Goal: Task Accomplishment & Management: Complete application form

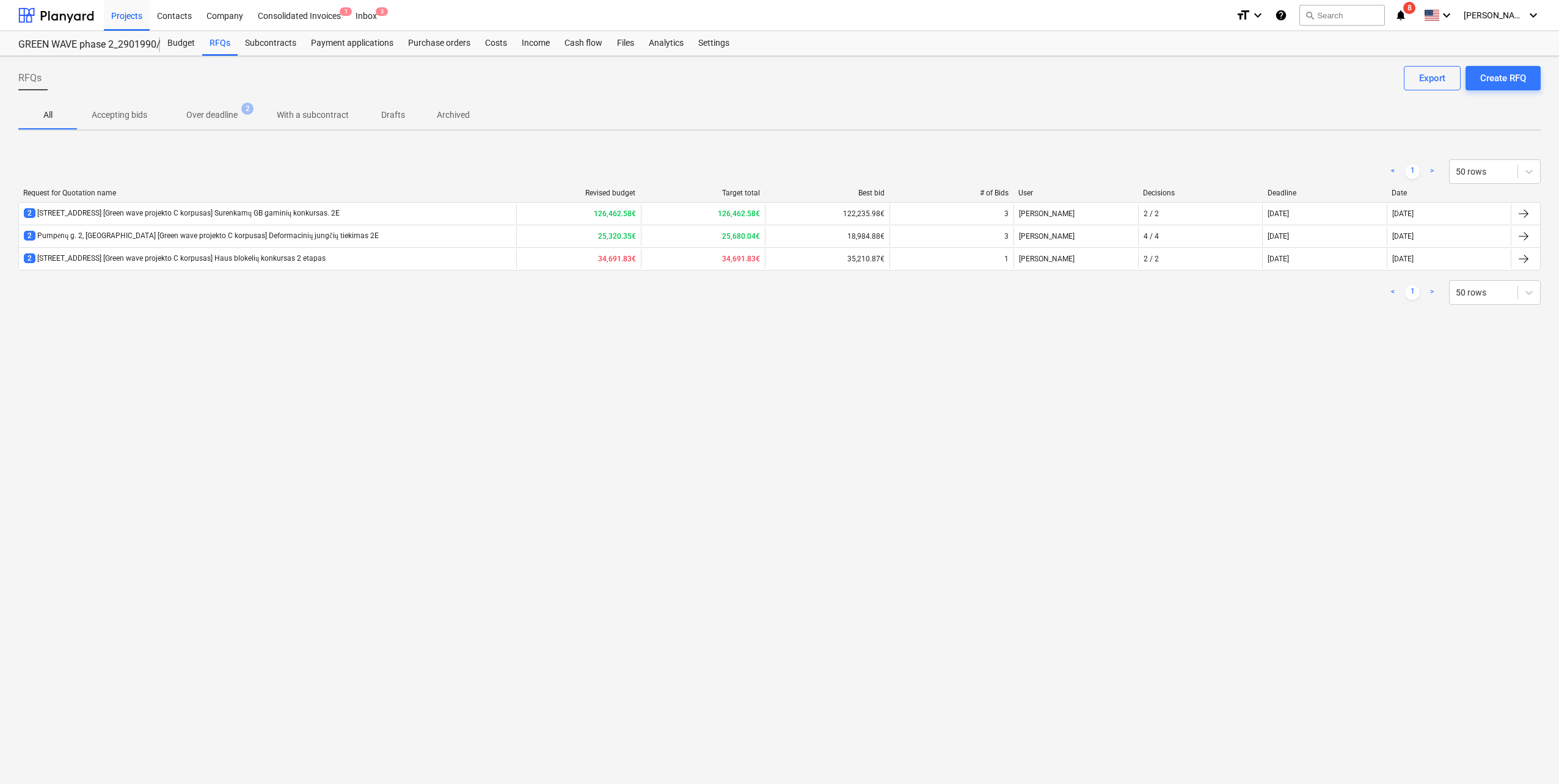
click at [276, 344] on div "RFQs Create RFQ Export All Accepting bids Over deadline 2 With a subcontract Dr…" at bounding box center [780, 420] width 1559 height 728
click at [419, 344] on div "RFQs Create RFQ Export All Accepting bids Over deadline 2 With a subcontract Dr…" at bounding box center [780, 420] width 1559 height 728
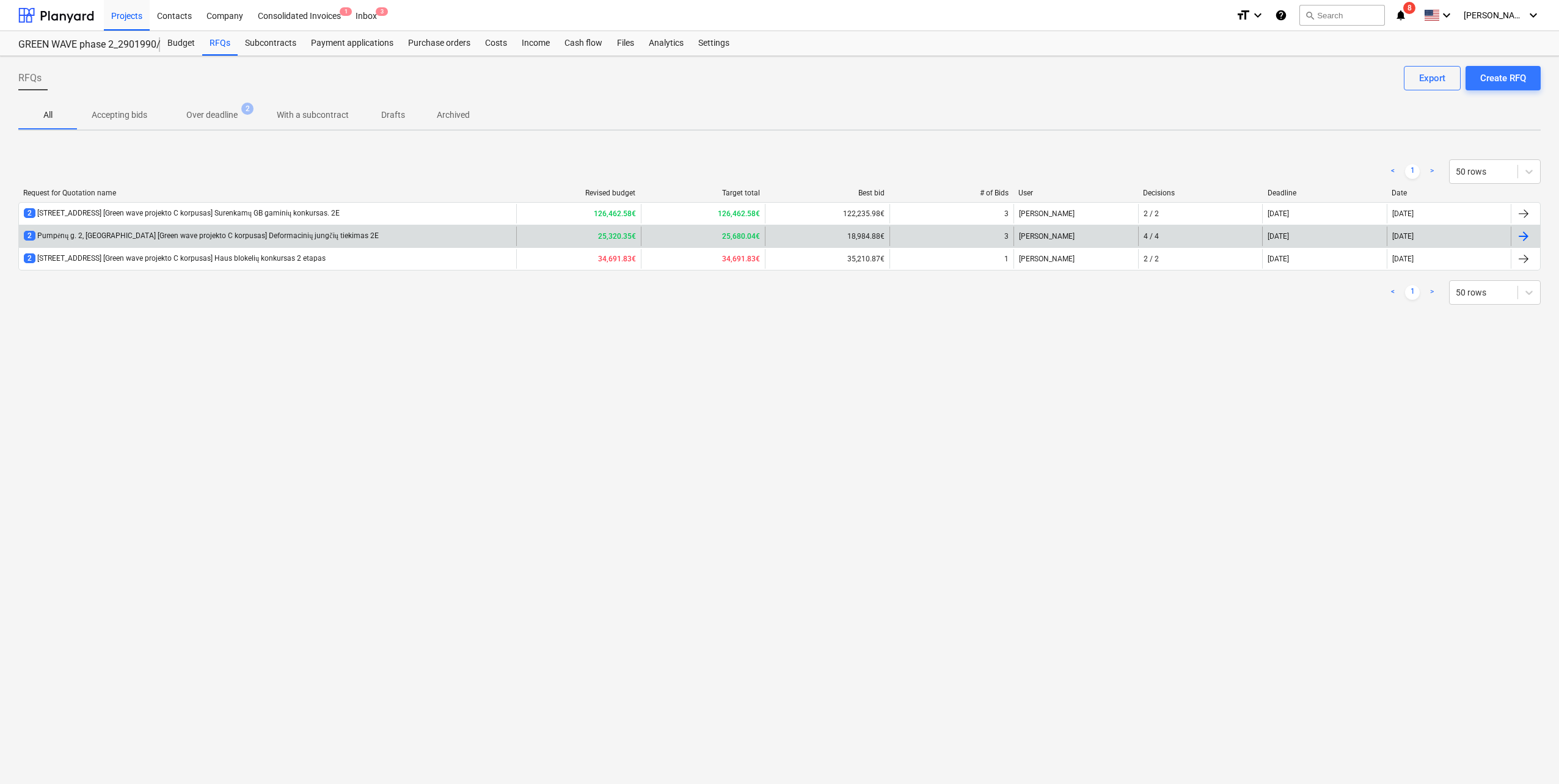
click at [385, 234] on div "2 Pumpėnų g. 2, [GEOGRAPHIC_DATA] [Green wave projekto C korpusas] Deformacinių…" at bounding box center [268, 236] width 497 height 19
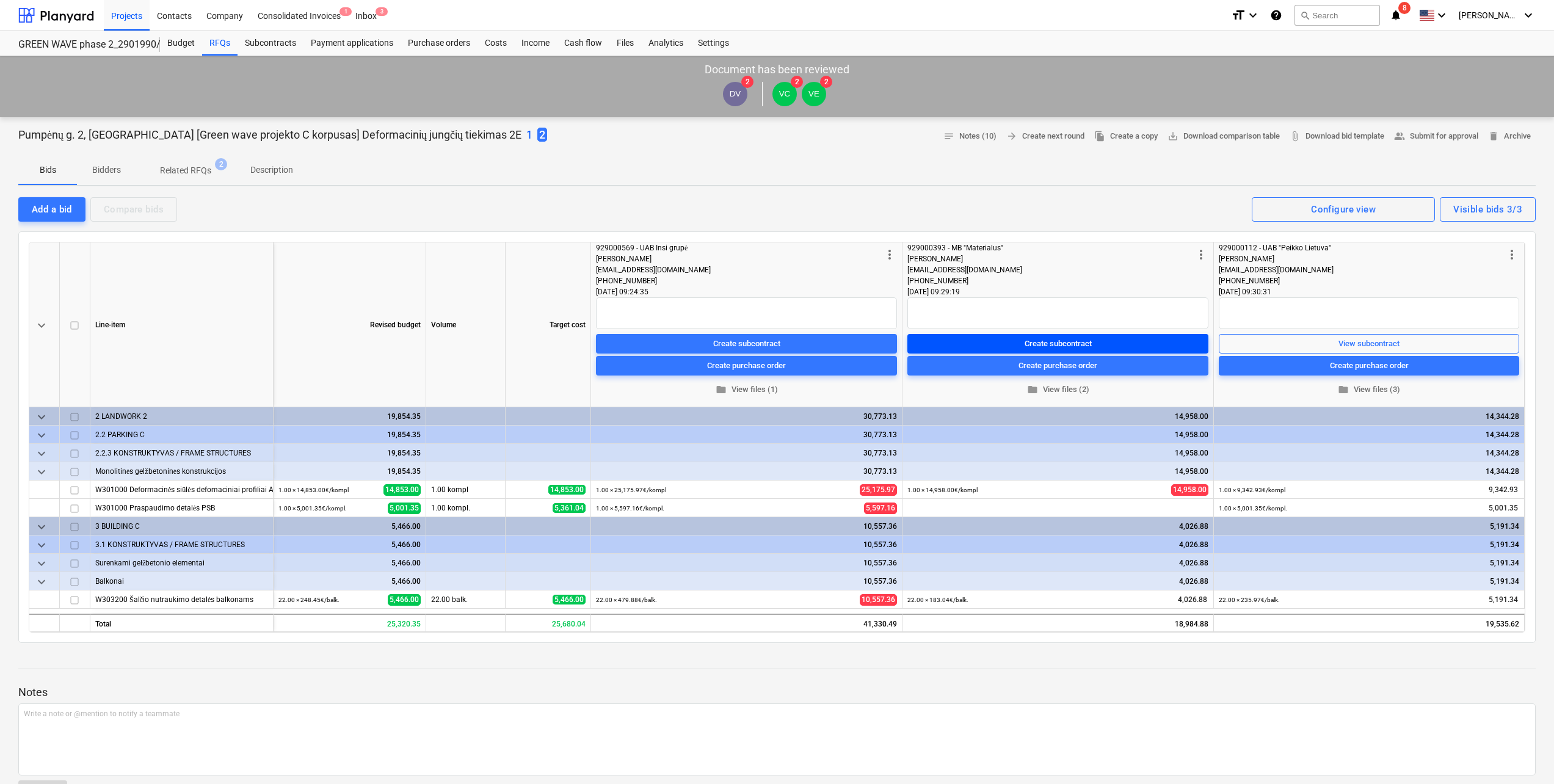
click at [776, 344] on span "Create subcontract" at bounding box center [1058, 343] width 291 height 14
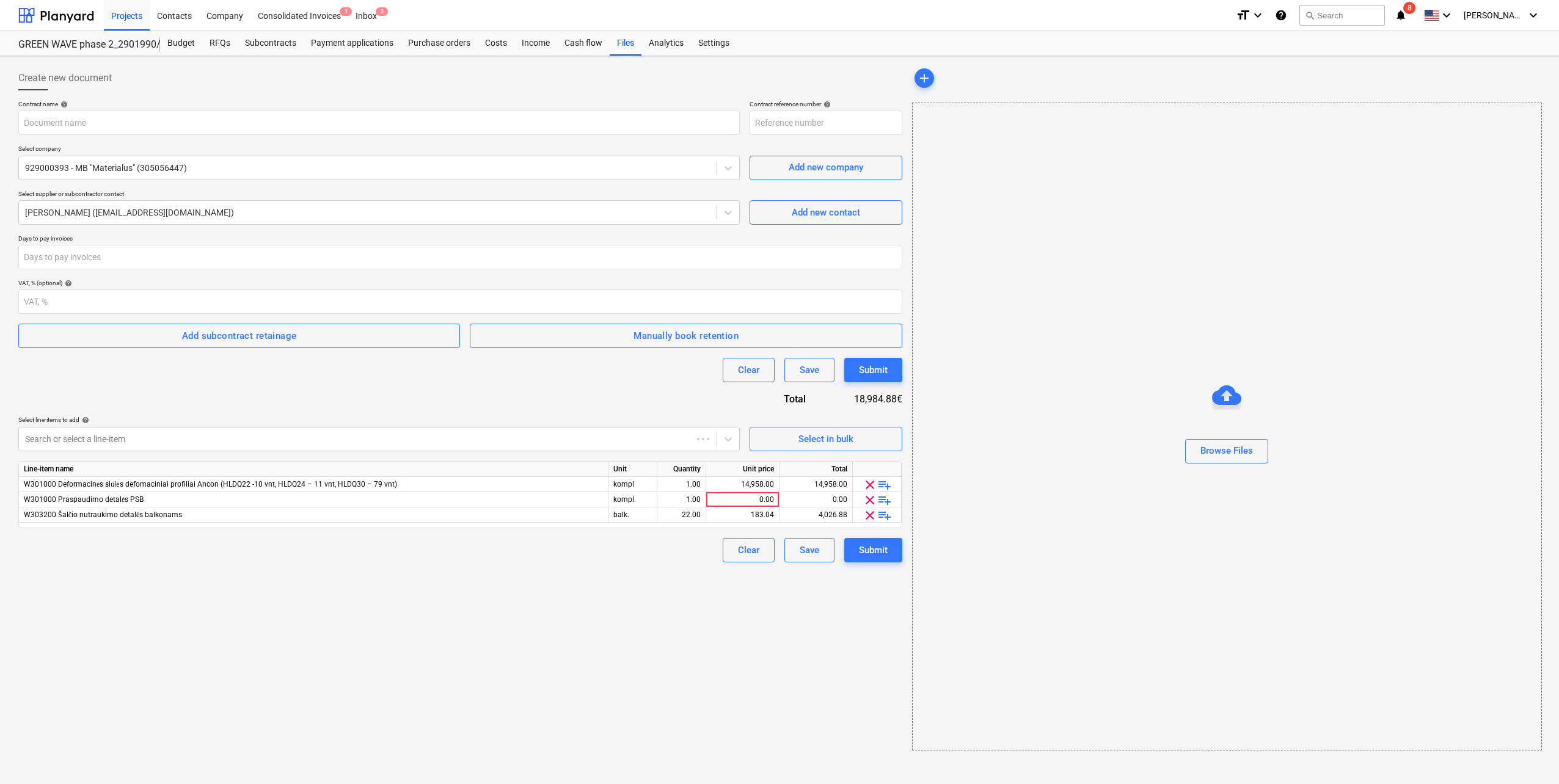
type input "2901990-SO-013"
click at [289, 171] on div at bounding box center [368, 167] width 685 height 12
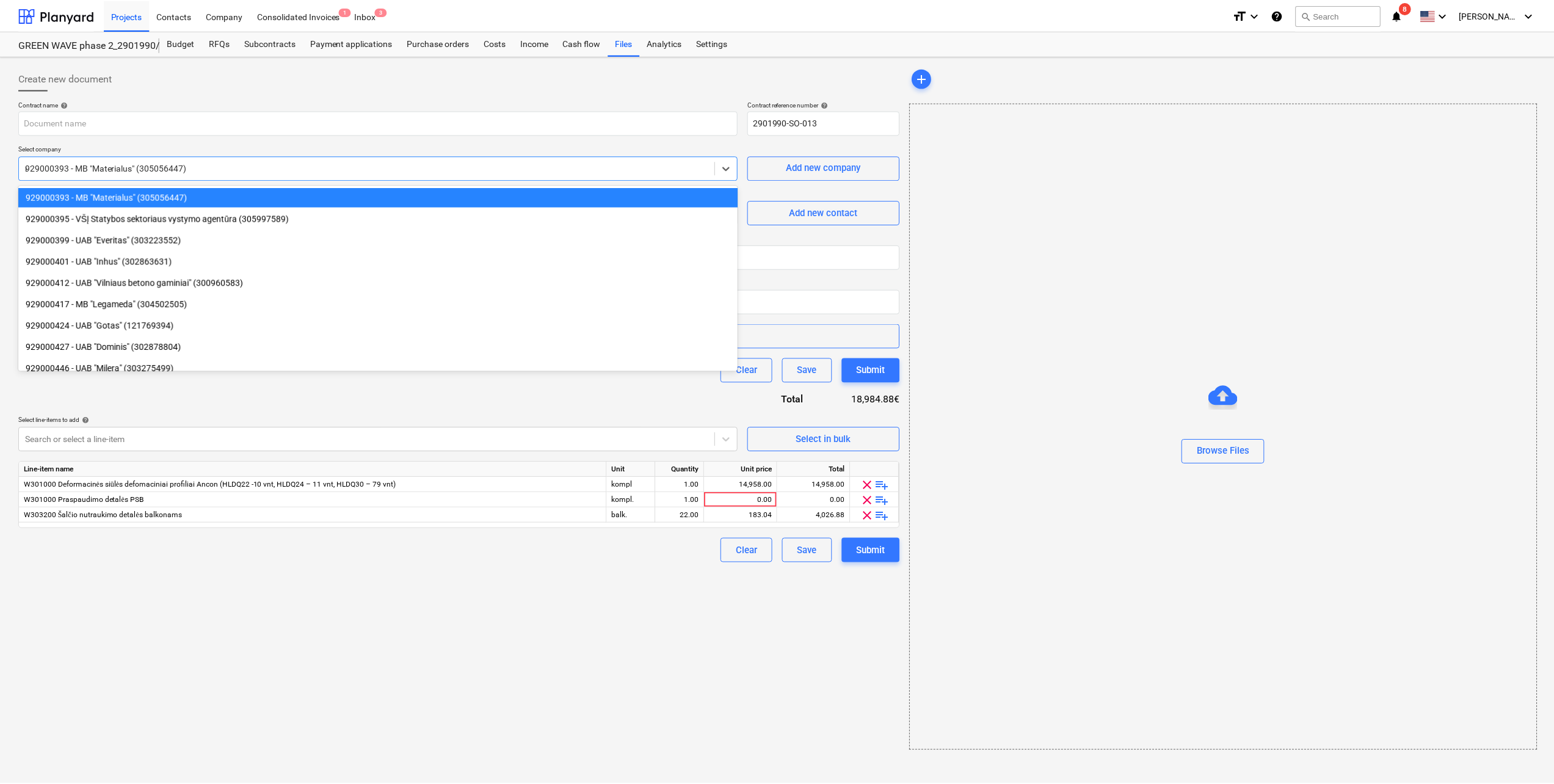
scroll to position [1056, 0]
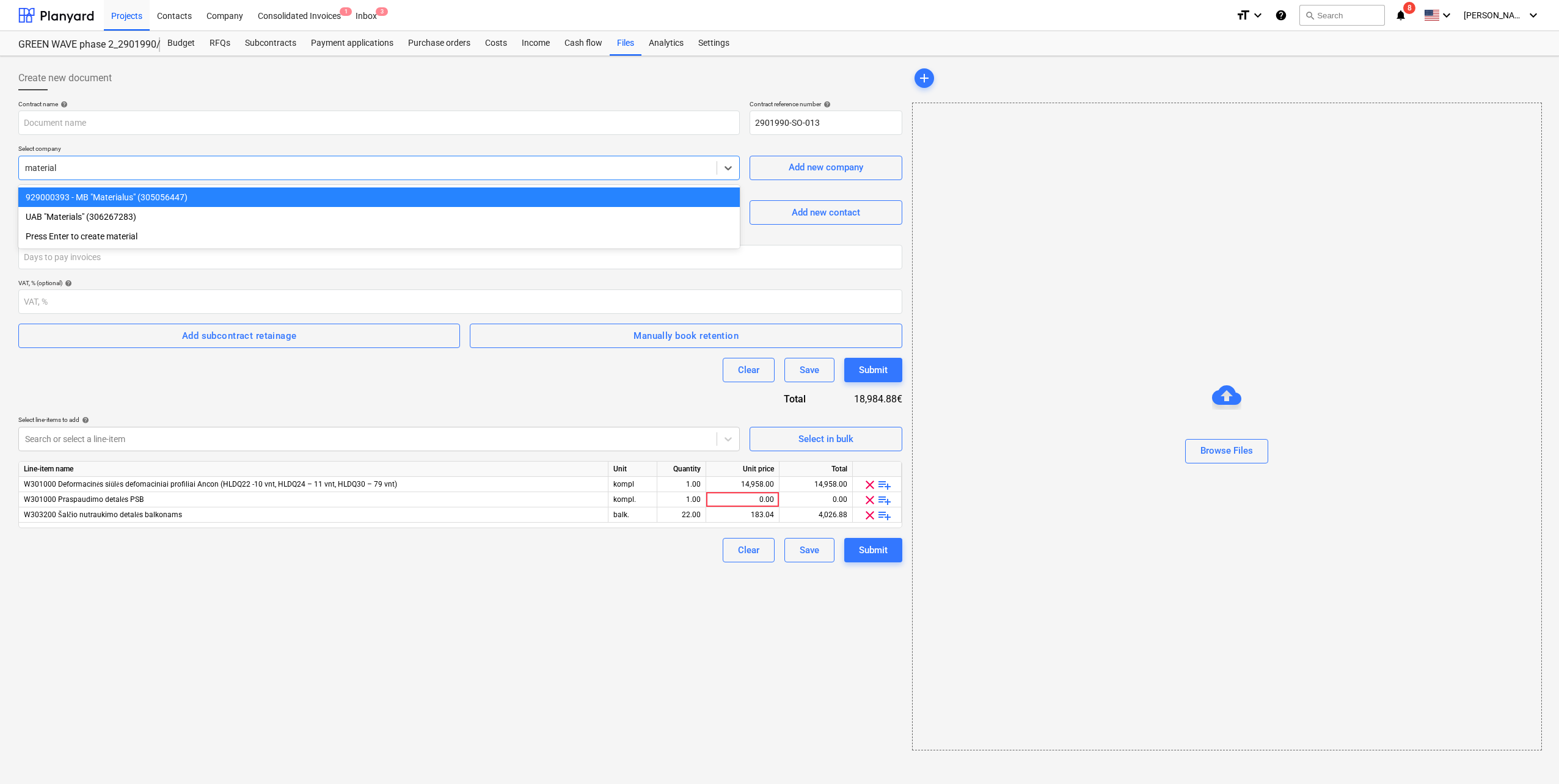
type input "materials"
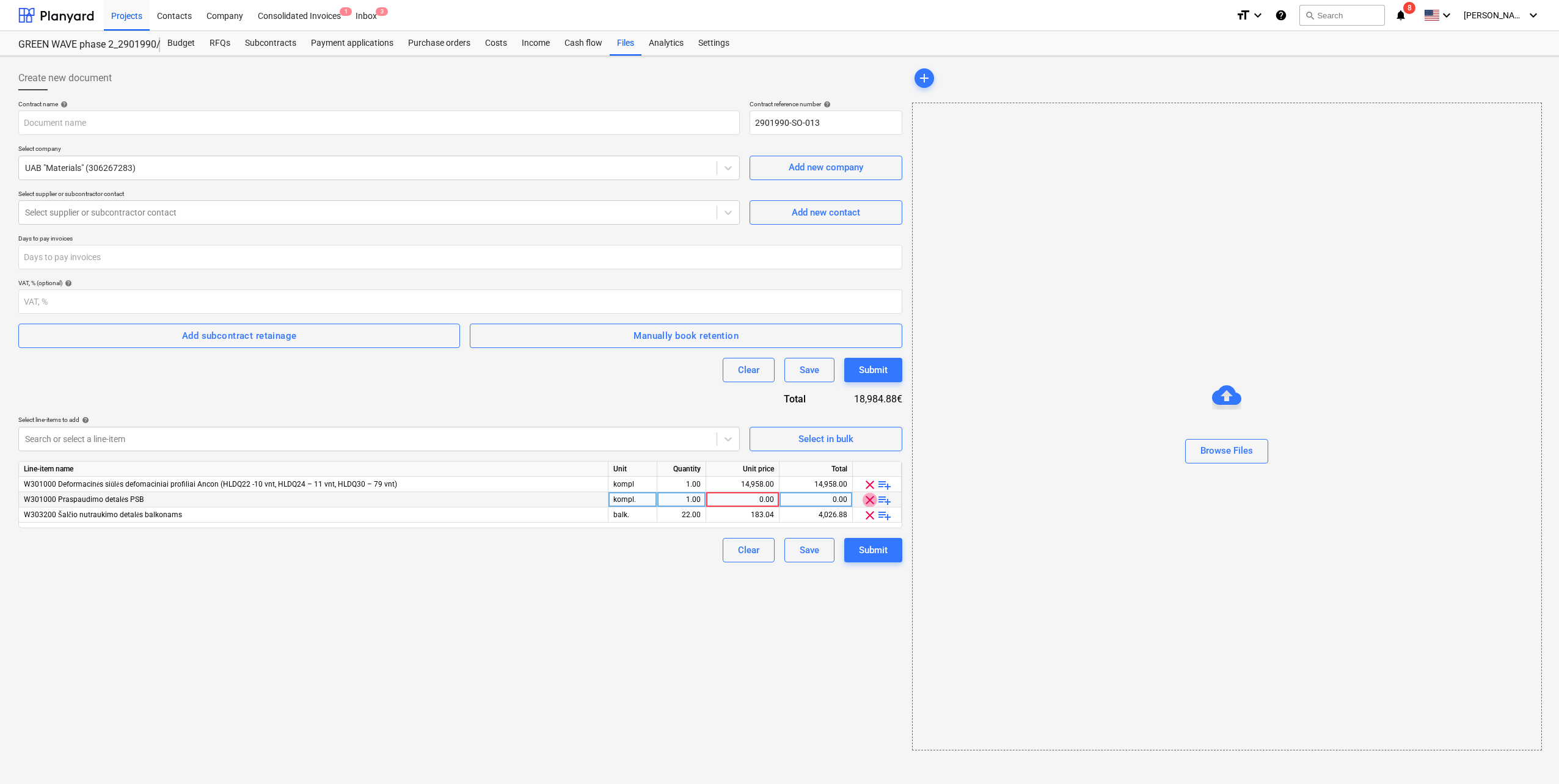
click at [777, 344] on span "clear" at bounding box center [870, 500] width 15 height 15
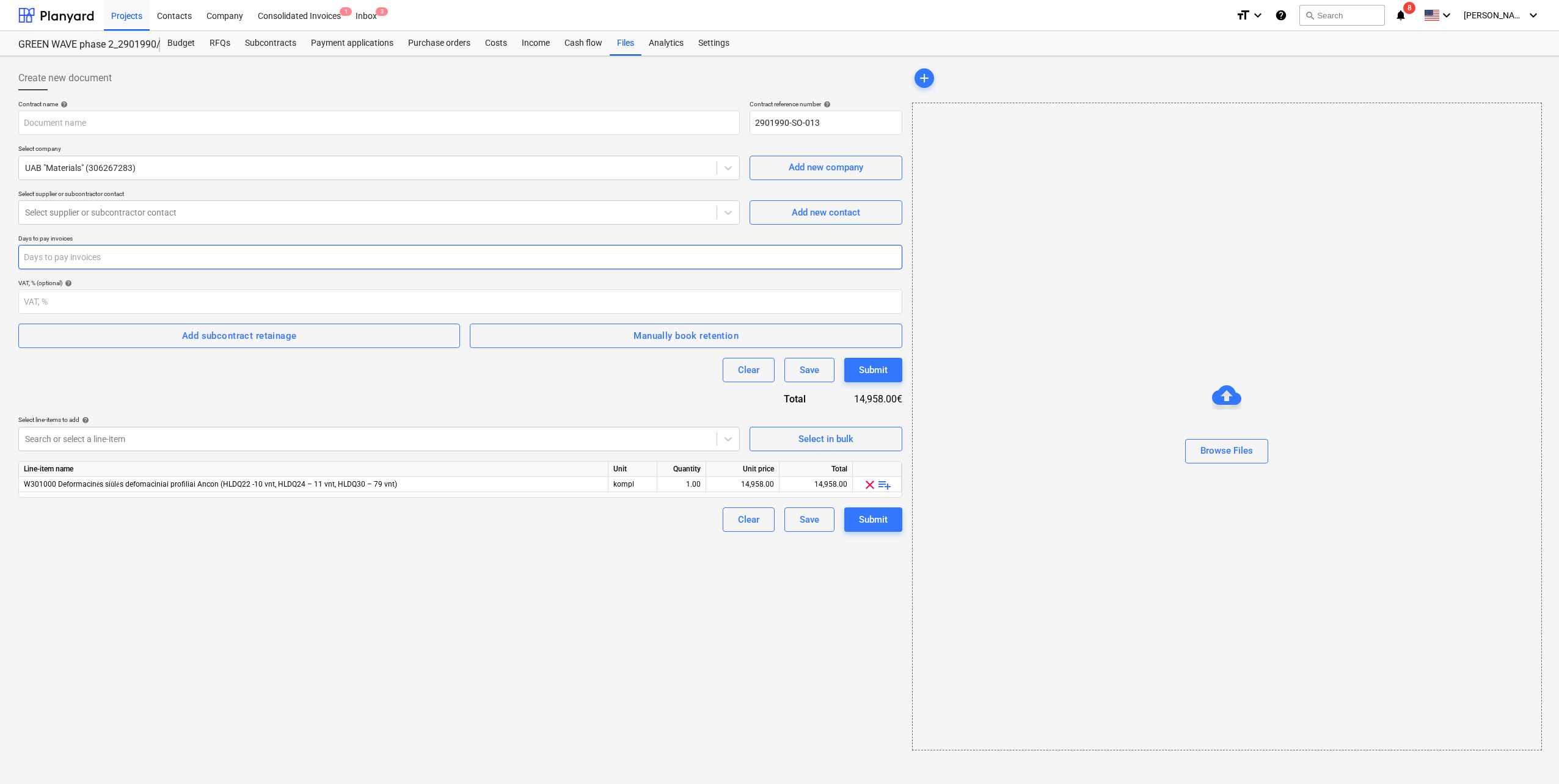
click at [141, 255] on input "number" at bounding box center [460, 257] width 884 height 24
type input "Bonava - Materials Sutartis_MA-25.10.01-1.pdf"
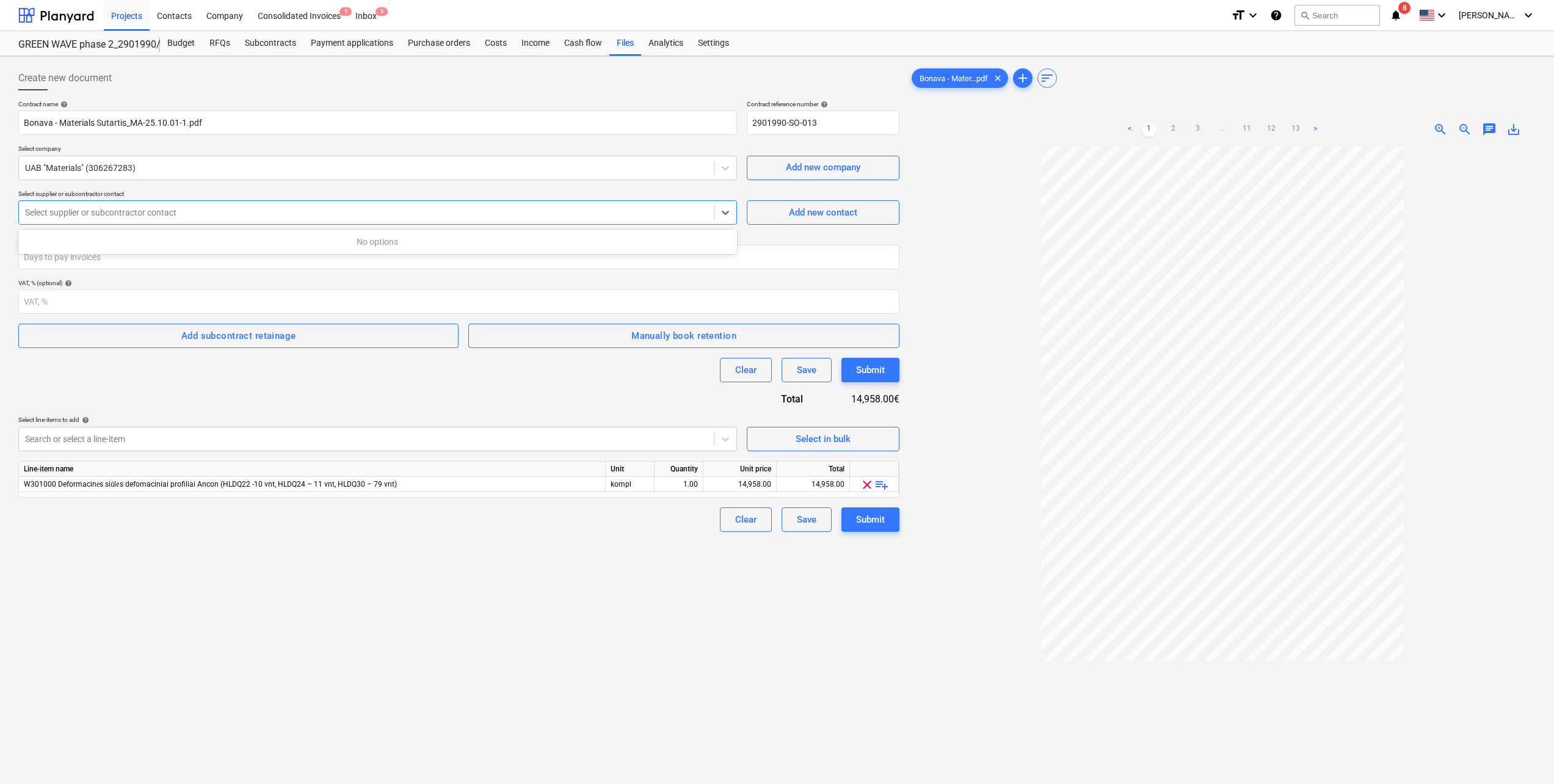
click at [235, 211] on div at bounding box center [366, 212] width 682 height 12
click at [776, 208] on div "Add new contact" at bounding box center [823, 212] width 68 height 16
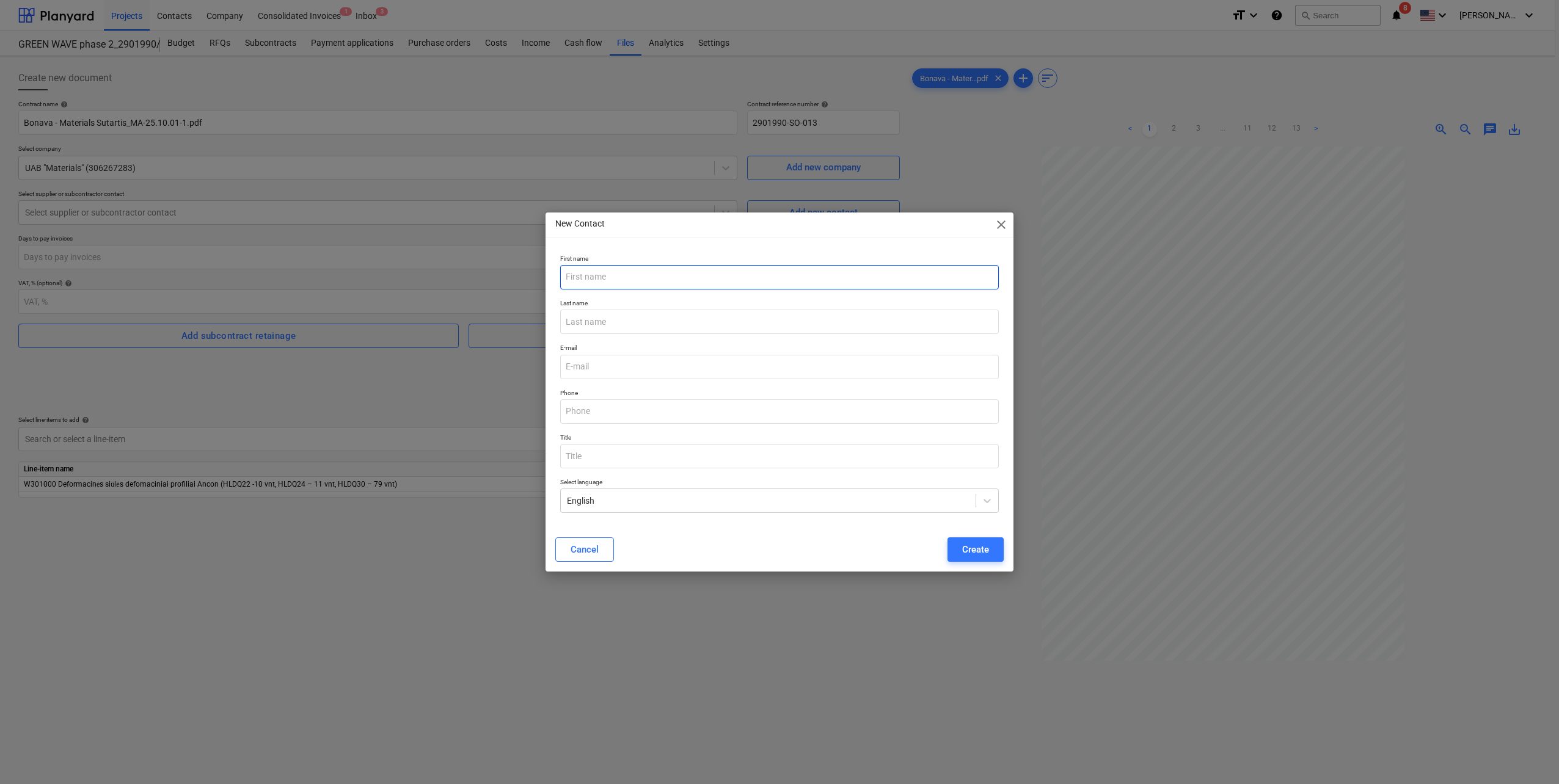
click at [662, 285] on input "text" at bounding box center [780, 277] width 439 height 24
paste input "[PERSON_NAME]"
type input "[PERSON_NAME]"
click at [704, 321] on input "text" at bounding box center [780, 322] width 439 height 24
paste input "Staveckas"
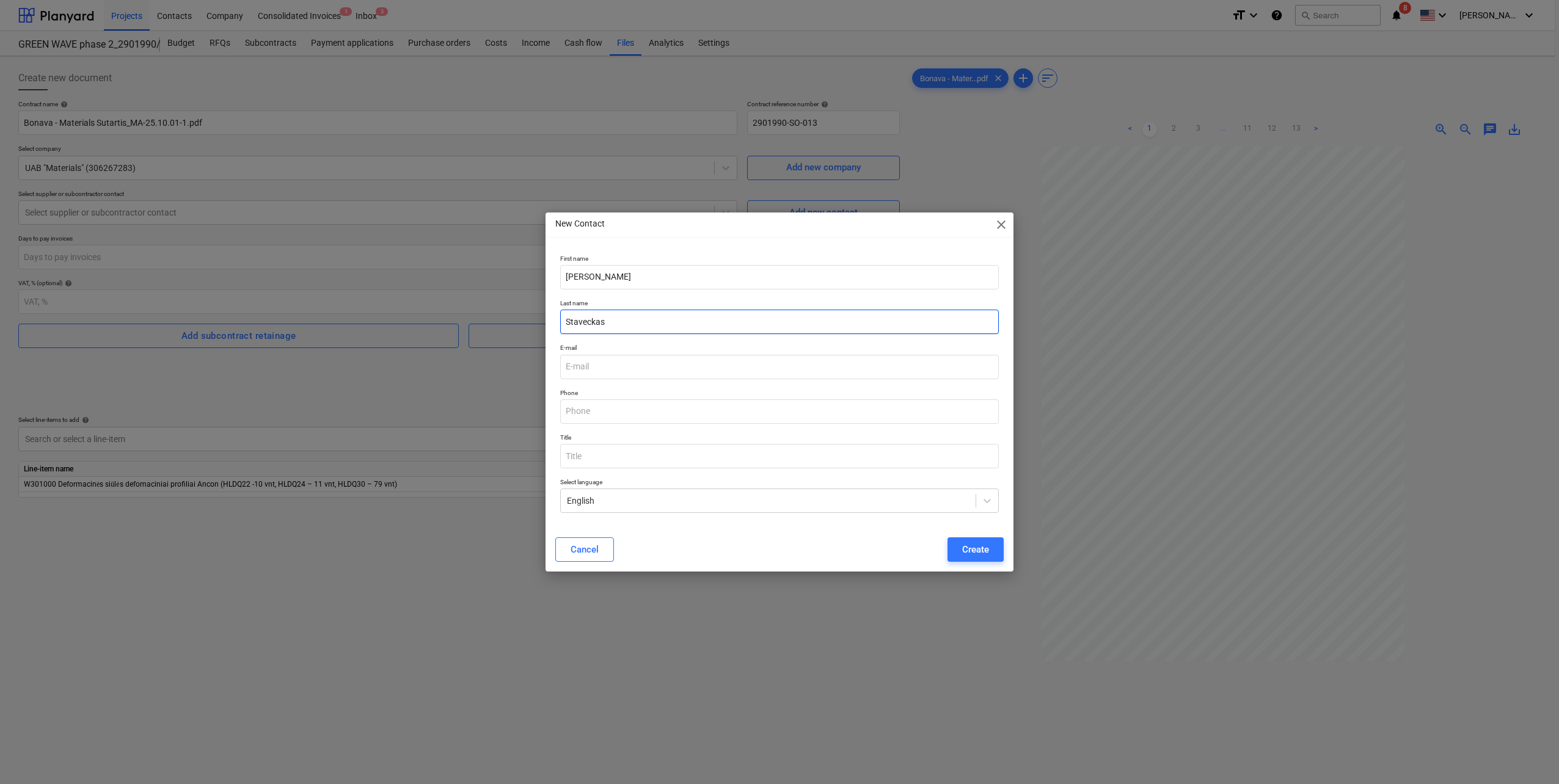
type input "Staveckas"
click at [614, 344] on input "email" at bounding box center [780, 367] width 439 height 24
paste input "[PERSON_NAME][EMAIL_ADDRESS][DOMAIN_NAME]"
type input "[PERSON_NAME][EMAIL_ADDRESS][DOMAIN_NAME]"
click at [777, 327] on input "Staveckas" at bounding box center [780, 322] width 439 height 24
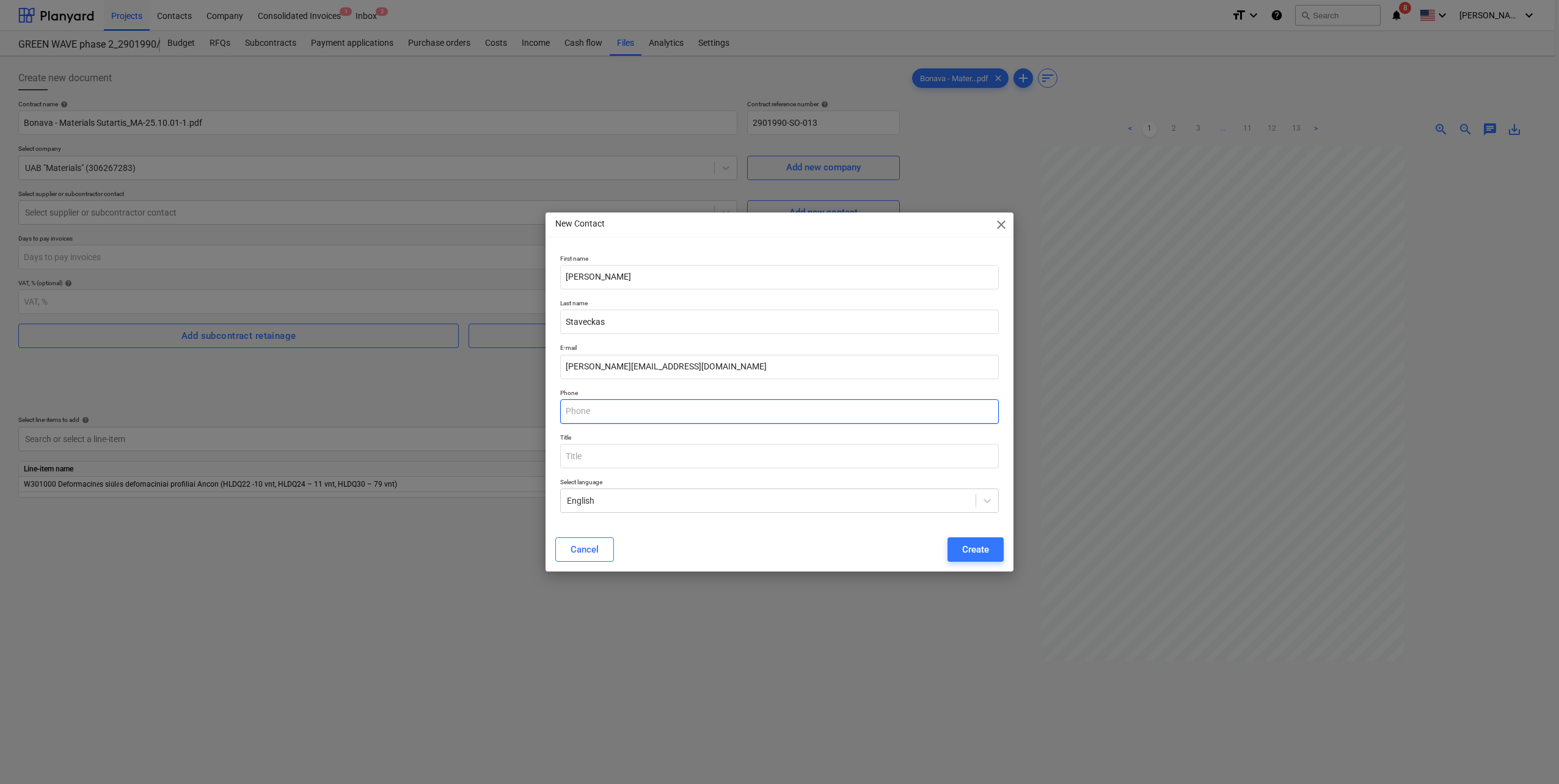
click at [659, 344] on input "text" at bounding box center [780, 412] width 439 height 24
paste input "[PHONE_NUMBER]"
type input "[PHONE_NUMBER]"
click at [623, 344] on input "text" at bounding box center [780, 456] width 439 height 24
paste input "Projektų vadybininkas"
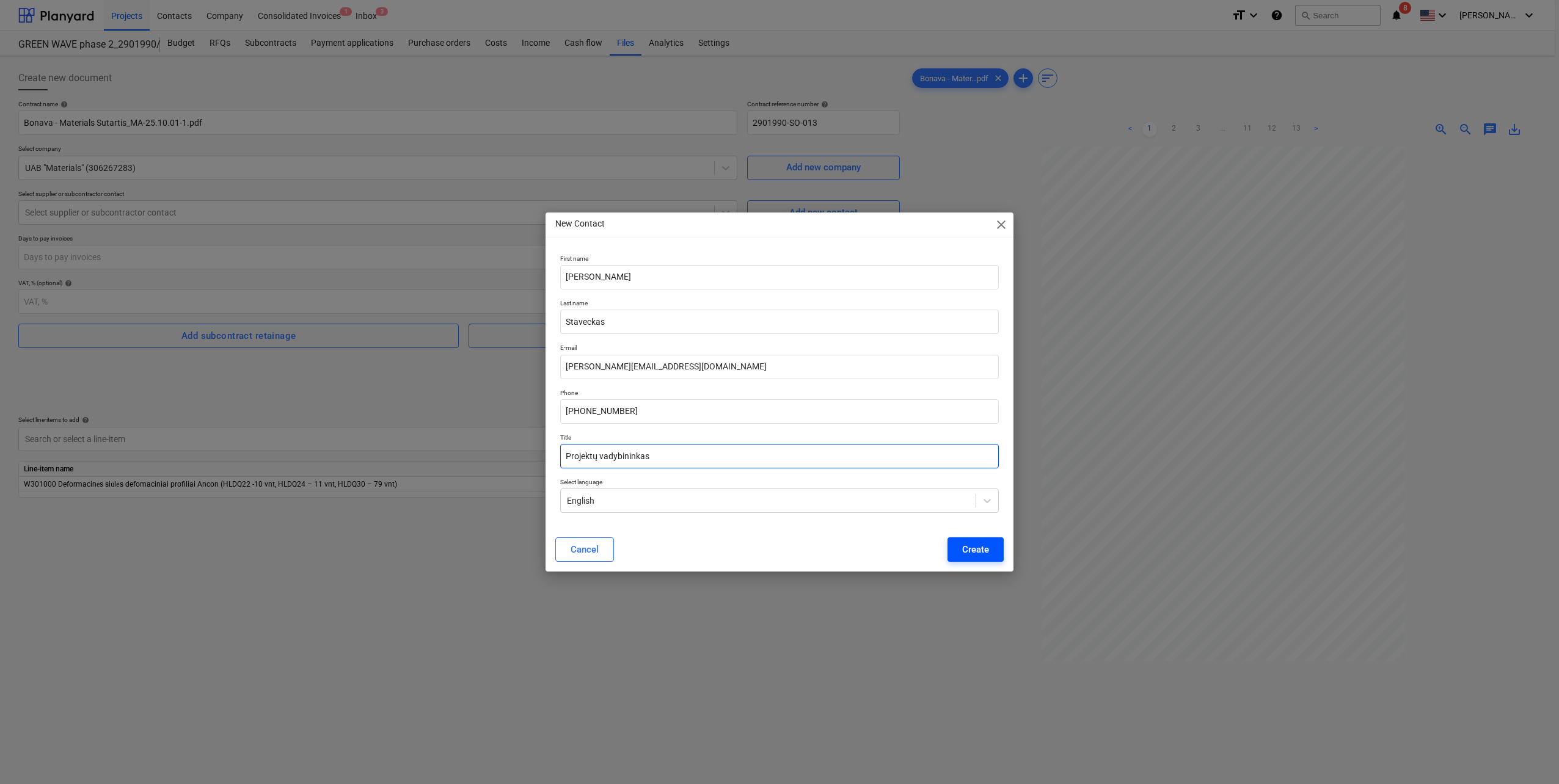
type input "Projektų vadybininkas"
click at [777, 344] on div "Create" at bounding box center [975, 549] width 27 height 16
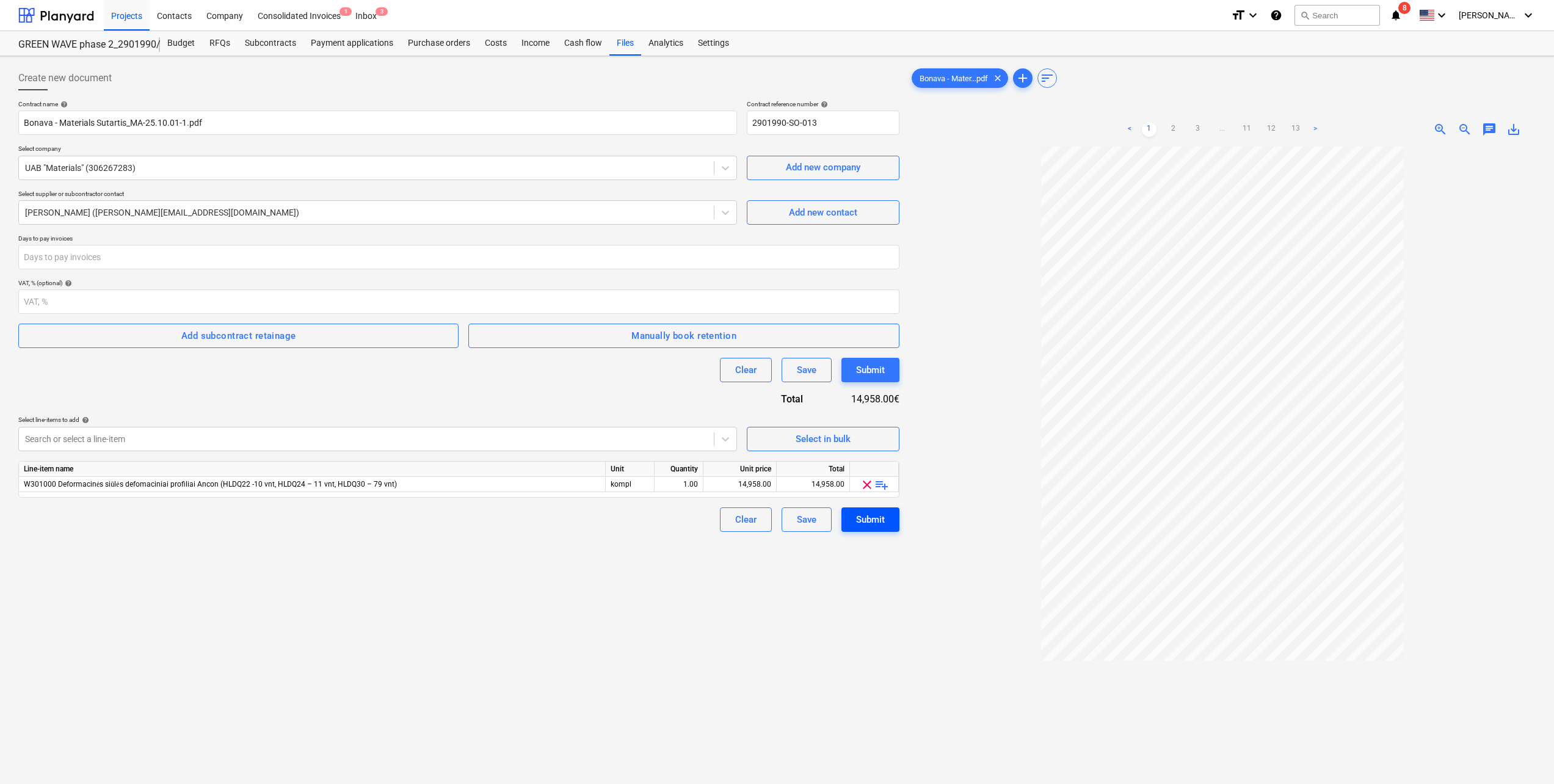
click at [776, 344] on div "Submit" at bounding box center [870, 519] width 28 height 16
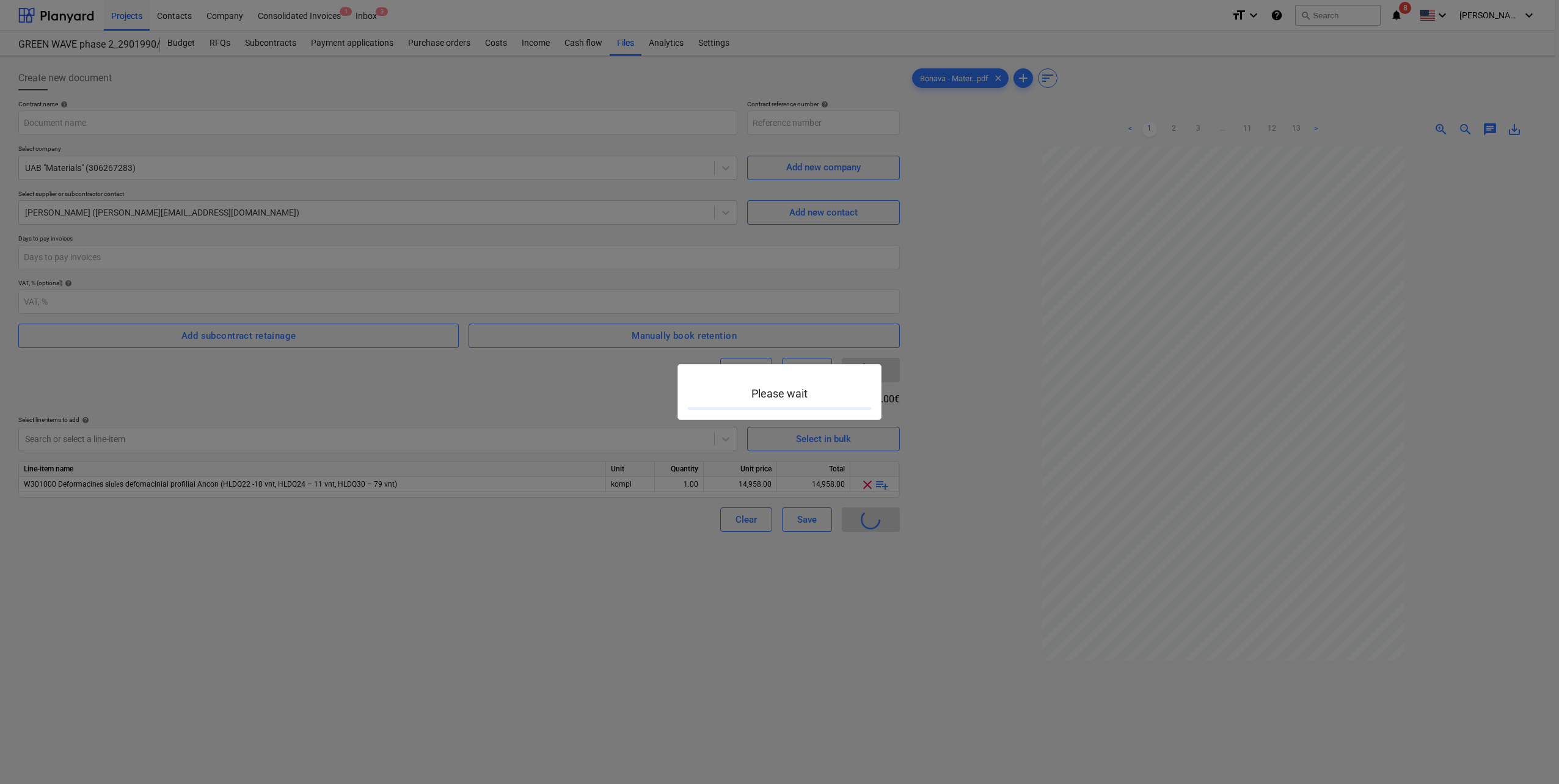
type input "2901990-SO-013"
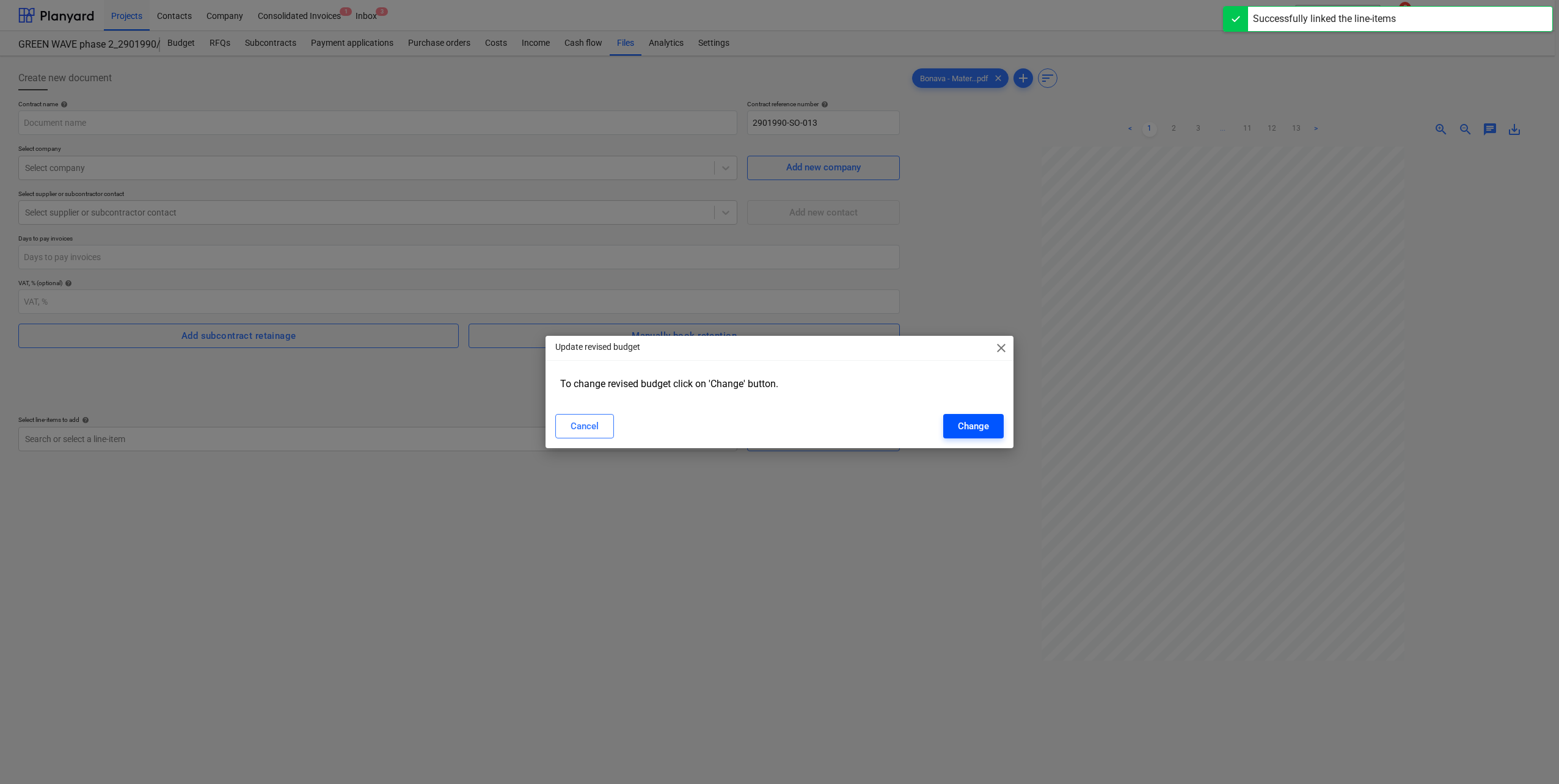
click at [777, 344] on button "Change" at bounding box center [973, 426] width 61 height 24
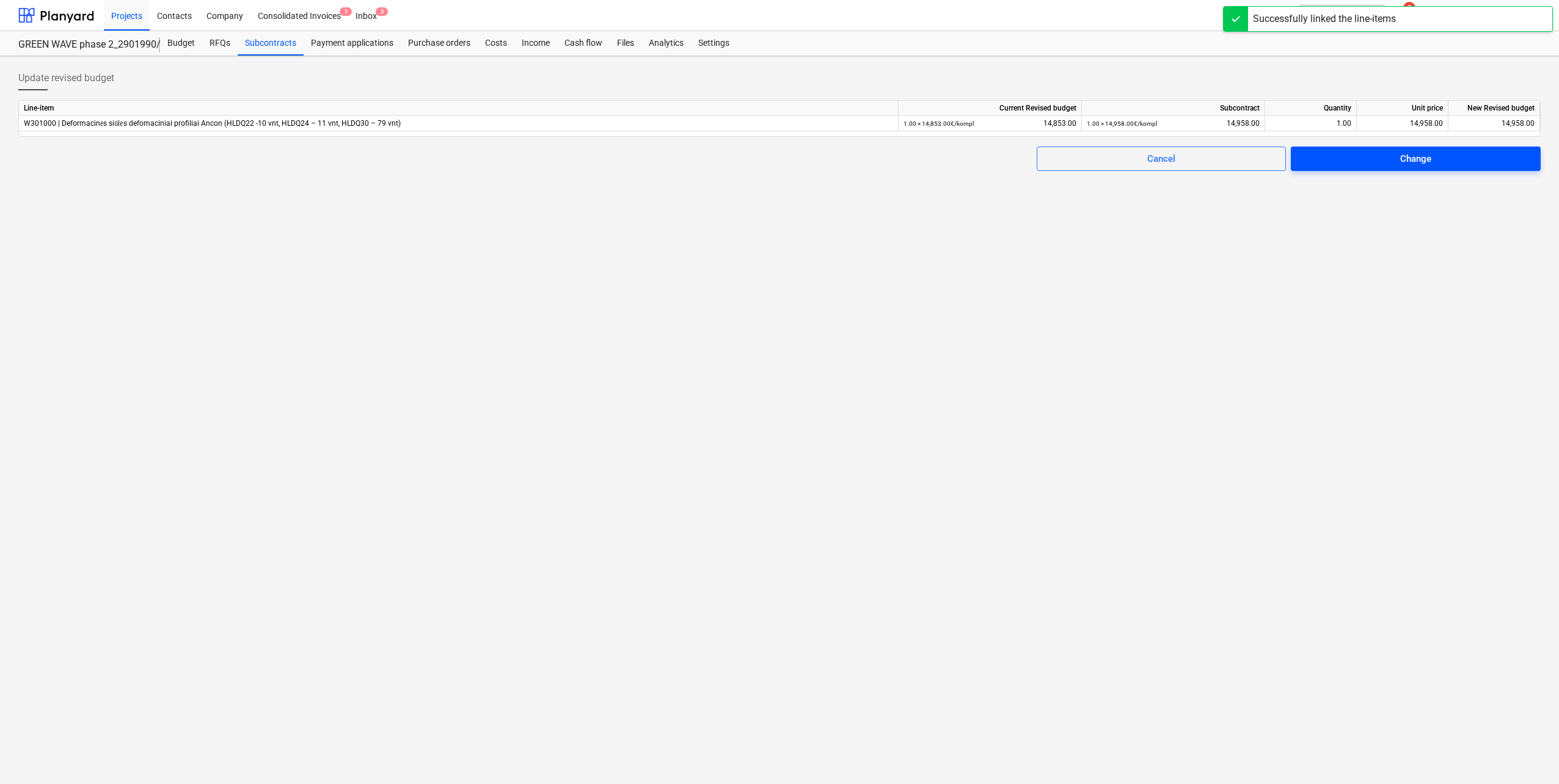
click at [777, 162] on div "Change" at bounding box center [1416, 159] width 31 height 16
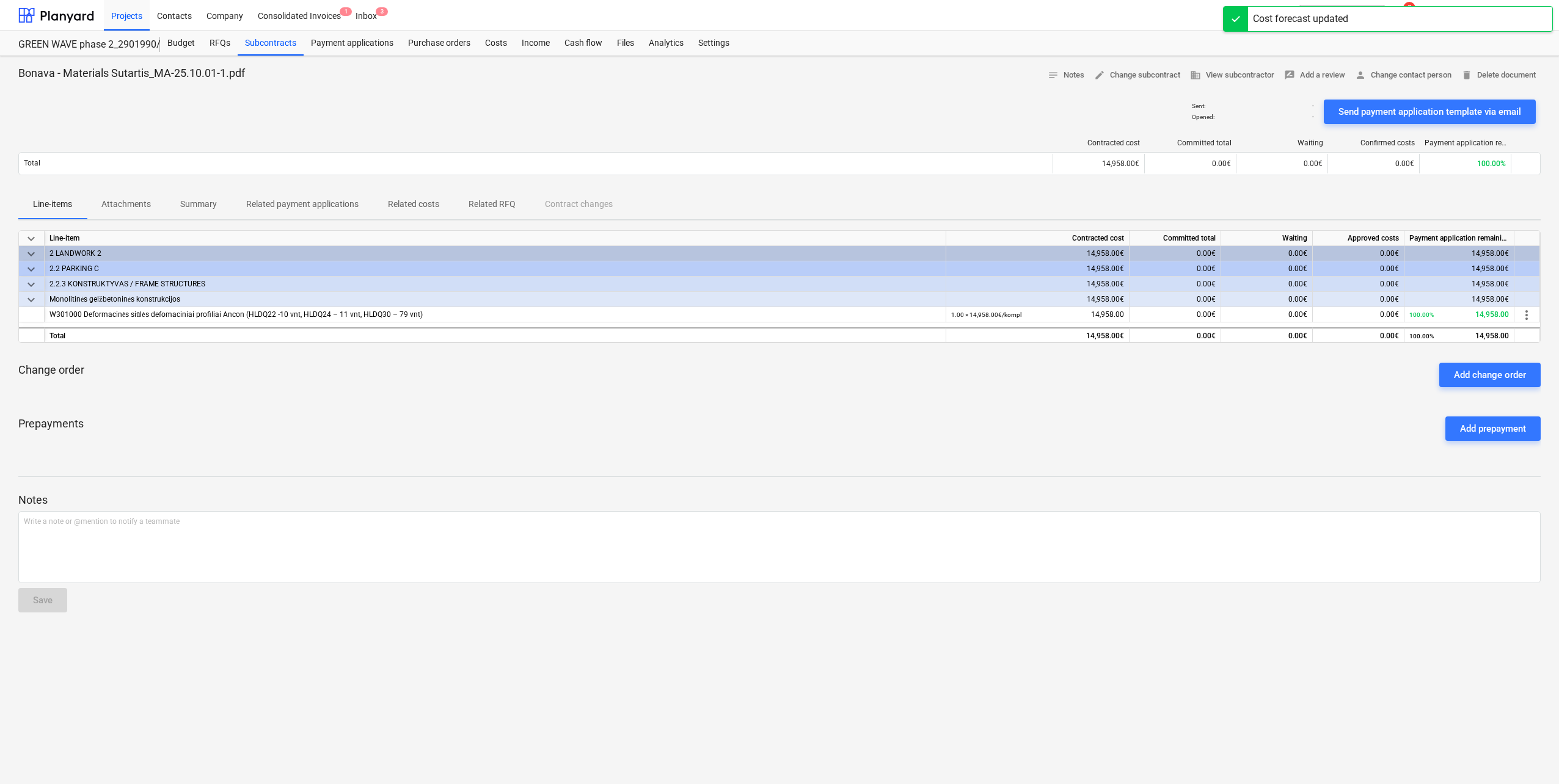
click at [285, 344] on div "Prepayments Add prepayment" at bounding box center [780, 429] width 1522 height 44
click at [182, 41] on div "Budget" at bounding box center [181, 43] width 42 height 24
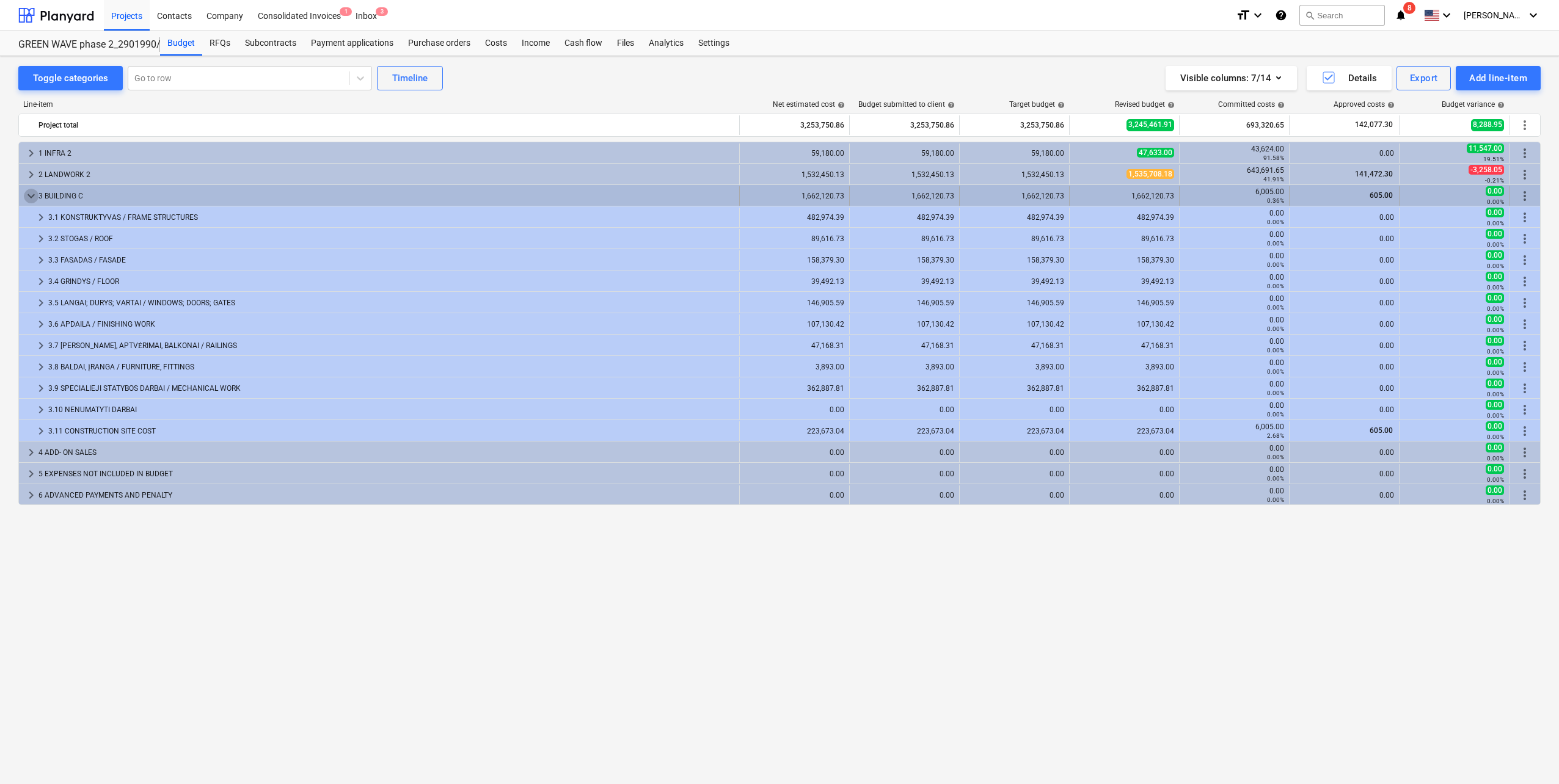
click at [31, 199] on span "keyboard_arrow_down" at bounding box center [31, 196] width 15 height 15
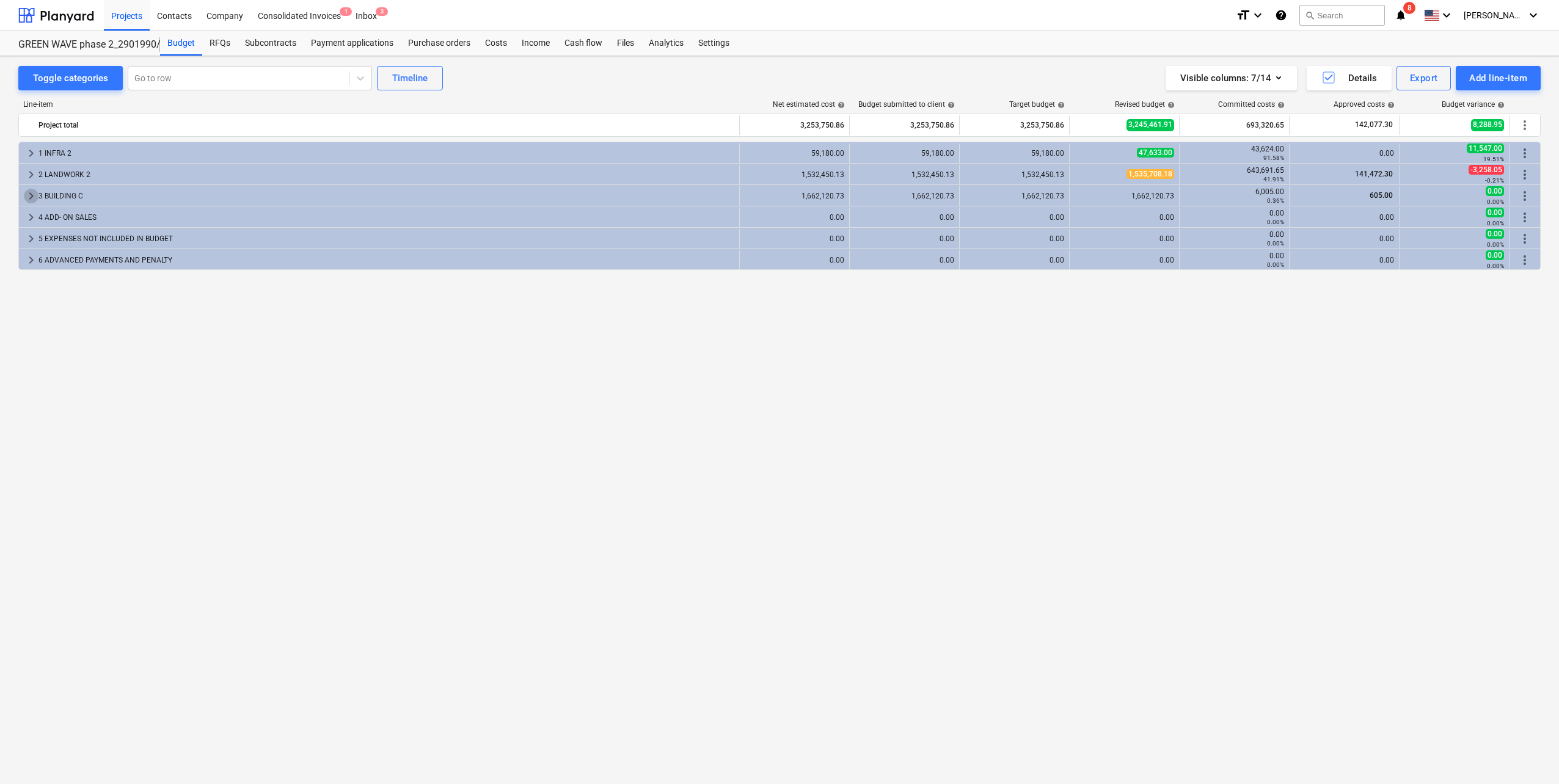
click at [31, 199] on span "keyboard_arrow_right" at bounding box center [31, 196] width 15 height 15
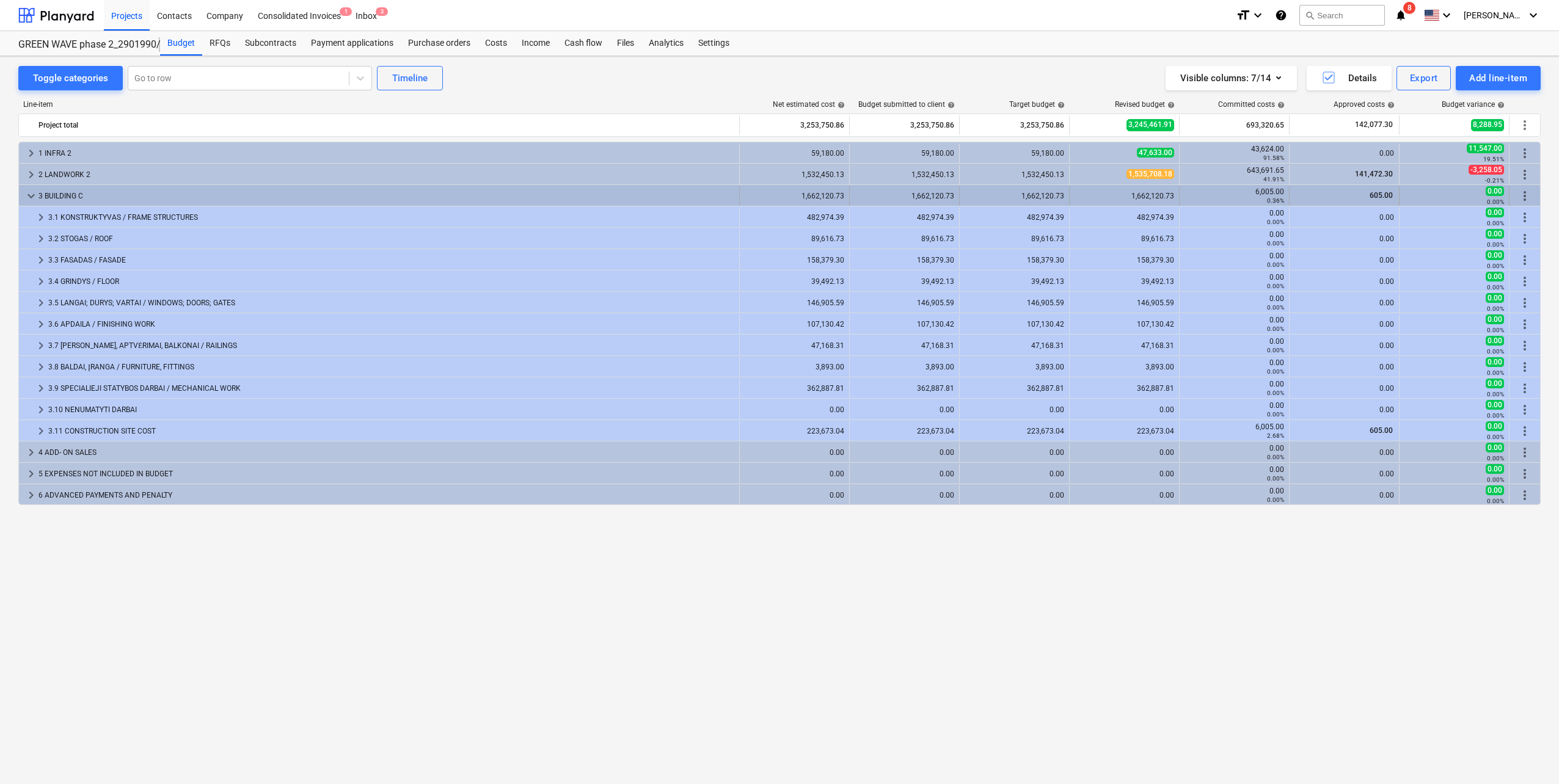
click at [32, 196] on span "keyboard_arrow_down" at bounding box center [31, 196] width 15 height 15
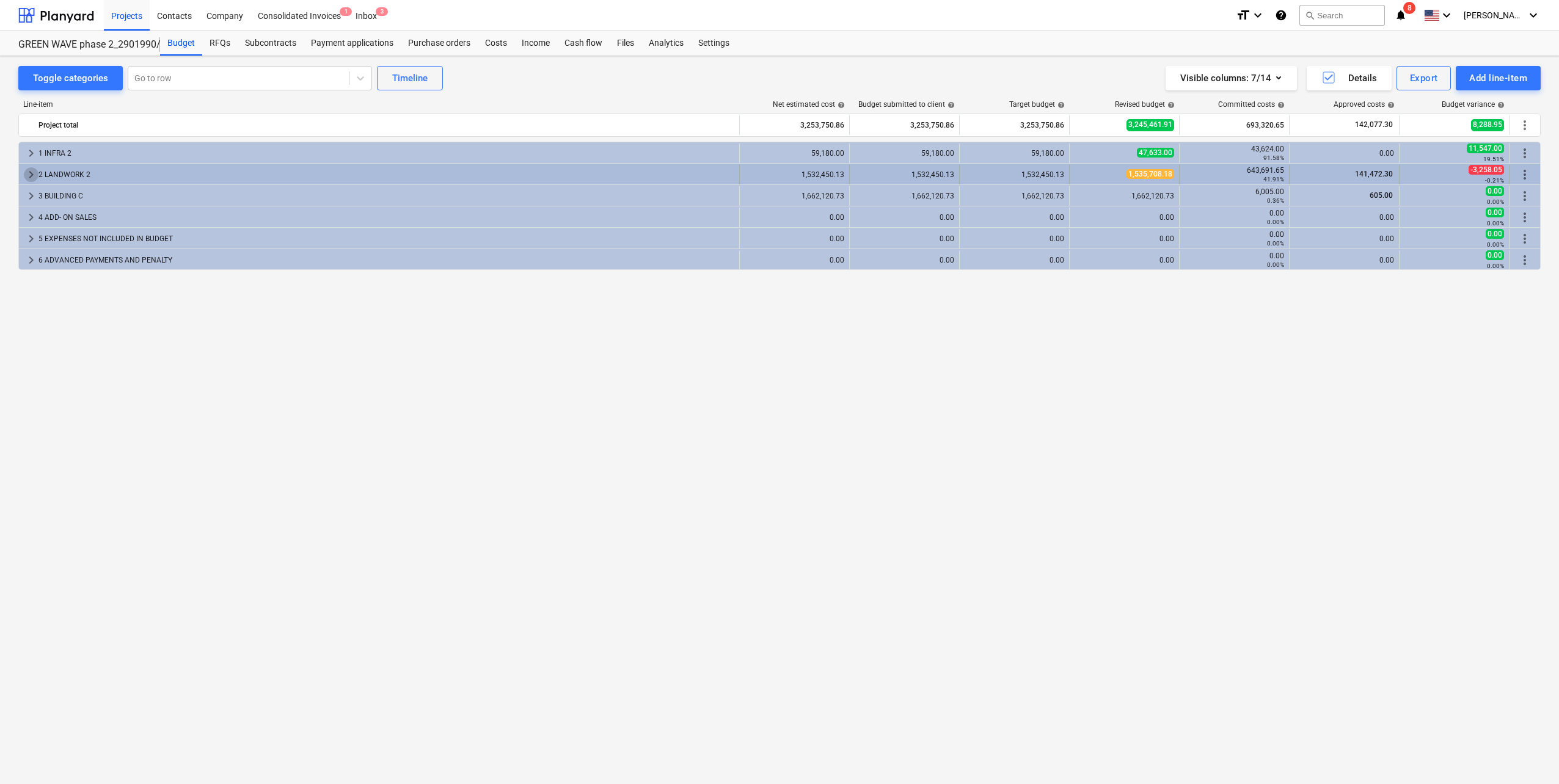
click at [31, 172] on span "keyboard_arrow_right" at bounding box center [31, 174] width 15 height 15
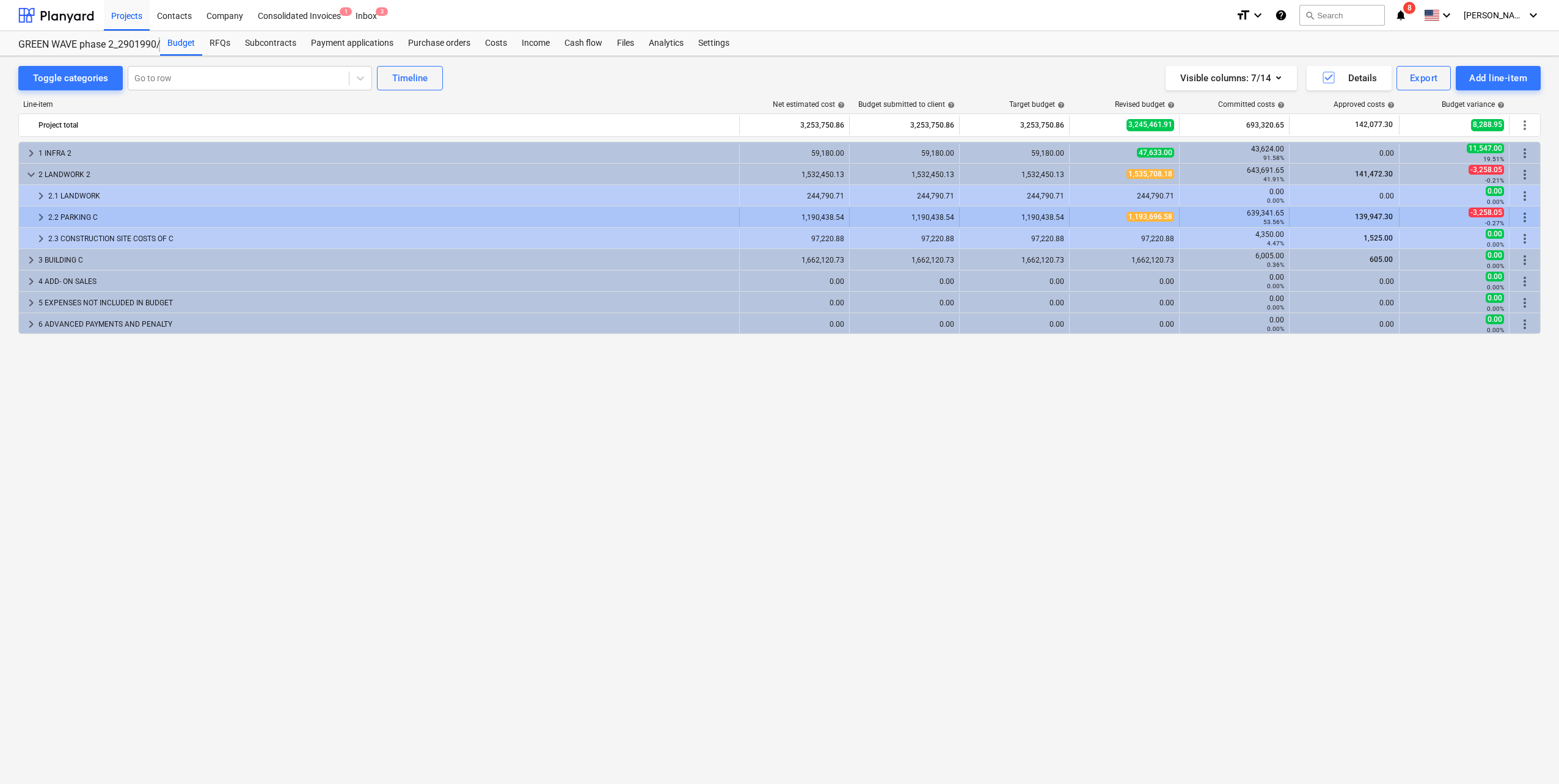
click at [36, 215] on span "keyboard_arrow_right" at bounding box center [41, 217] width 15 height 15
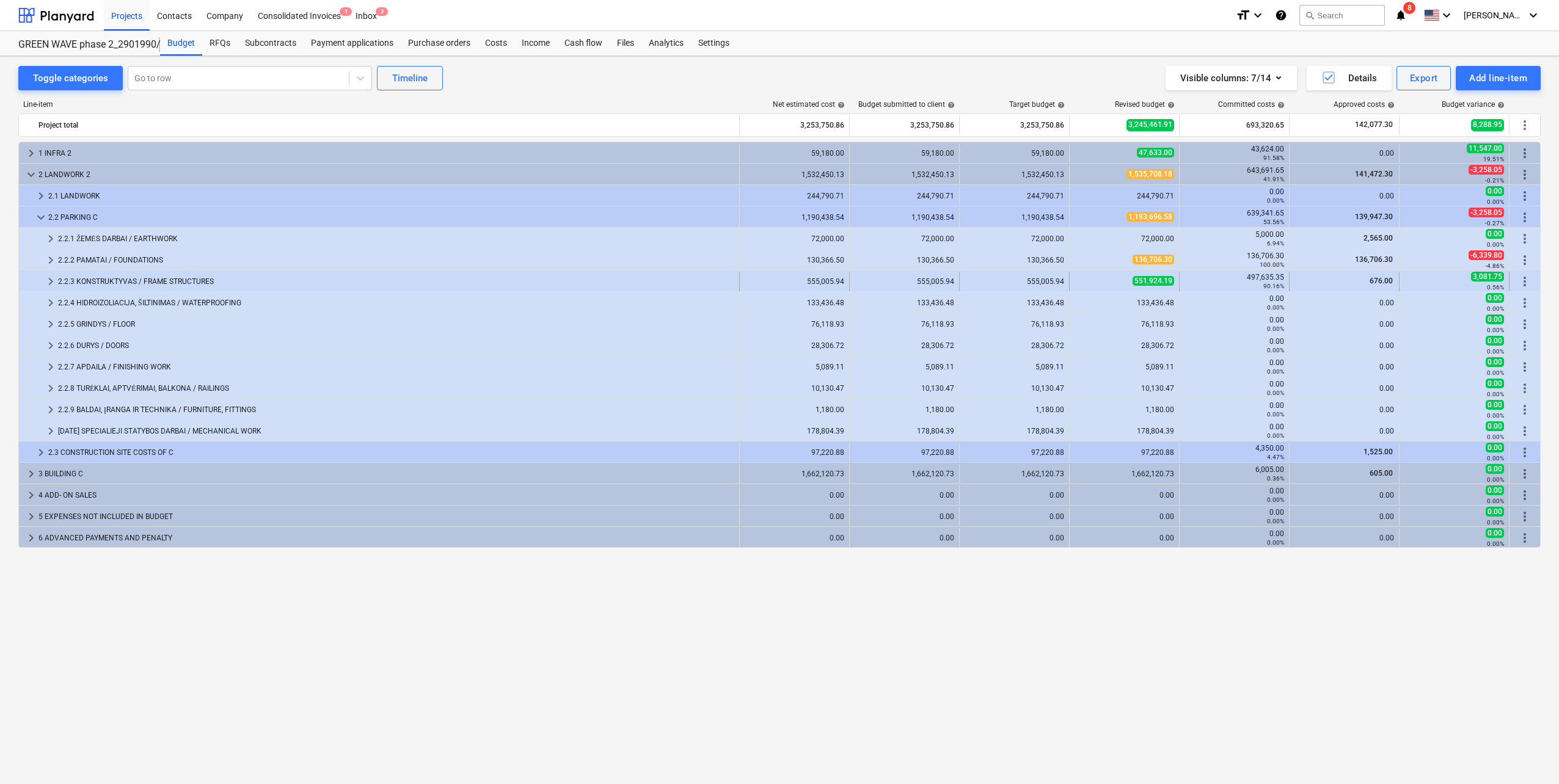
click at [41, 272] on div at bounding box center [33, 281] width 19 height 19
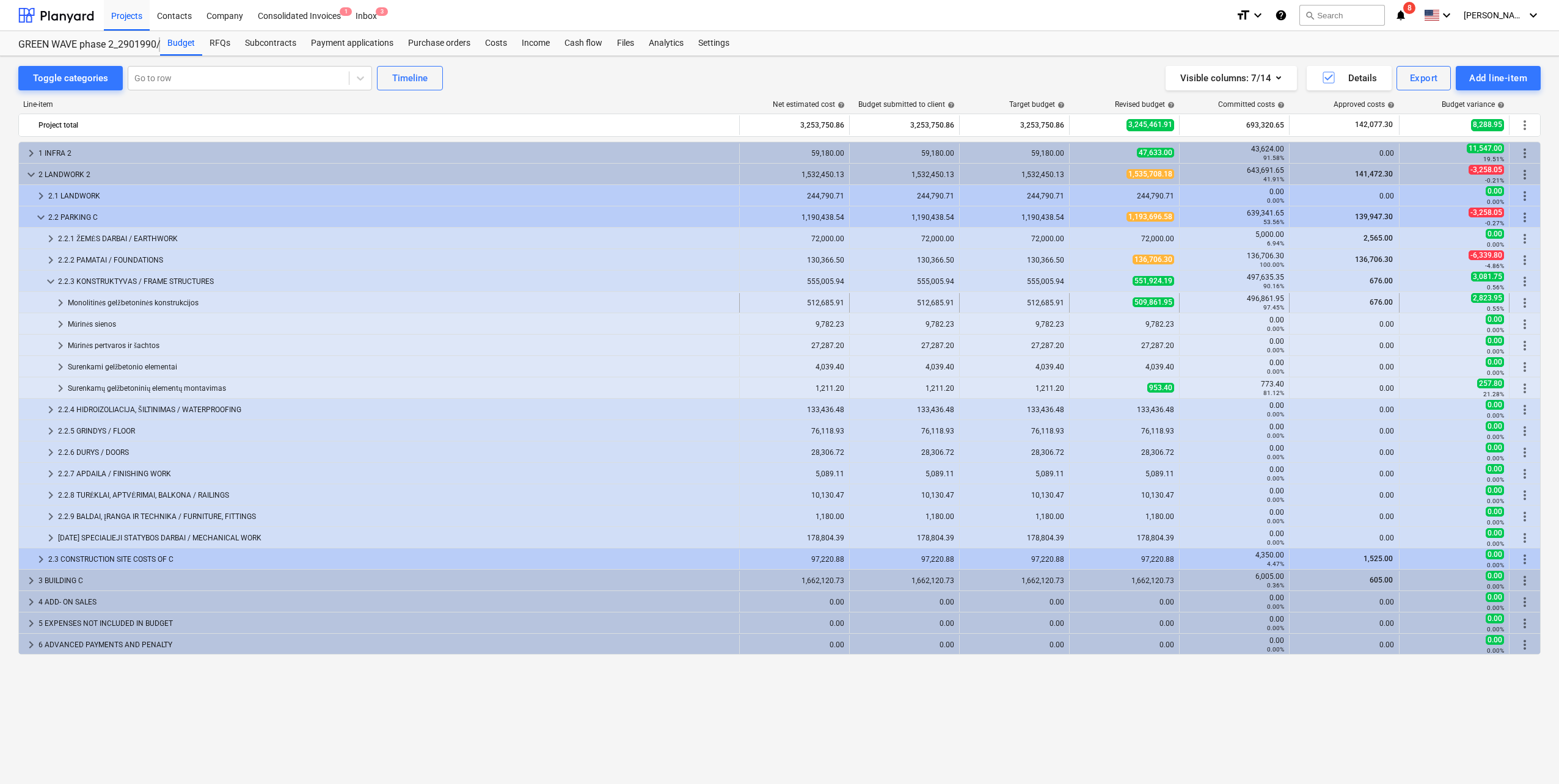
click at [48, 297] on div at bounding box center [38, 303] width 29 height 19
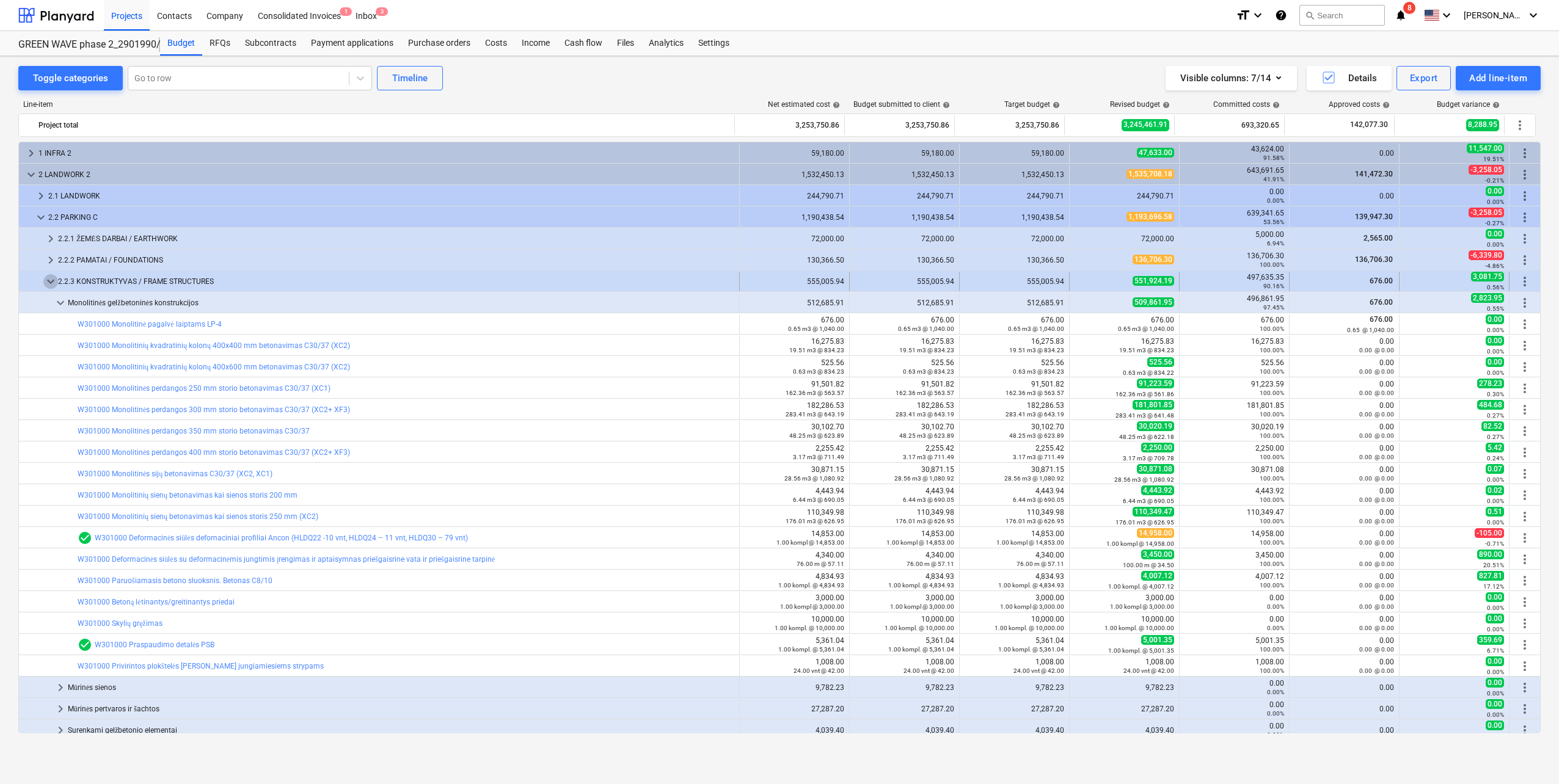
click at [50, 278] on span "keyboard_arrow_down" at bounding box center [51, 281] width 15 height 15
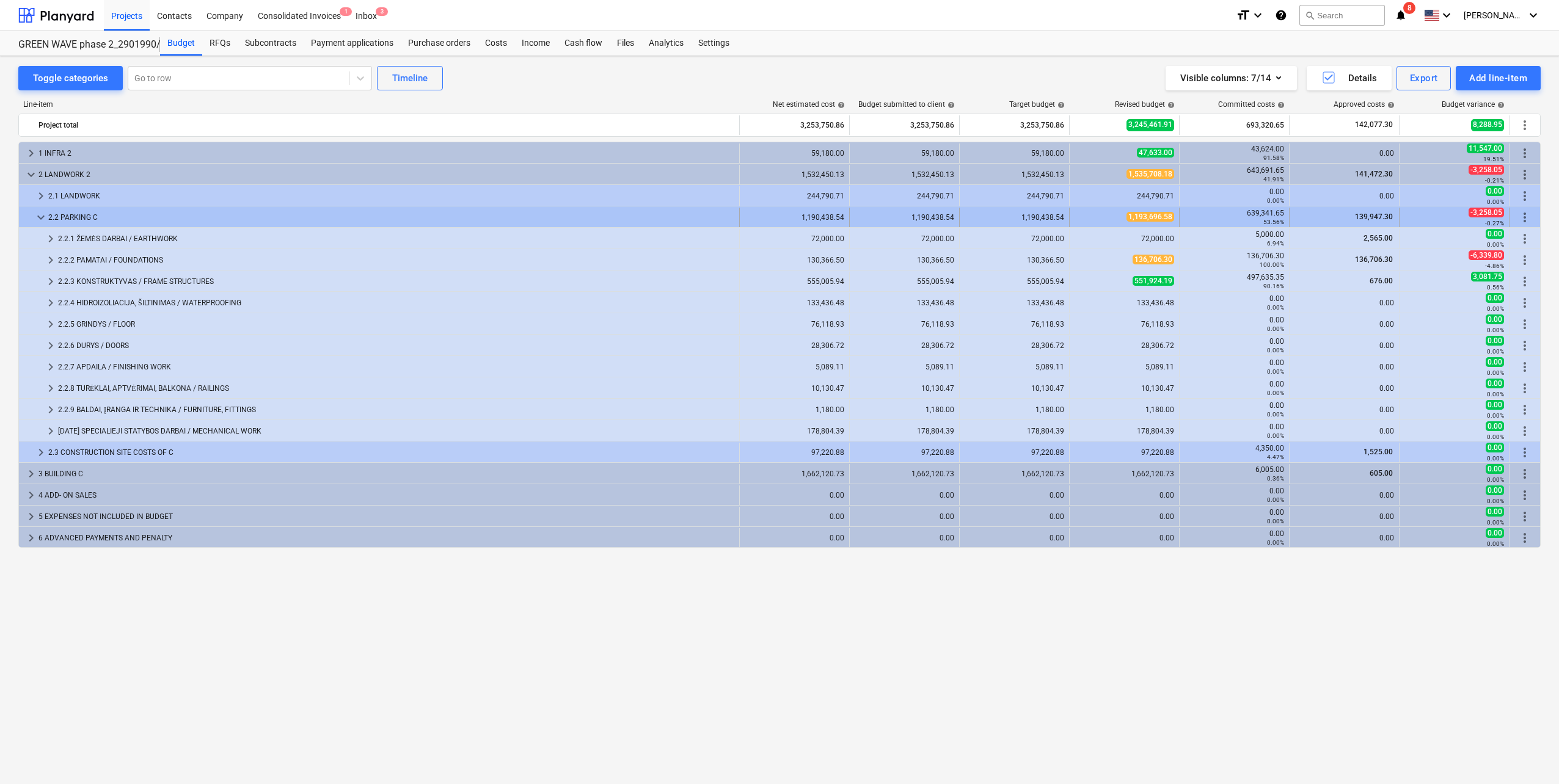
click at [44, 220] on span "keyboard_arrow_down" at bounding box center [41, 217] width 15 height 15
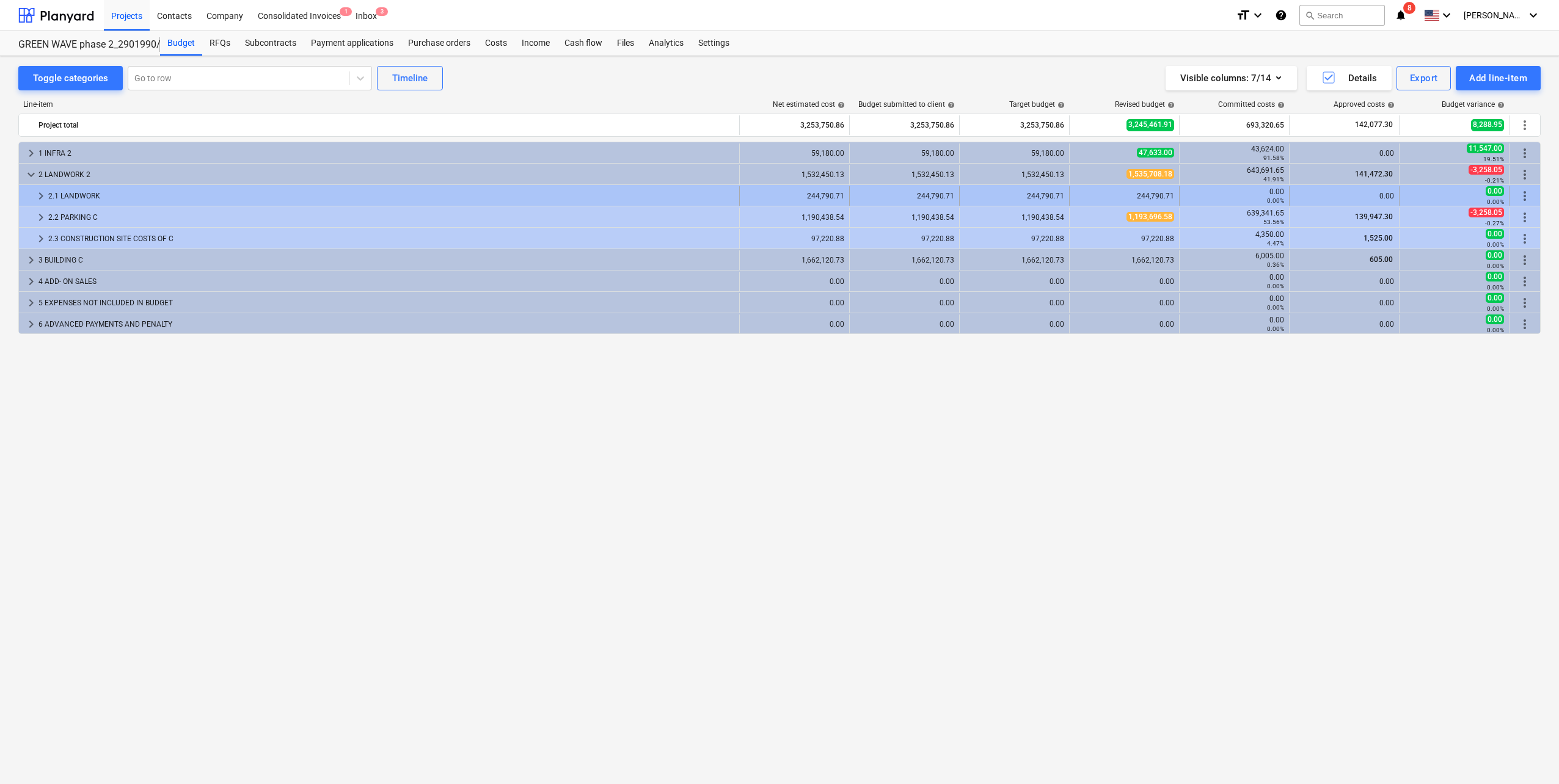
click at [37, 200] on span "keyboard_arrow_right" at bounding box center [41, 196] width 15 height 15
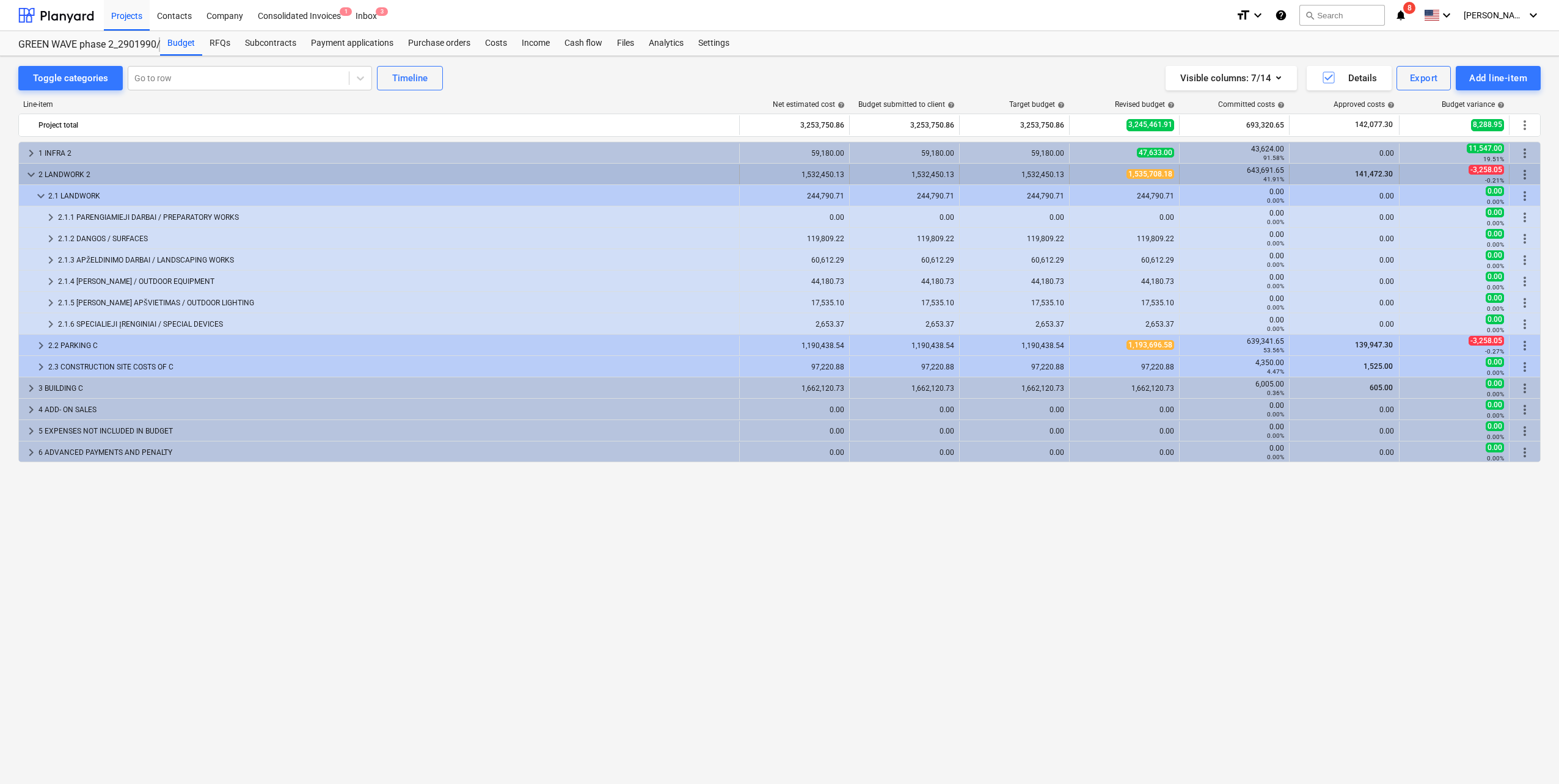
click at [29, 182] on div "keyboard_arrow_down" at bounding box center [31, 174] width 15 height 19
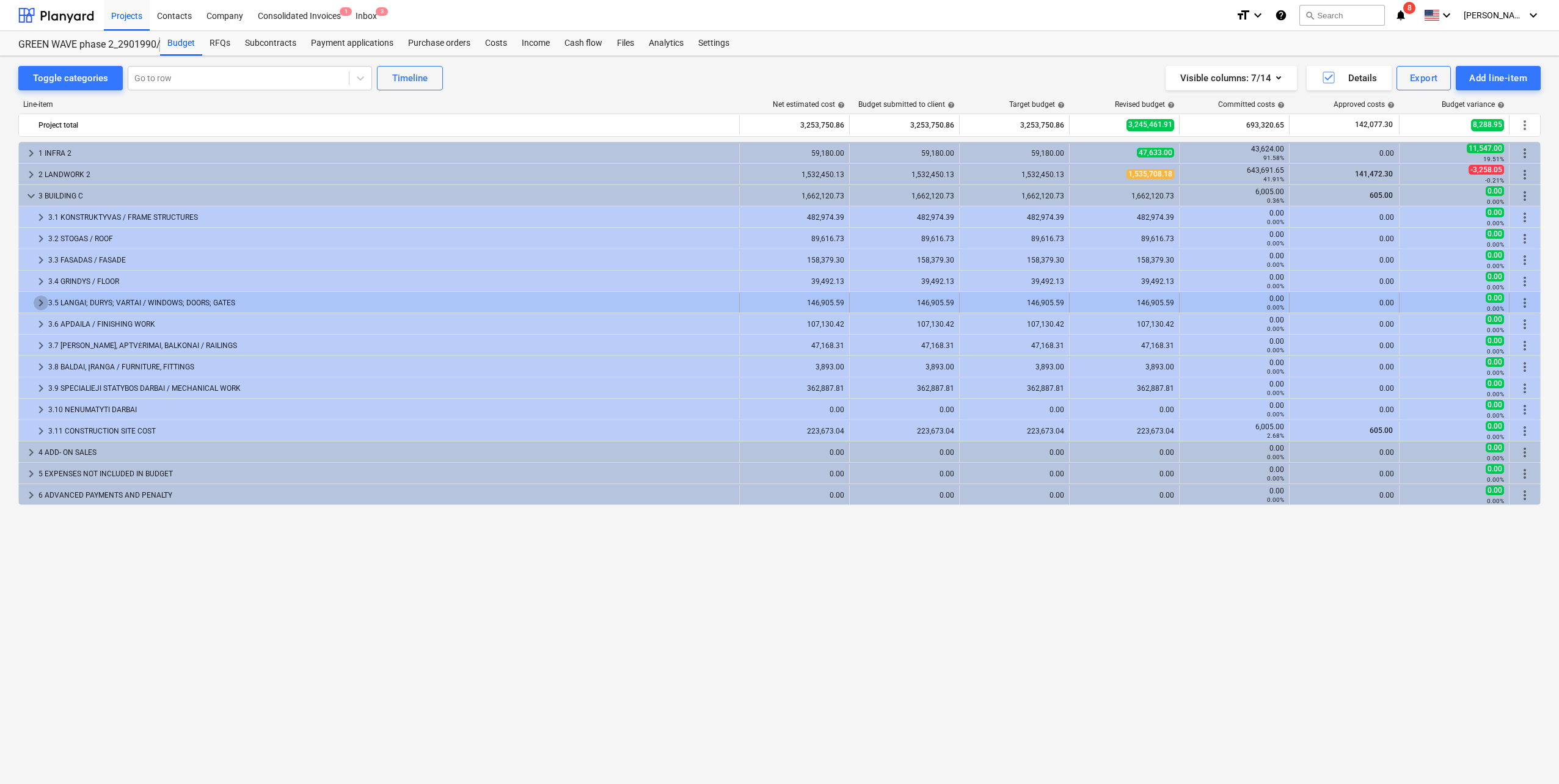
click at [35, 302] on span "keyboard_arrow_right" at bounding box center [41, 303] width 15 height 15
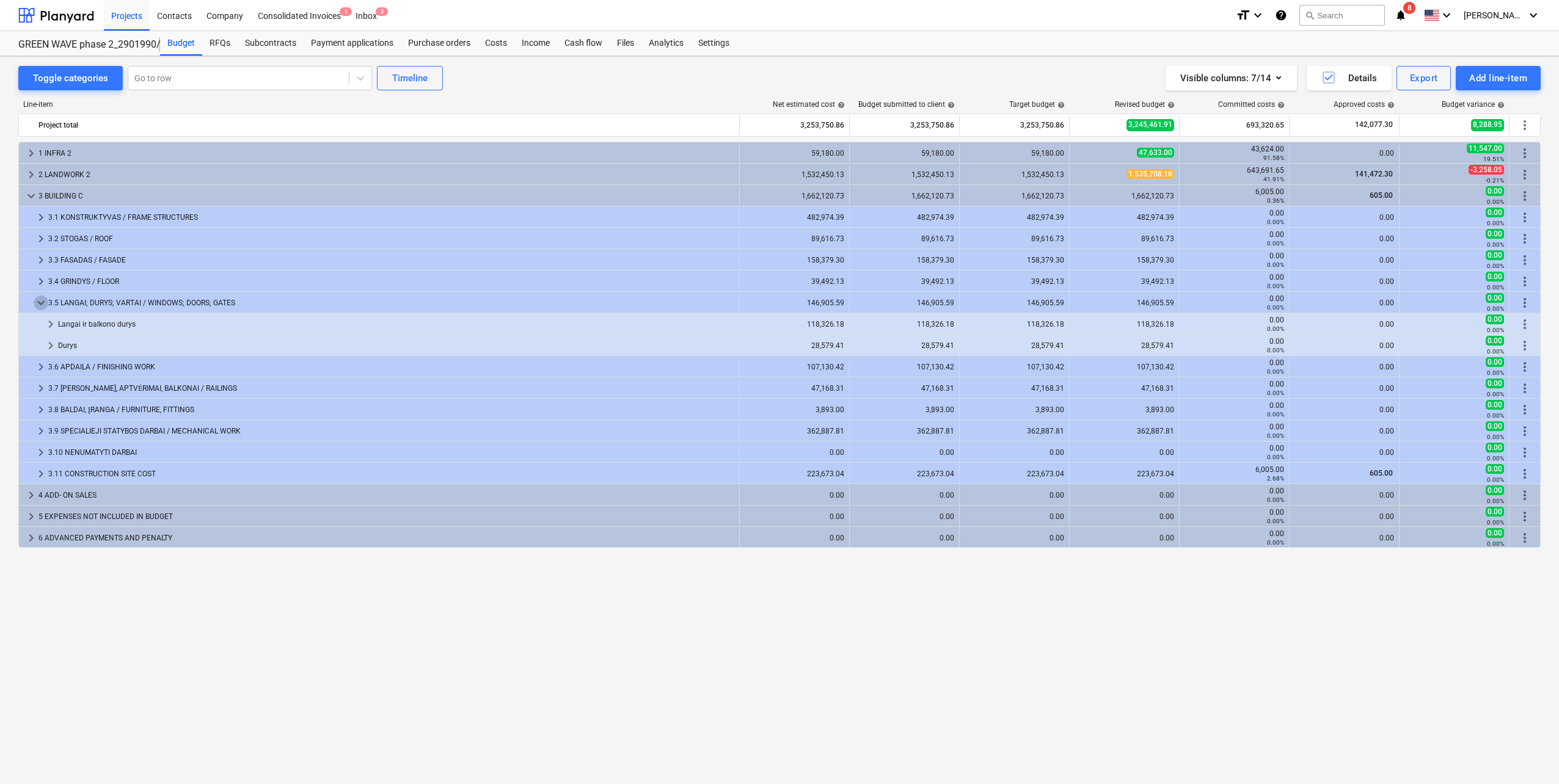
click at [35, 302] on span "keyboard_arrow_down" at bounding box center [41, 303] width 15 height 15
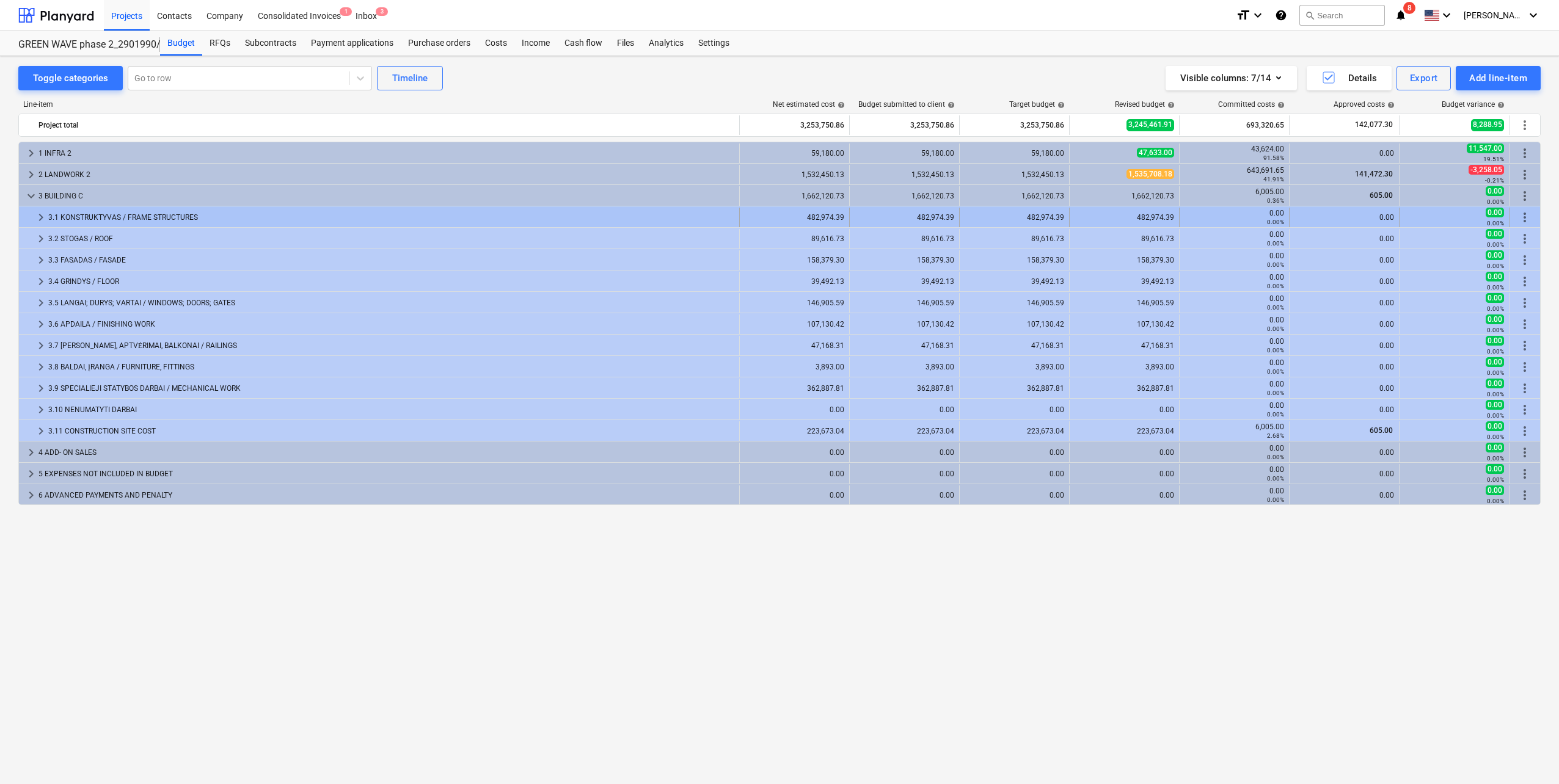
click at [41, 224] on span "keyboard_arrow_right" at bounding box center [41, 217] width 15 height 15
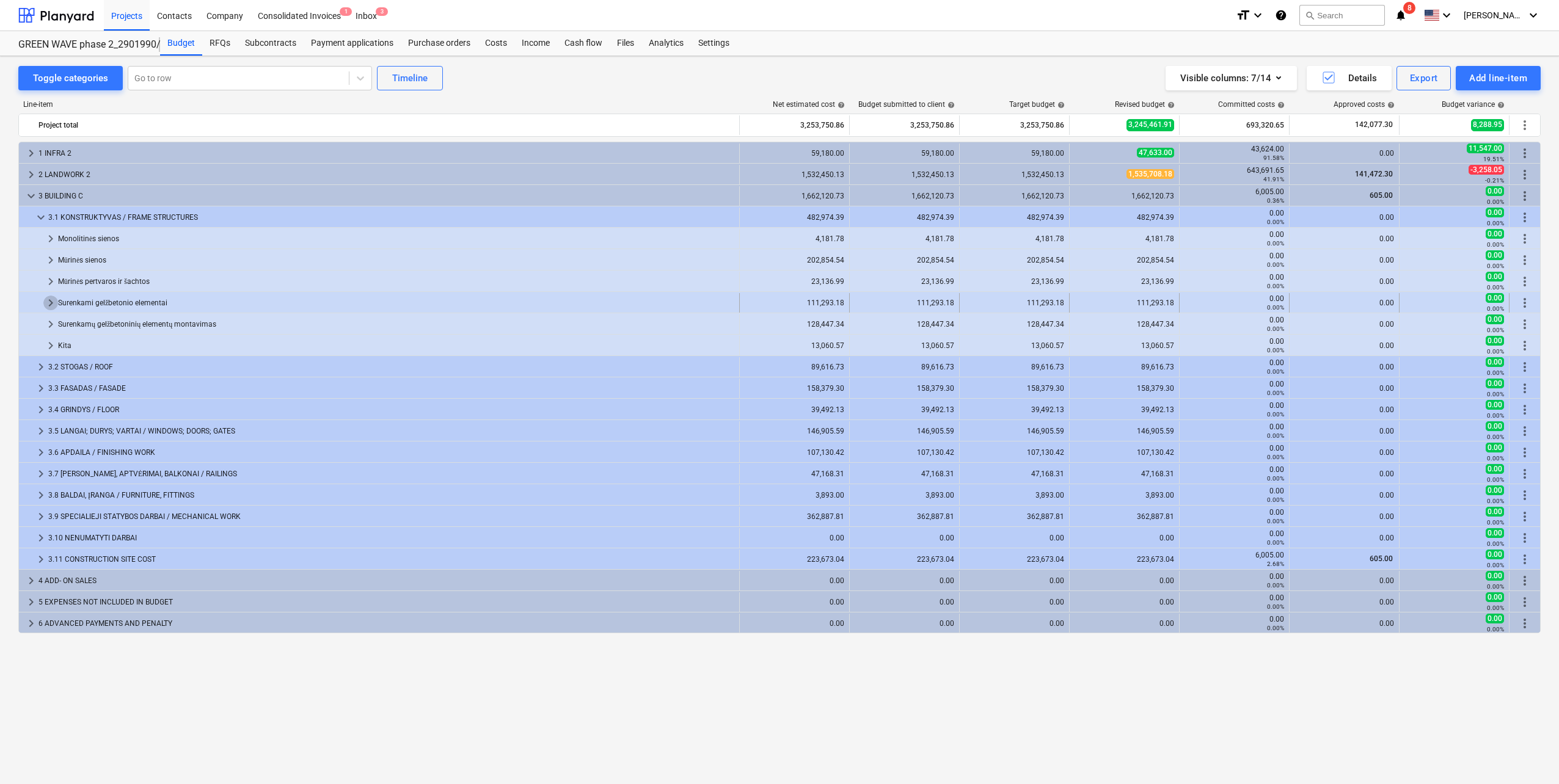
click at [49, 302] on span "keyboard_arrow_right" at bounding box center [51, 303] width 15 height 15
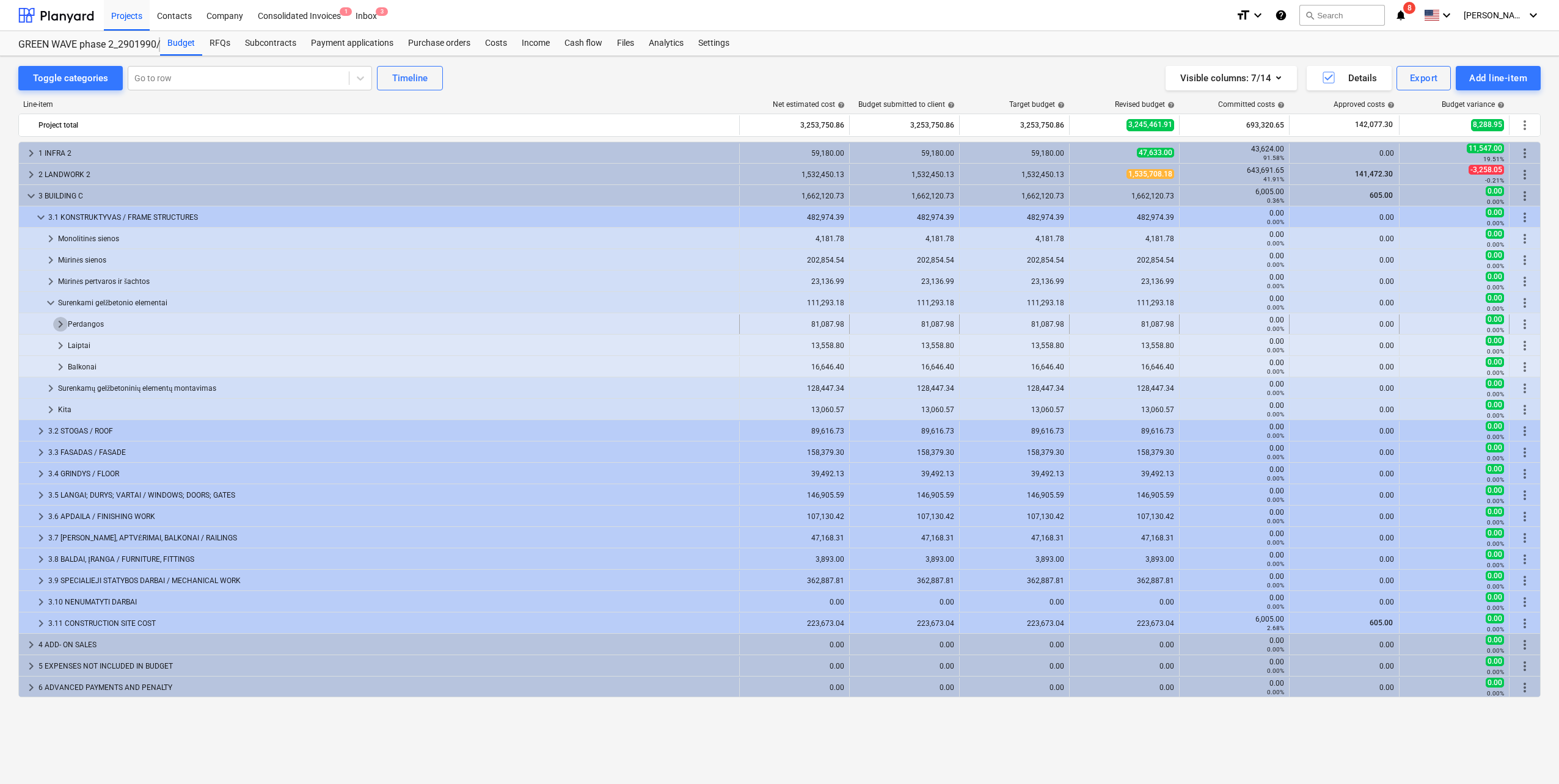
click at [55, 320] on span "keyboard_arrow_right" at bounding box center [61, 324] width 15 height 15
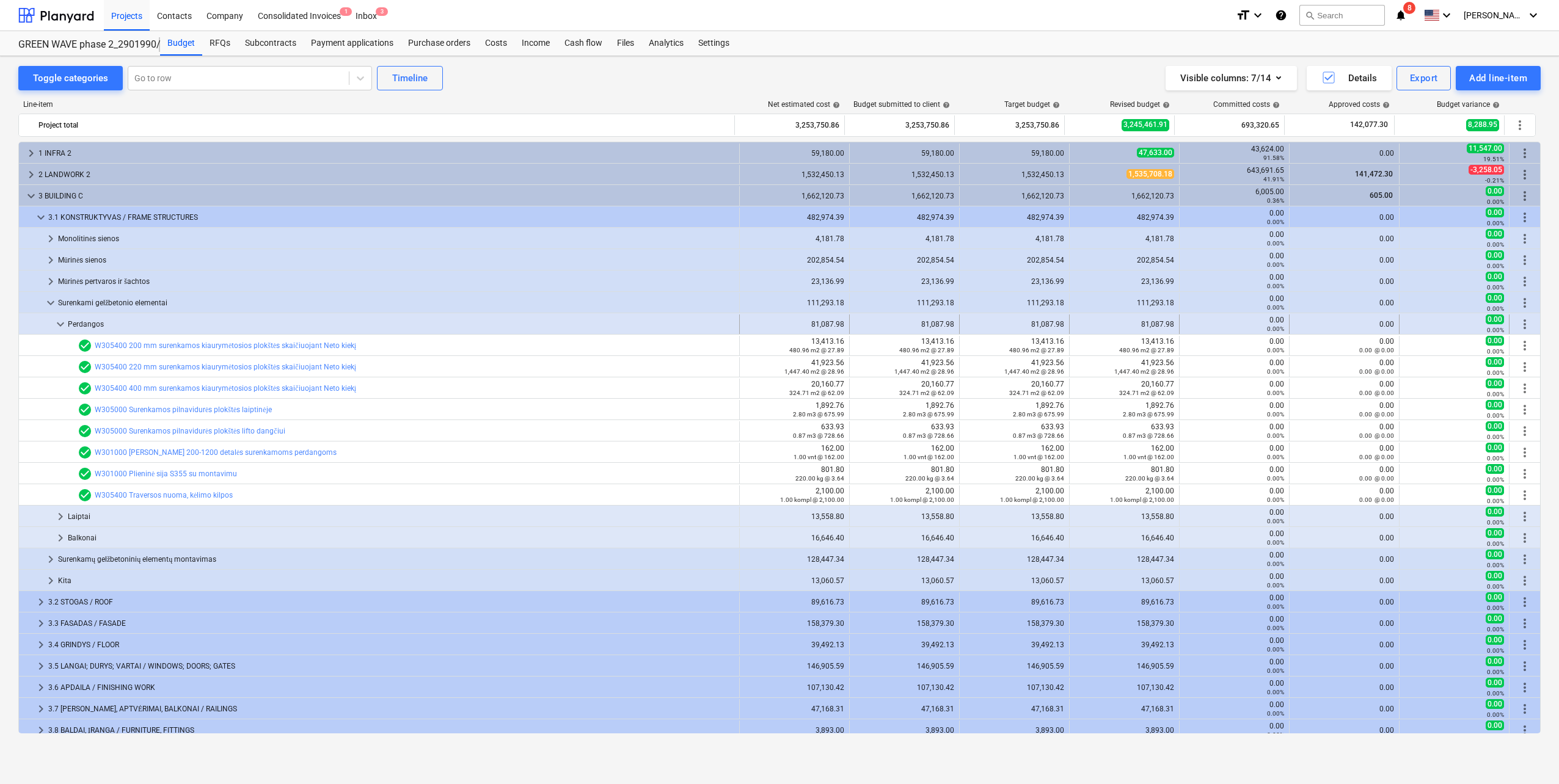
click at [54, 323] on span "keyboard_arrow_down" at bounding box center [61, 324] width 15 height 15
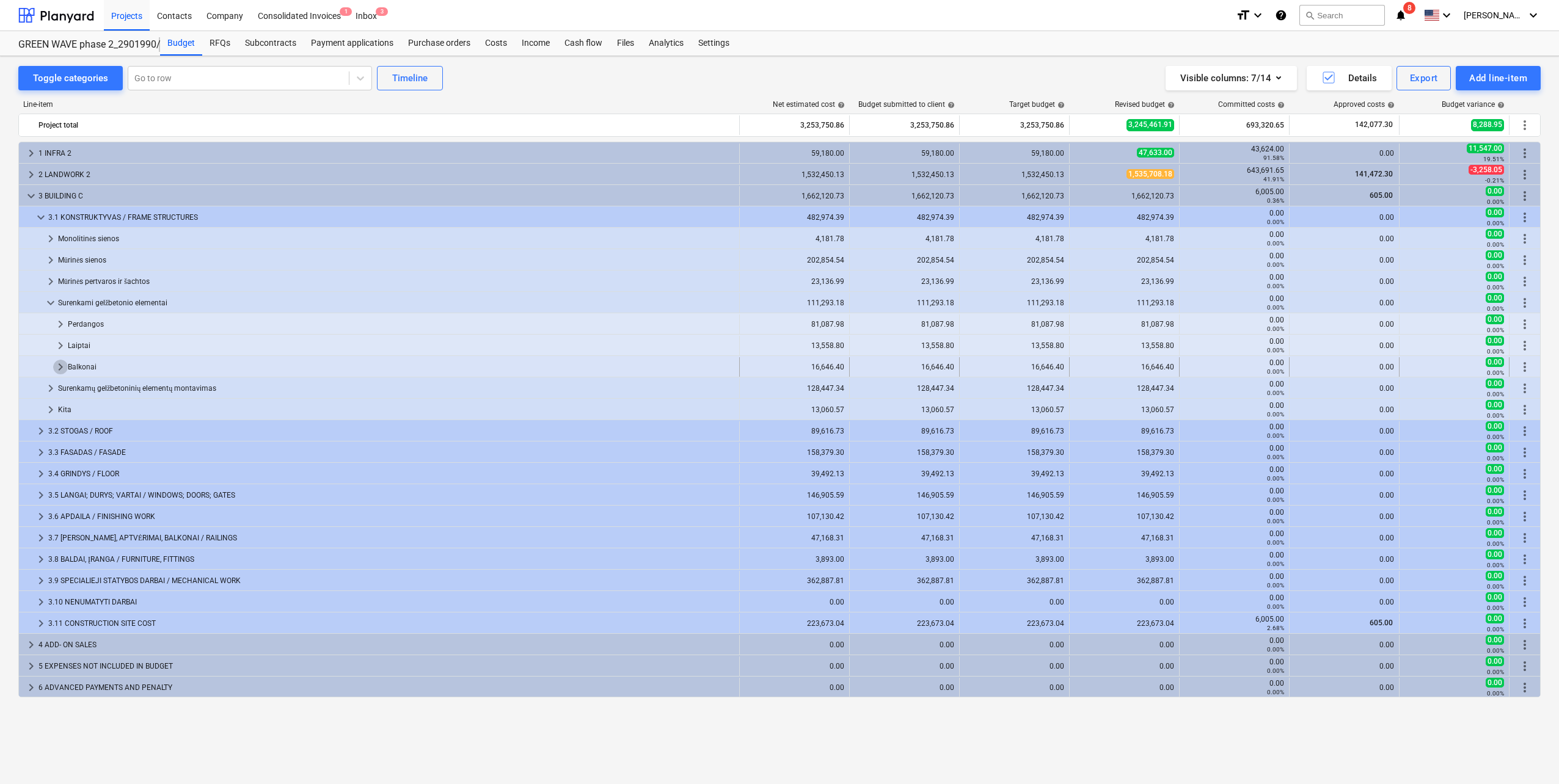
click at [56, 344] on span "keyboard_arrow_right" at bounding box center [61, 367] width 15 height 15
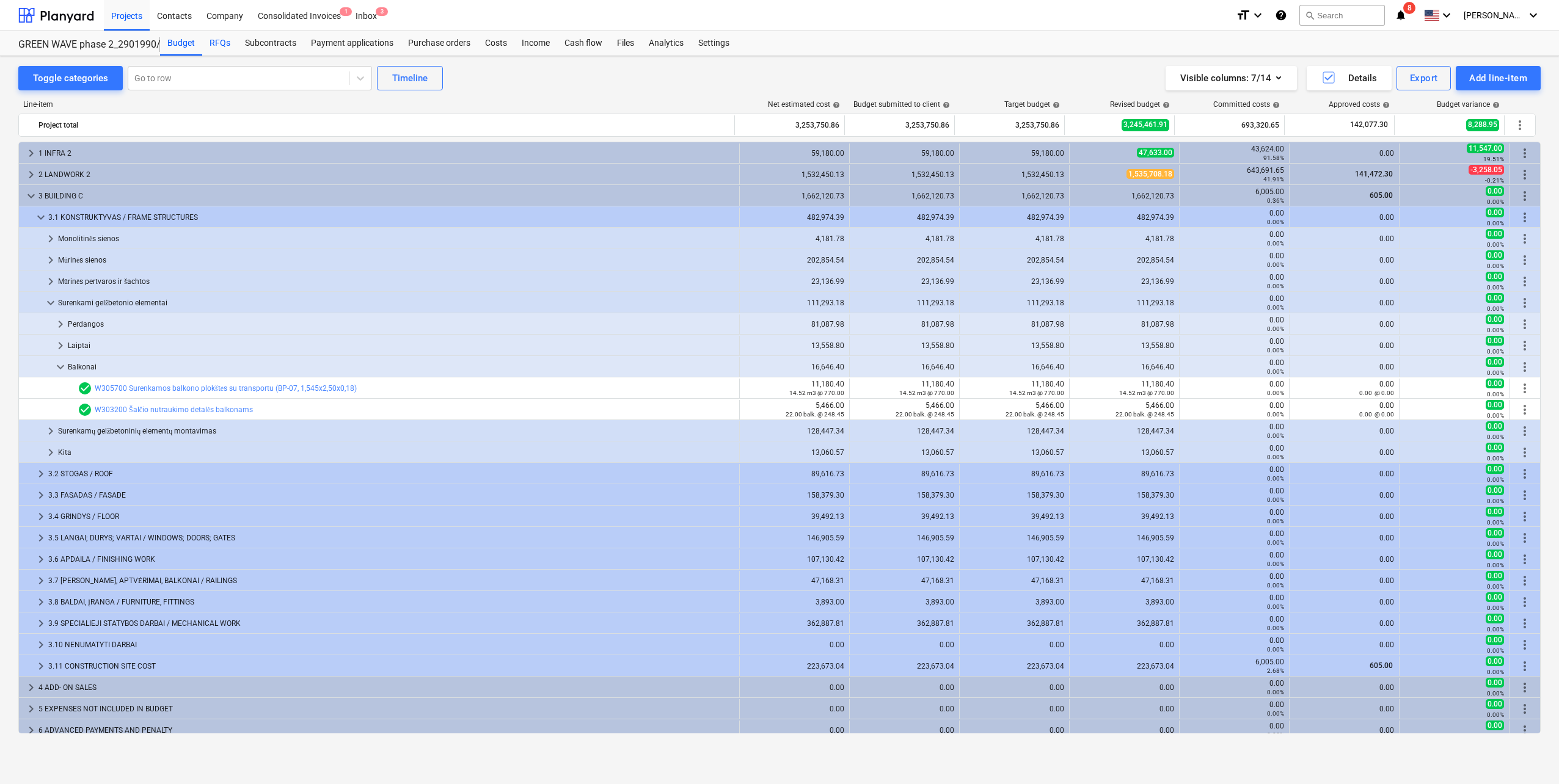
click at [213, 43] on div "RFQs" at bounding box center [220, 43] width 36 height 24
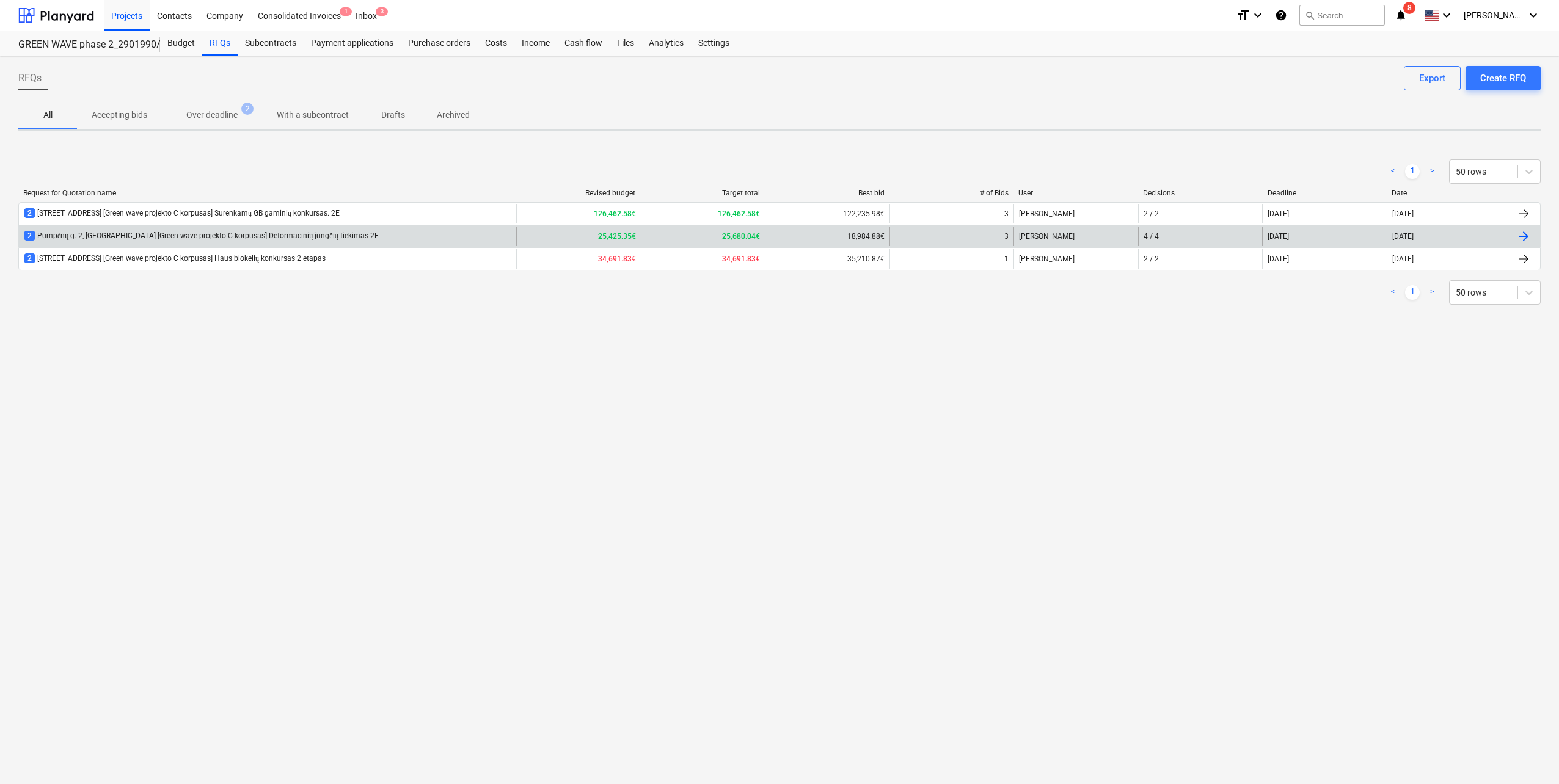
click at [341, 236] on div "2 Pumpėnų g. 2, [GEOGRAPHIC_DATA] [Green wave projekto C korpusas] Deformacinių…" at bounding box center [268, 236] width 497 height 19
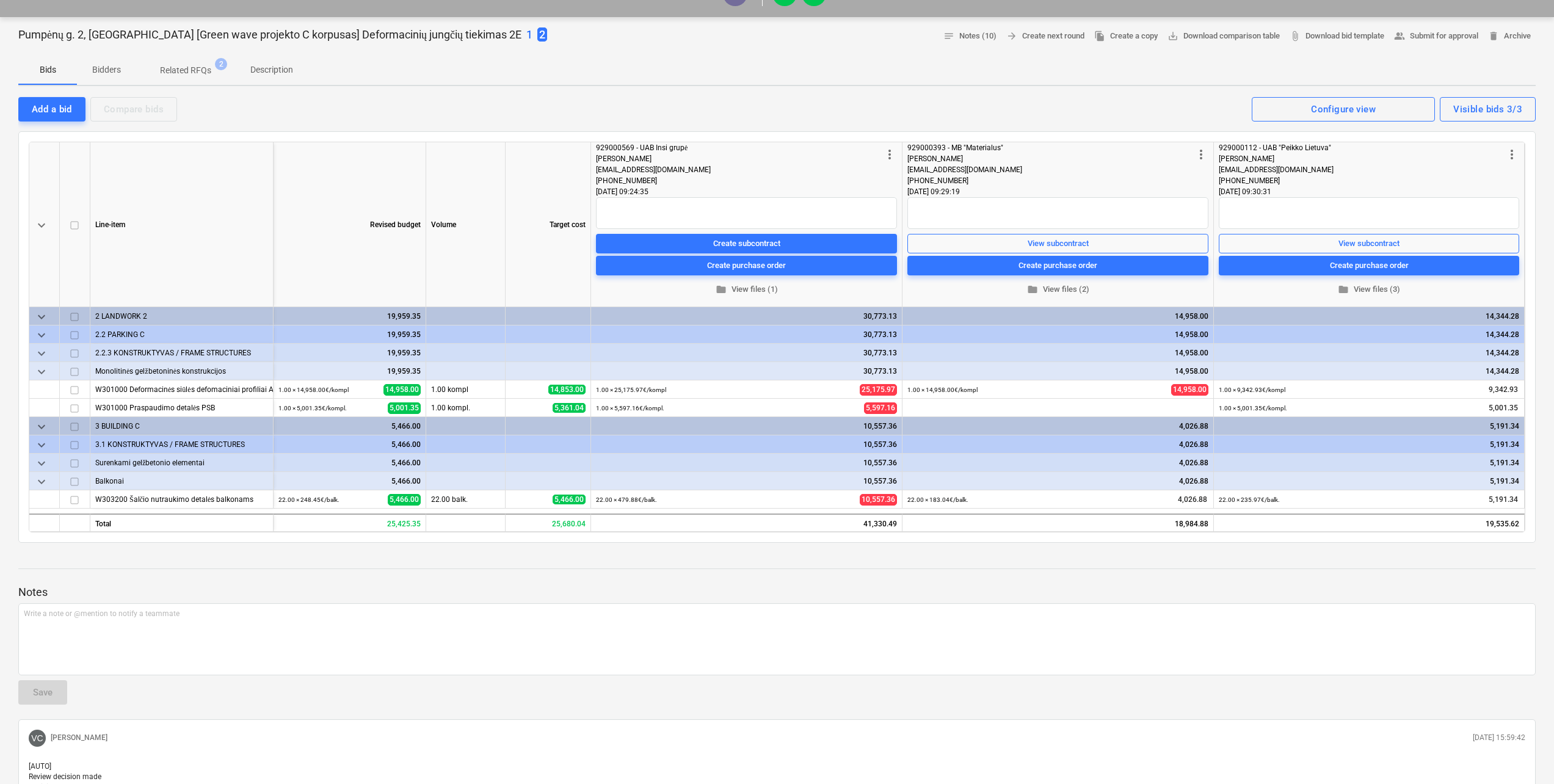
scroll to position [122, 0]
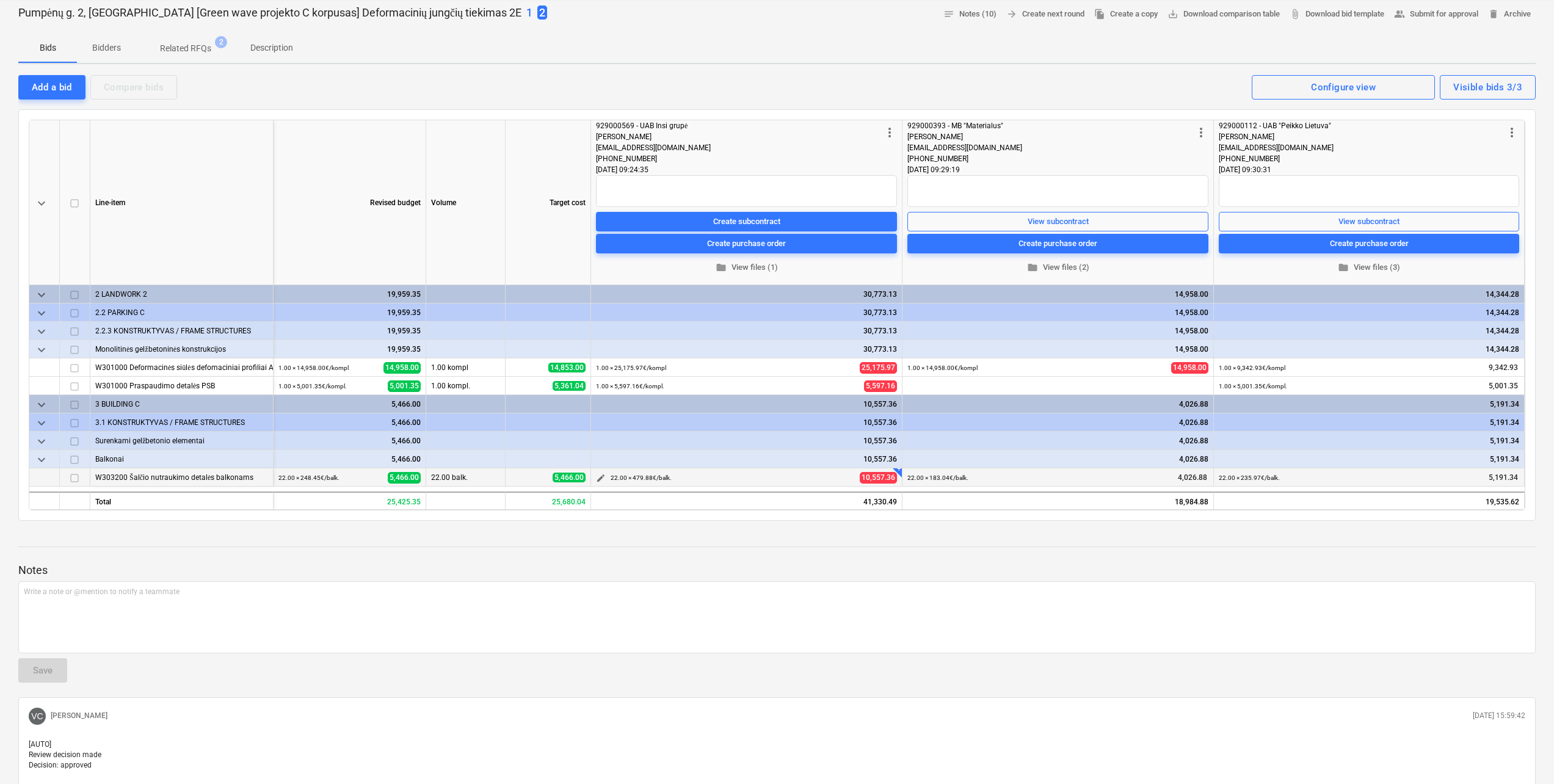
click at [606, 344] on button "edit" at bounding box center [600, 478] width 15 height 15
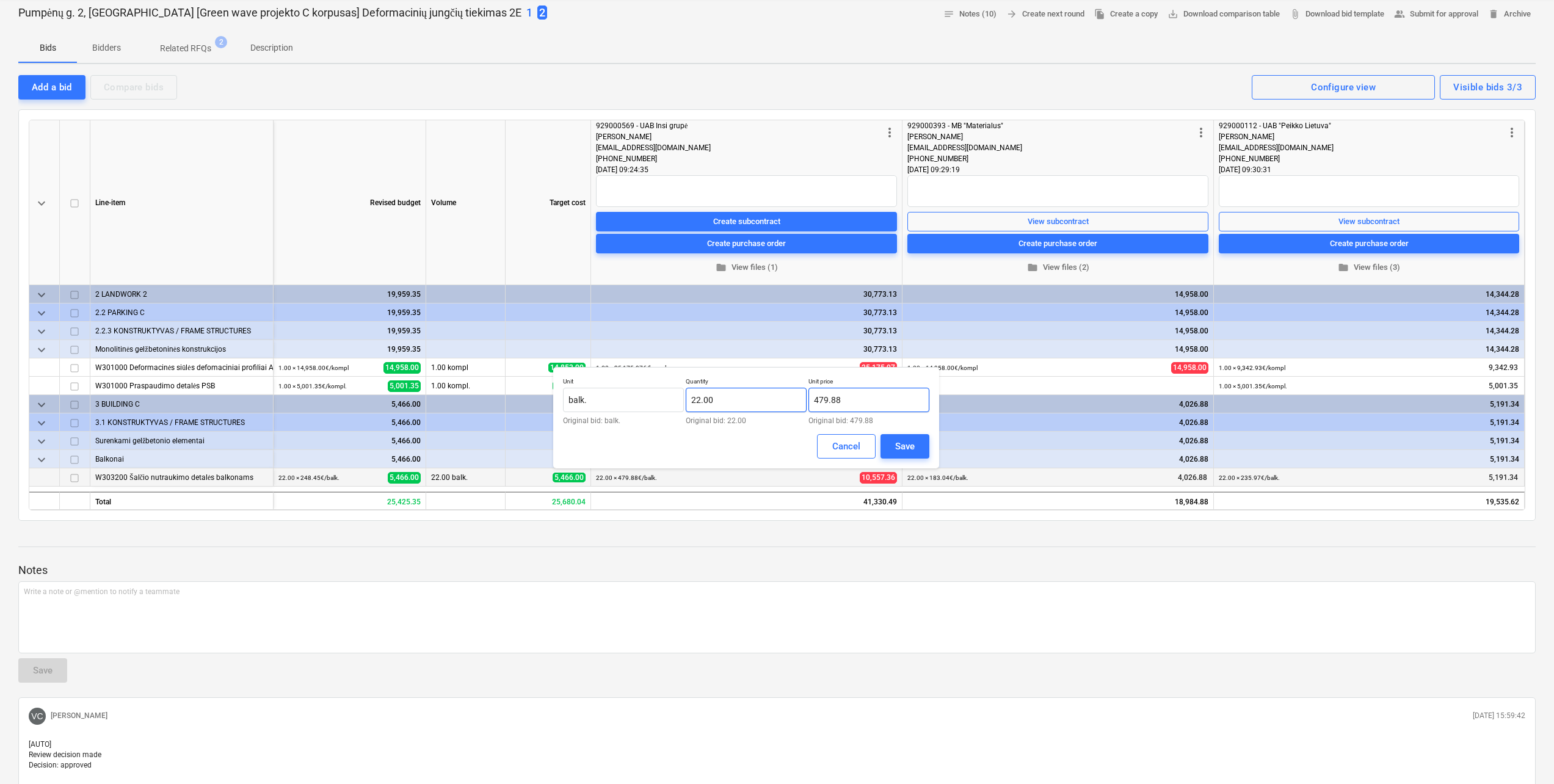
drag, startPoint x: 865, startPoint y: 397, endPoint x: 772, endPoint y: 402, distance: 93.1
click at [772, 344] on div "Unit balk. Original bid: balk. Quantity 22.00 Original bid: 22.00 Unit price 47…" at bounding box center [746, 401] width 366 height 47
type input "0.00"
click at [776, 344] on div "Cancel" at bounding box center [846, 446] width 28 height 16
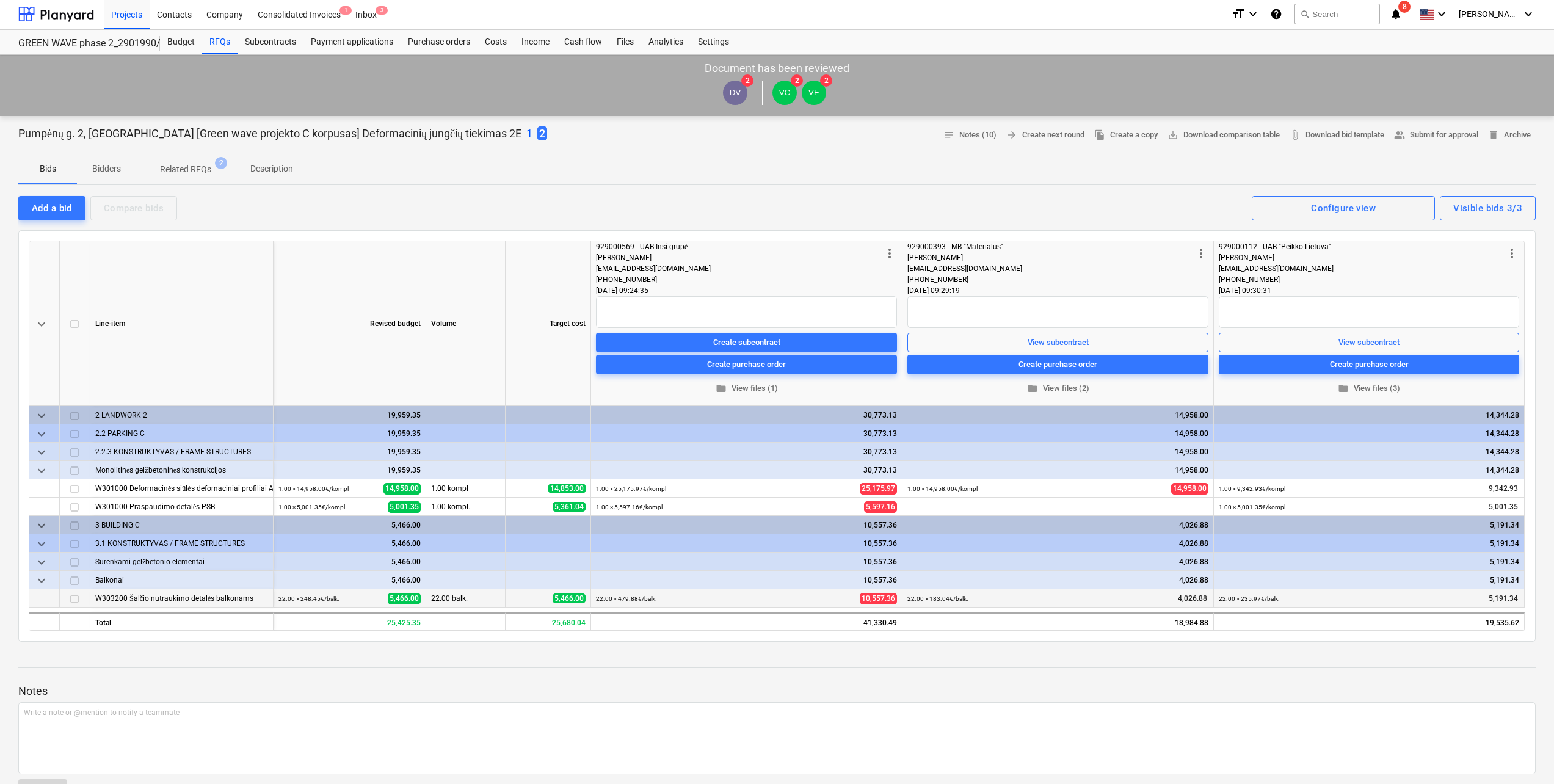
scroll to position [0, 0]
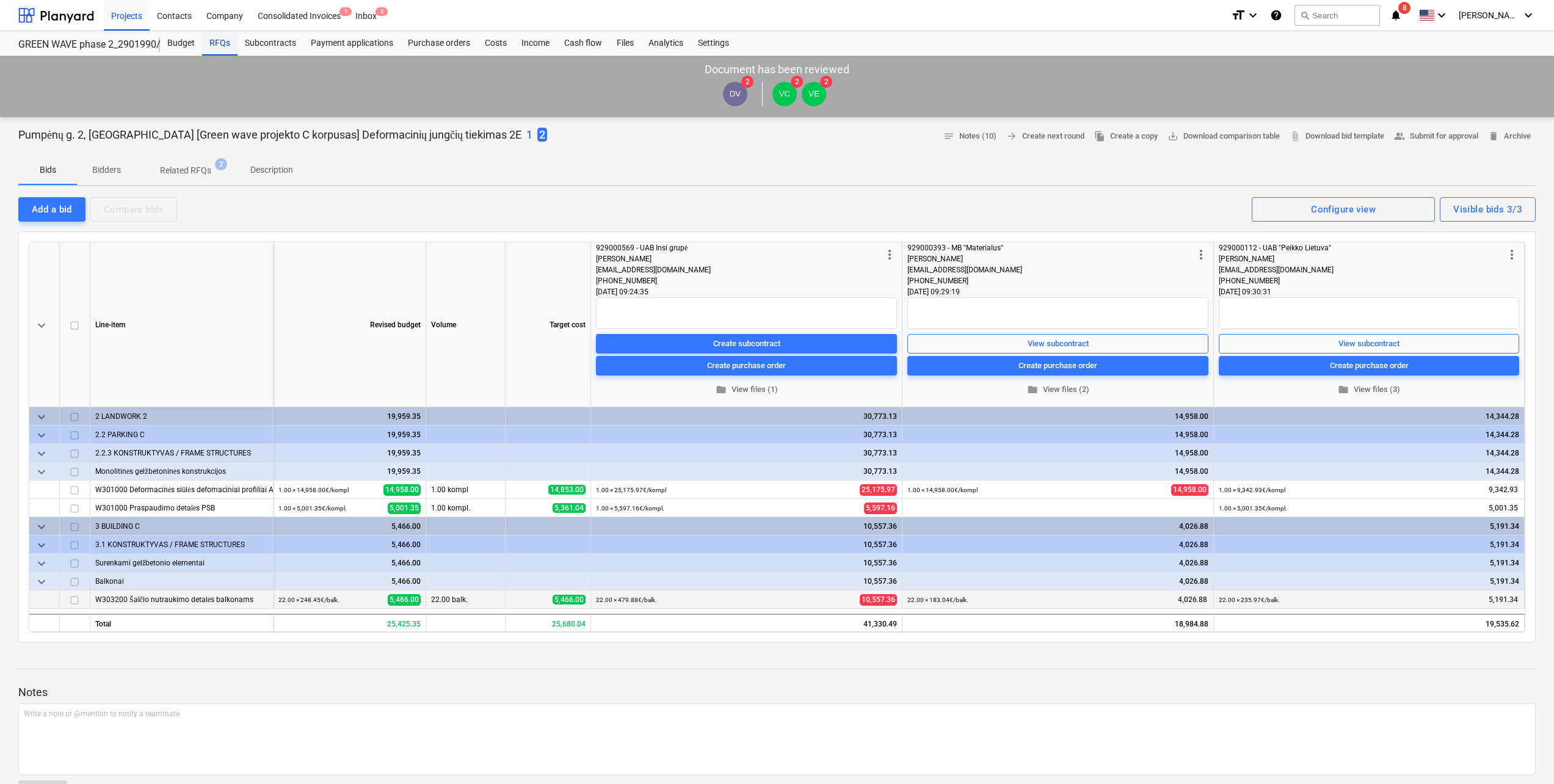
click at [217, 44] on div "RFQs" at bounding box center [220, 43] width 36 height 24
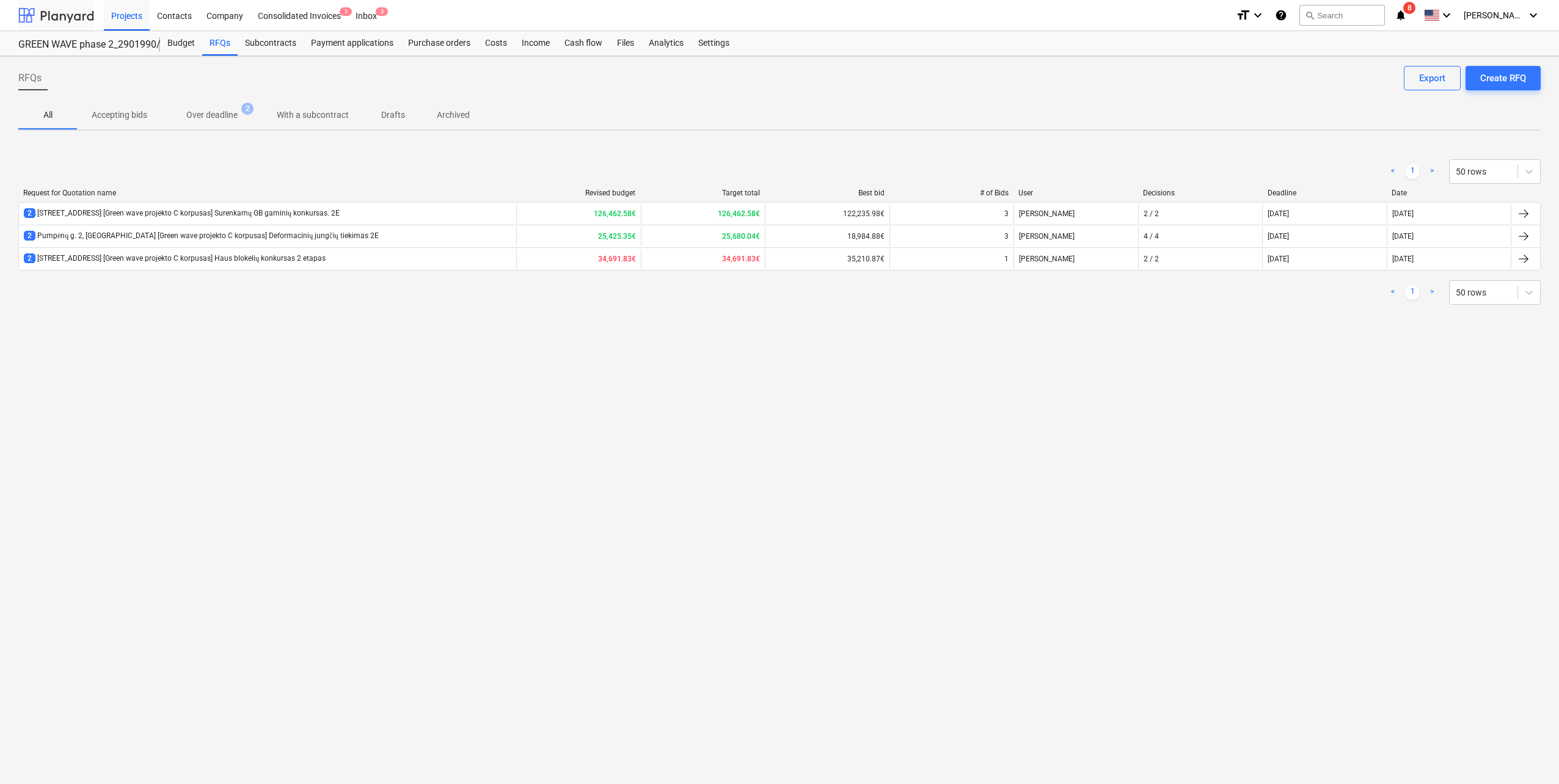
click at [79, 14] on div at bounding box center [56, 15] width 76 height 31
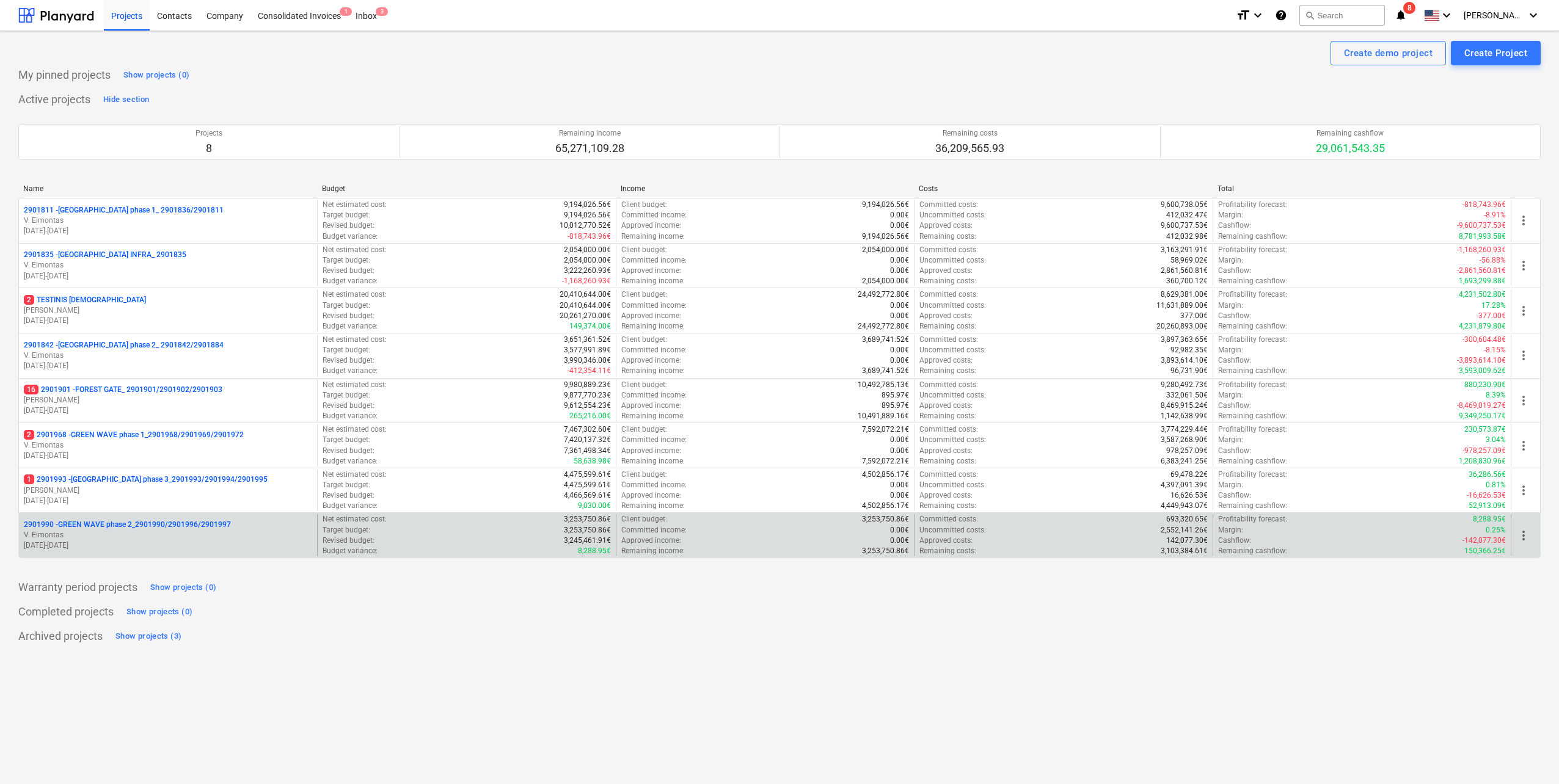
click at [155, 344] on p "2901990 - GREEN WAVE phase 2_2901990/2901996/2901997" at bounding box center [127, 525] width 207 height 11
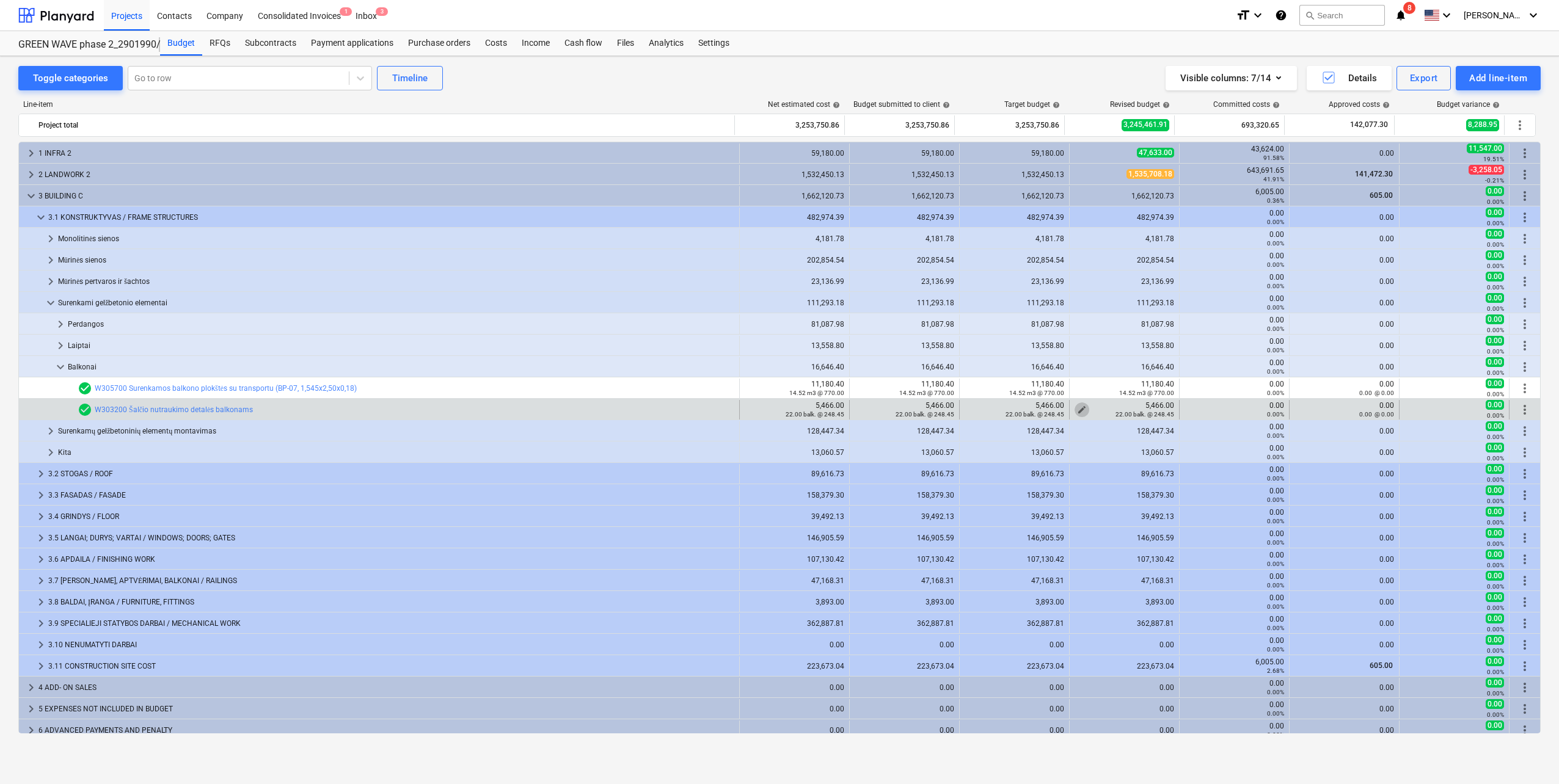
click at [777, 344] on span "edit" at bounding box center [1082, 409] width 10 height 10
type textarea "x"
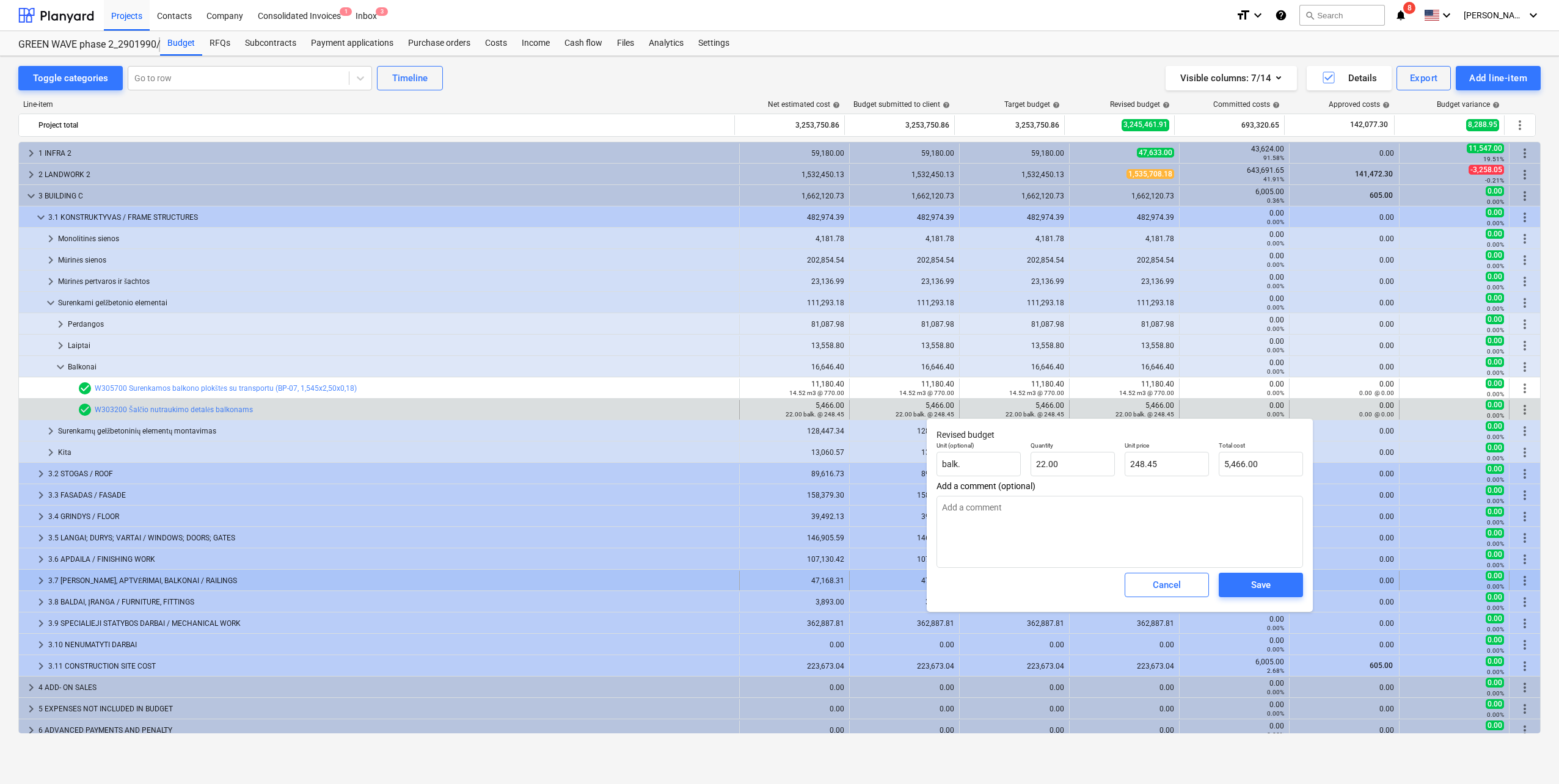
click at [777, 344] on button "Cancel" at bounding box center [1166, 585] width 84 height 24
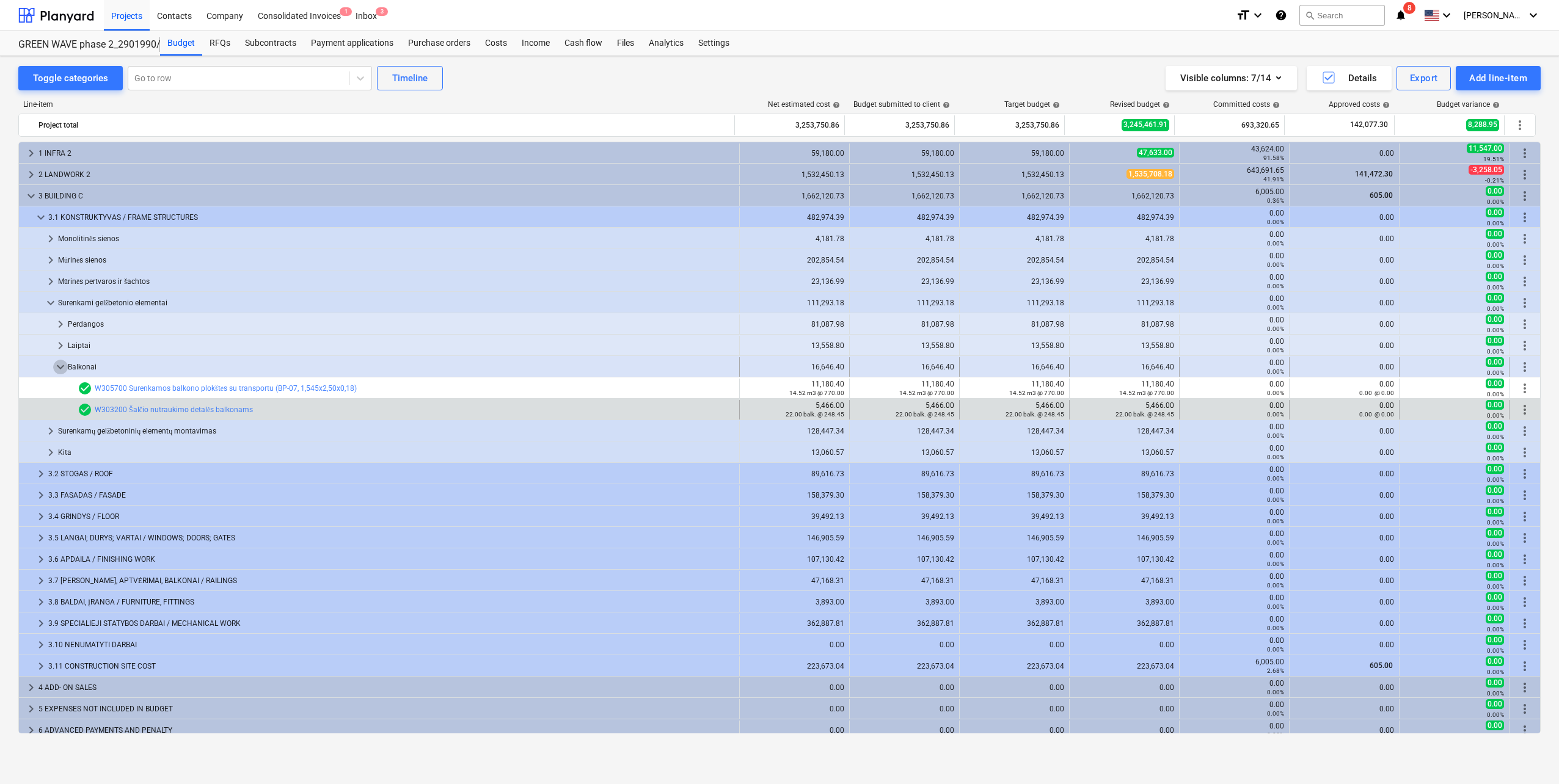
click at [59, 344] on span "keyboard_arrow_down" at bounding box center [61, 367] width 15 height 15
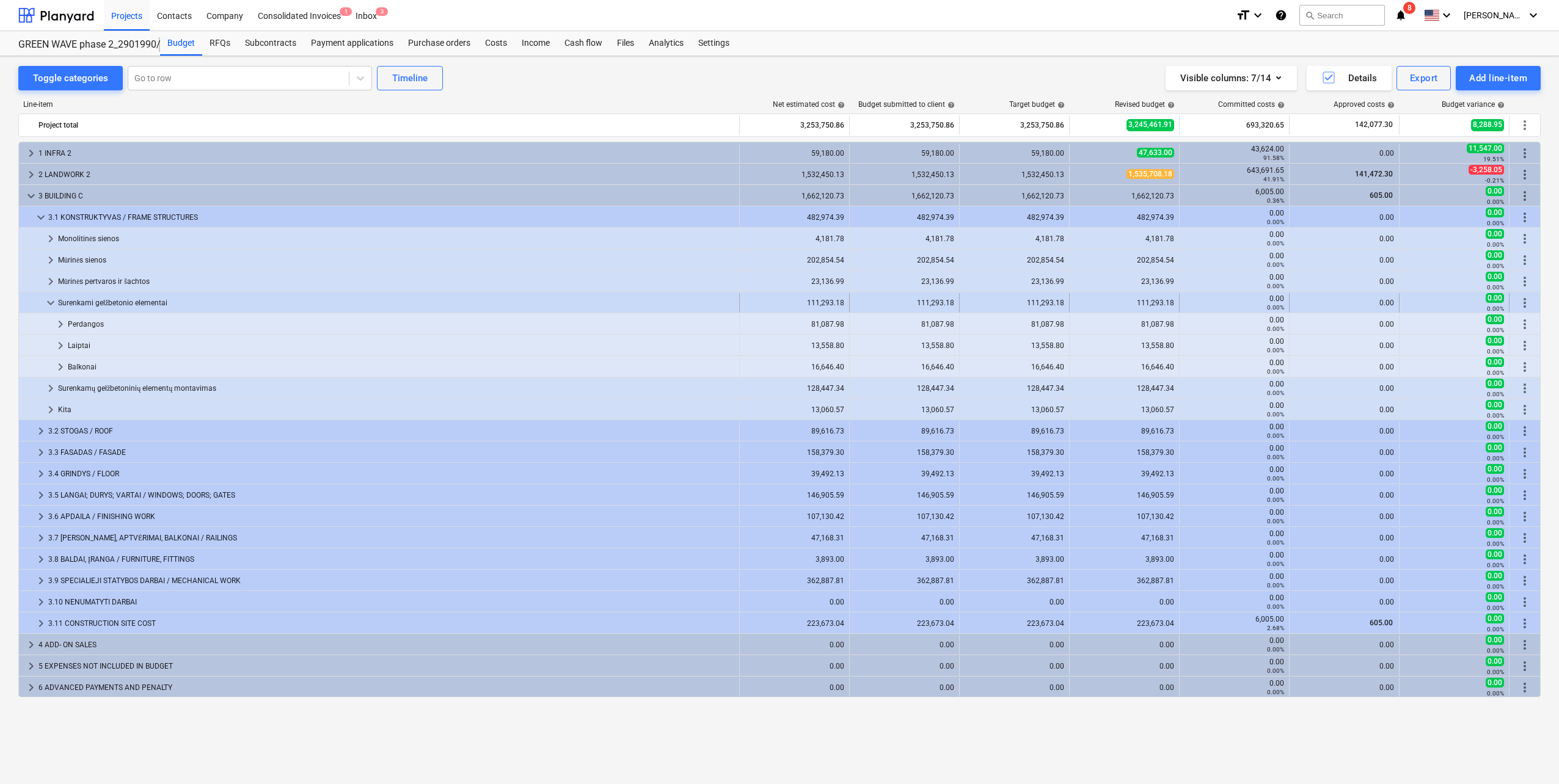
click at [51, 300] on span "keyboard_arrow_down" at bounding box center [51, 303] width 15 height 15
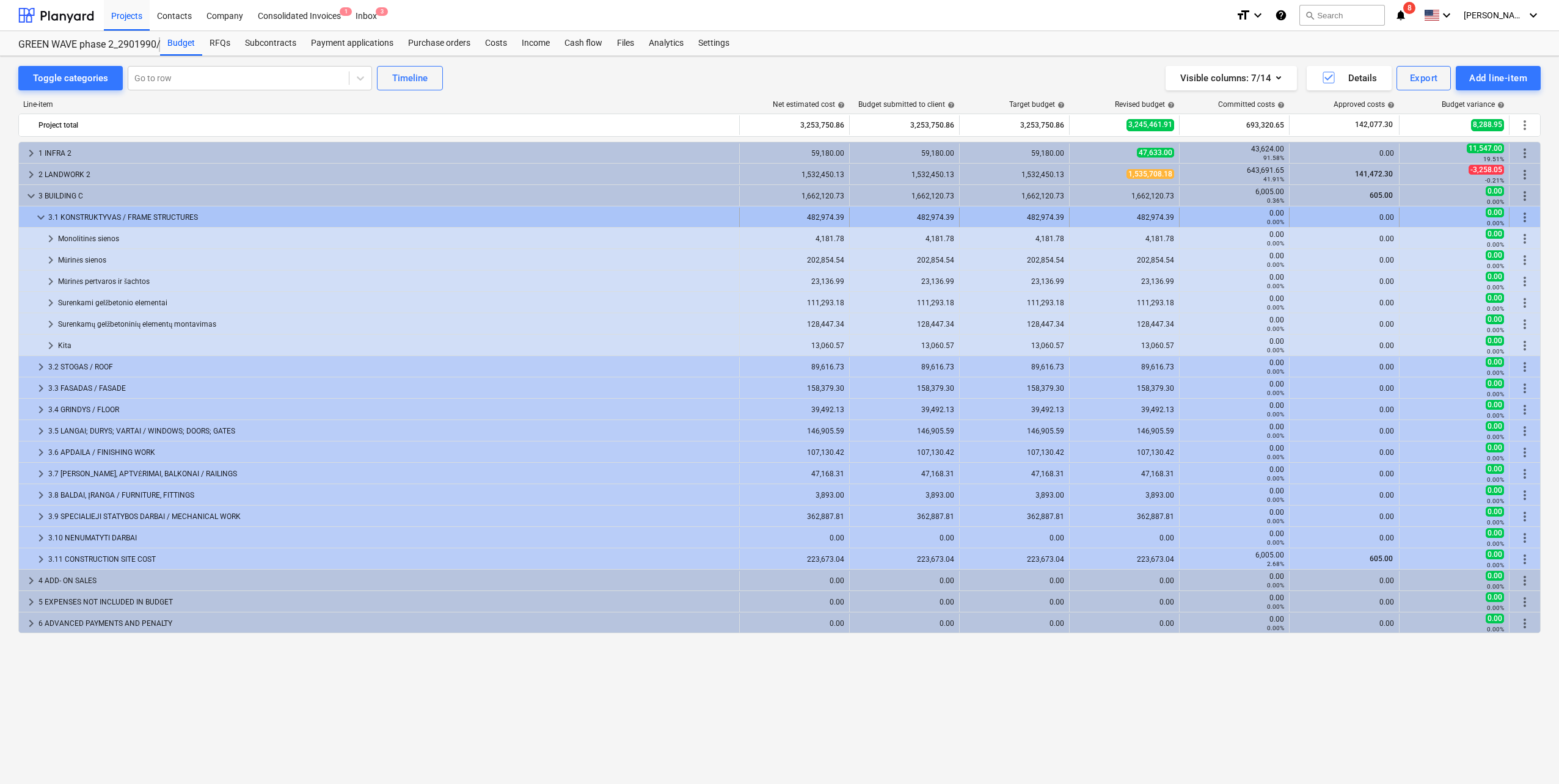
click at [41, 220] on span "keyboard_arrow_down" at bounding box center [41, 217] width 15 height 15
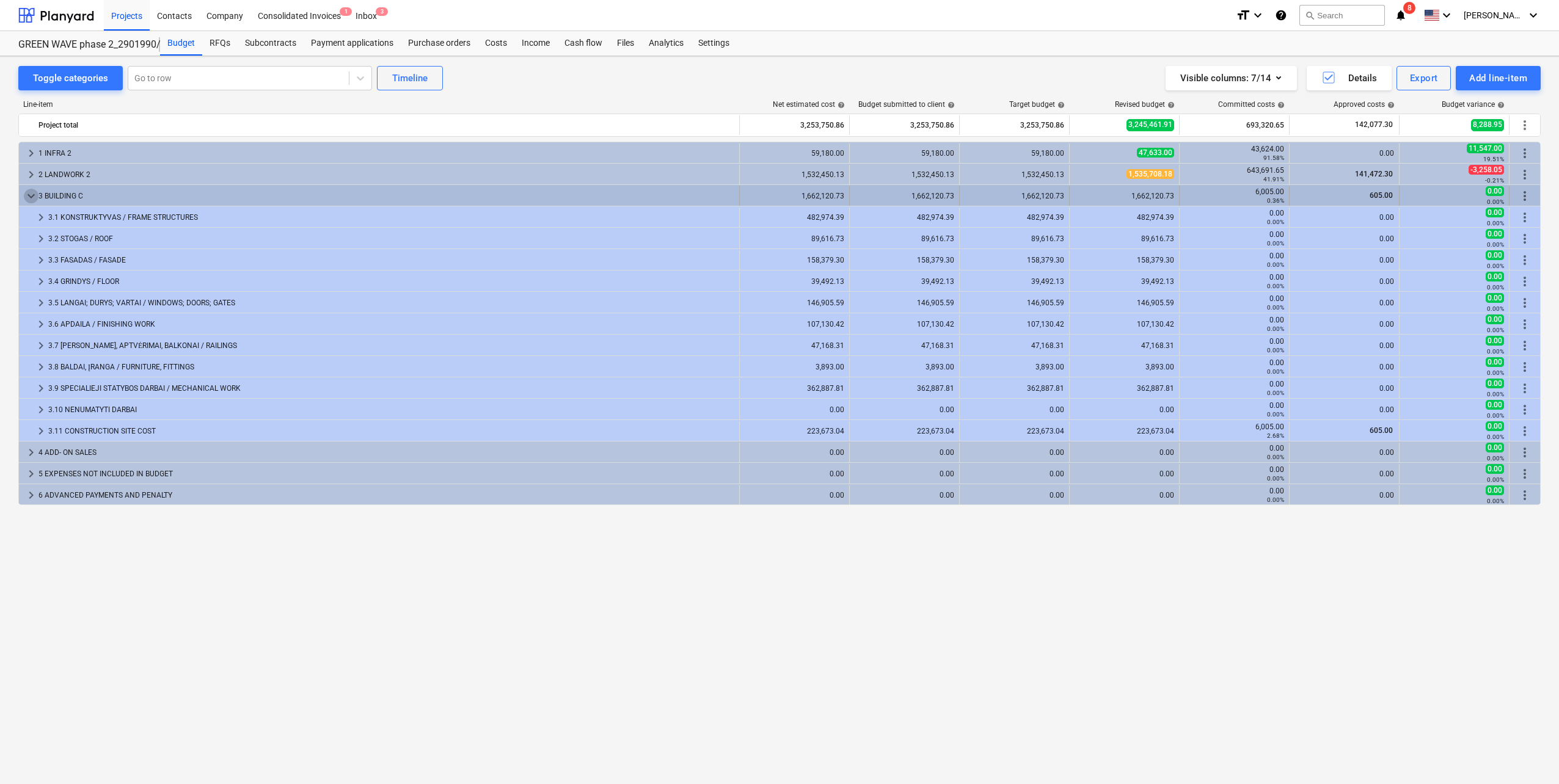
click at [31, 199] on span "keyboard_arrow_down" at bounding box center [31, 196] width 15 height 15
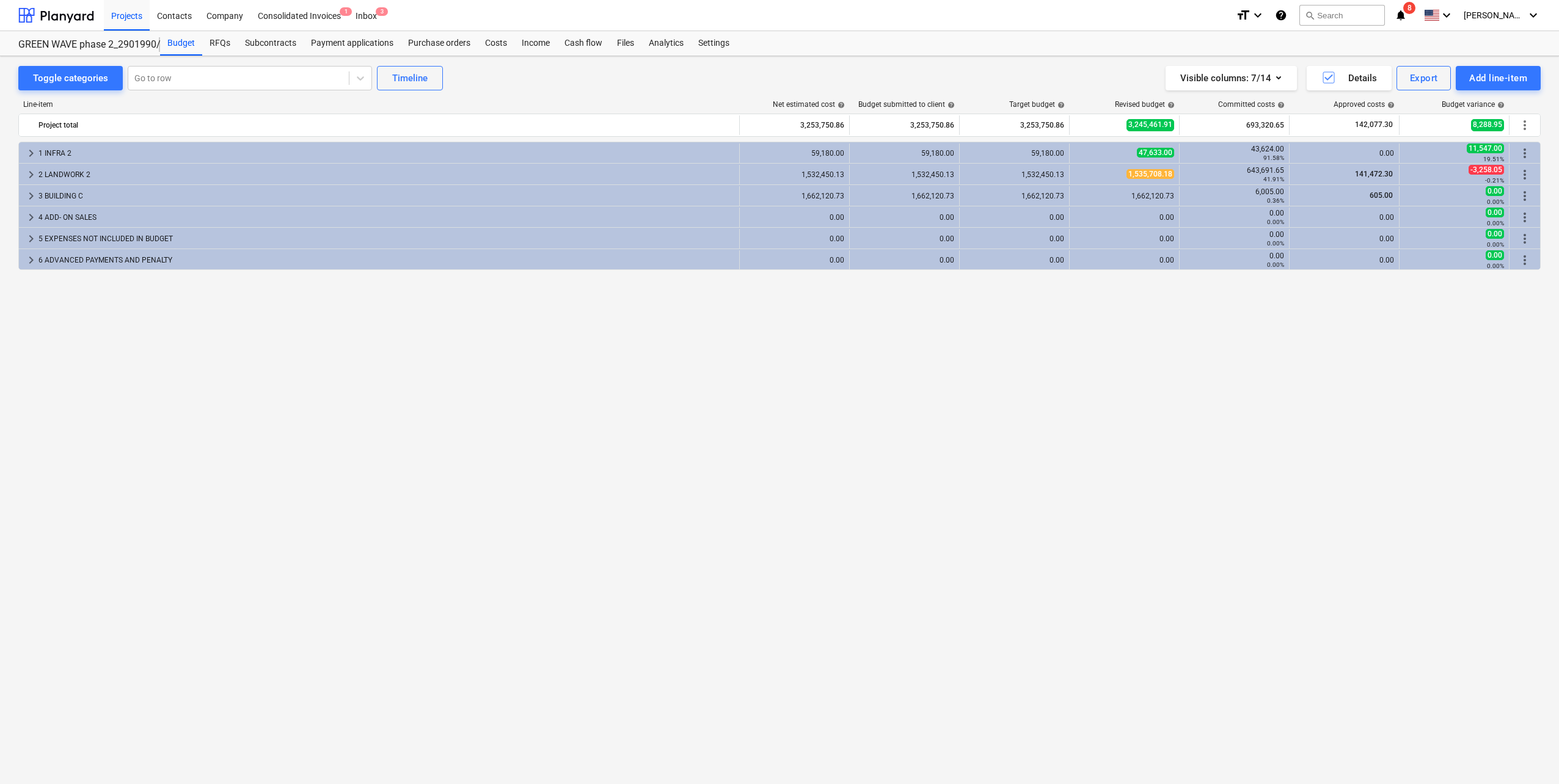
click at [182, 344] on div "keyboard_arrow_right 1 INFRA 2 59,180.00 59,180.00 59,180.00 47,633.00 43,624.0…" at bounding box center [780, 437] width 1522 height 592
click at [341, 344] on div "keyboard_arrow_right 1 INFRA 2 59,180.00 59,180.00 59,180.00 47,633.00 43,624.0…" at bounding box center [780, 437] width 1522 height 592
click at [73, 16] on div at bounding box center [56, 15] width 76 height 31
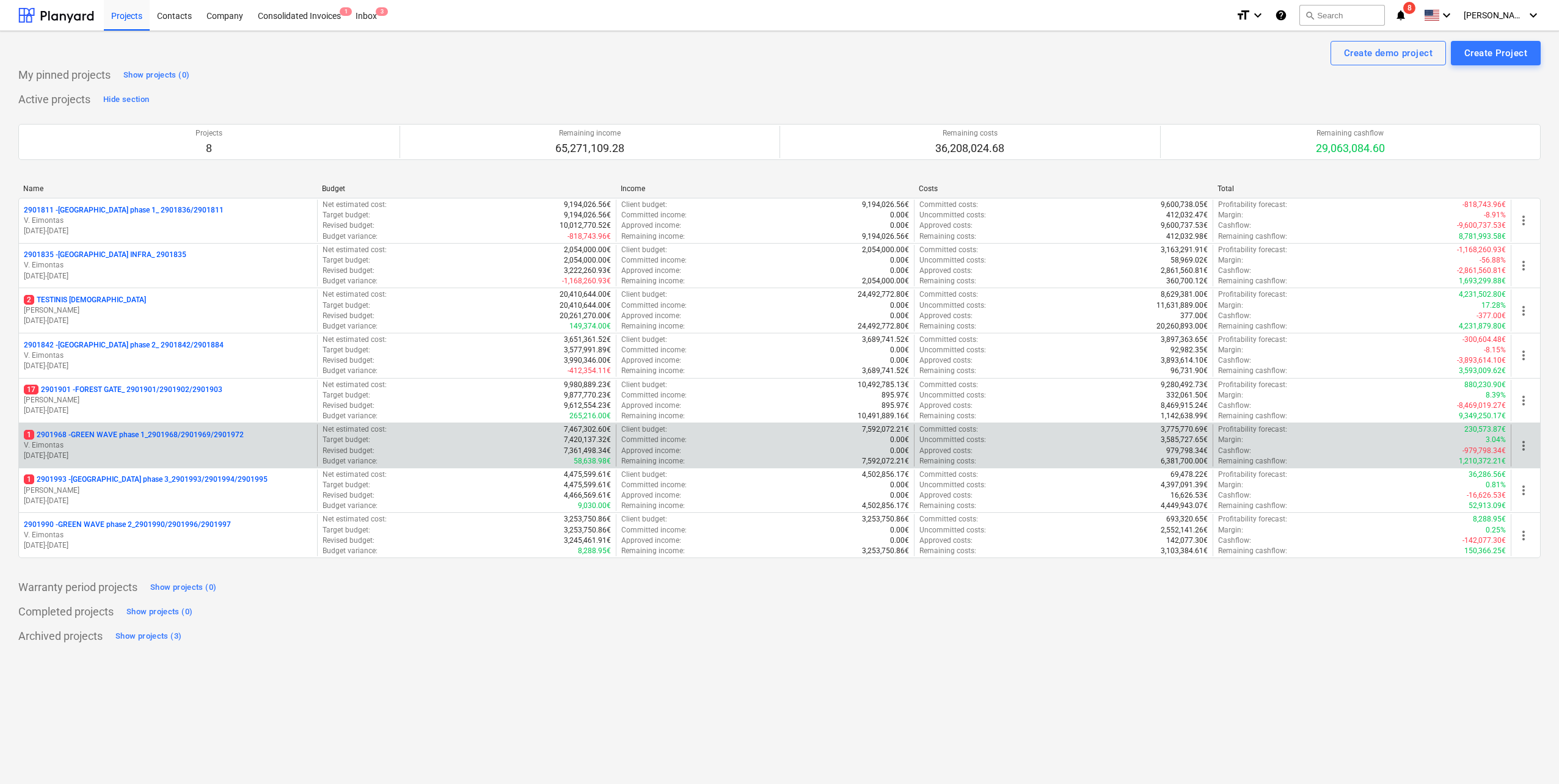
click at [182, 344] on p "1 2901968 - GREEN WAVE phase 1_2901968/2901969/2901972" at bounding box center [133, 435] width 220 height 11
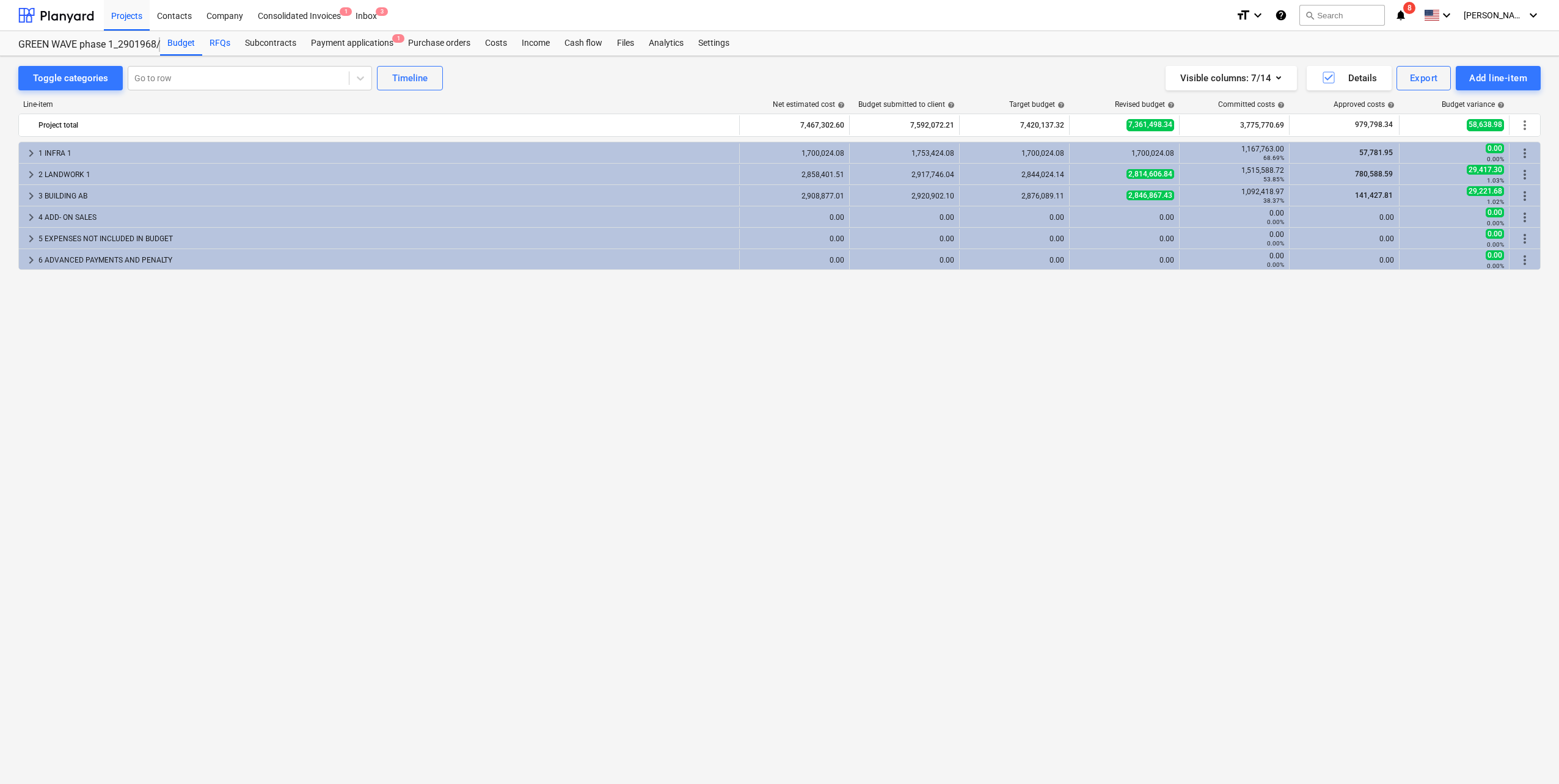
click at [218, 49] on div "RFQs" at bounding box center [220, 43] width 36 height 24
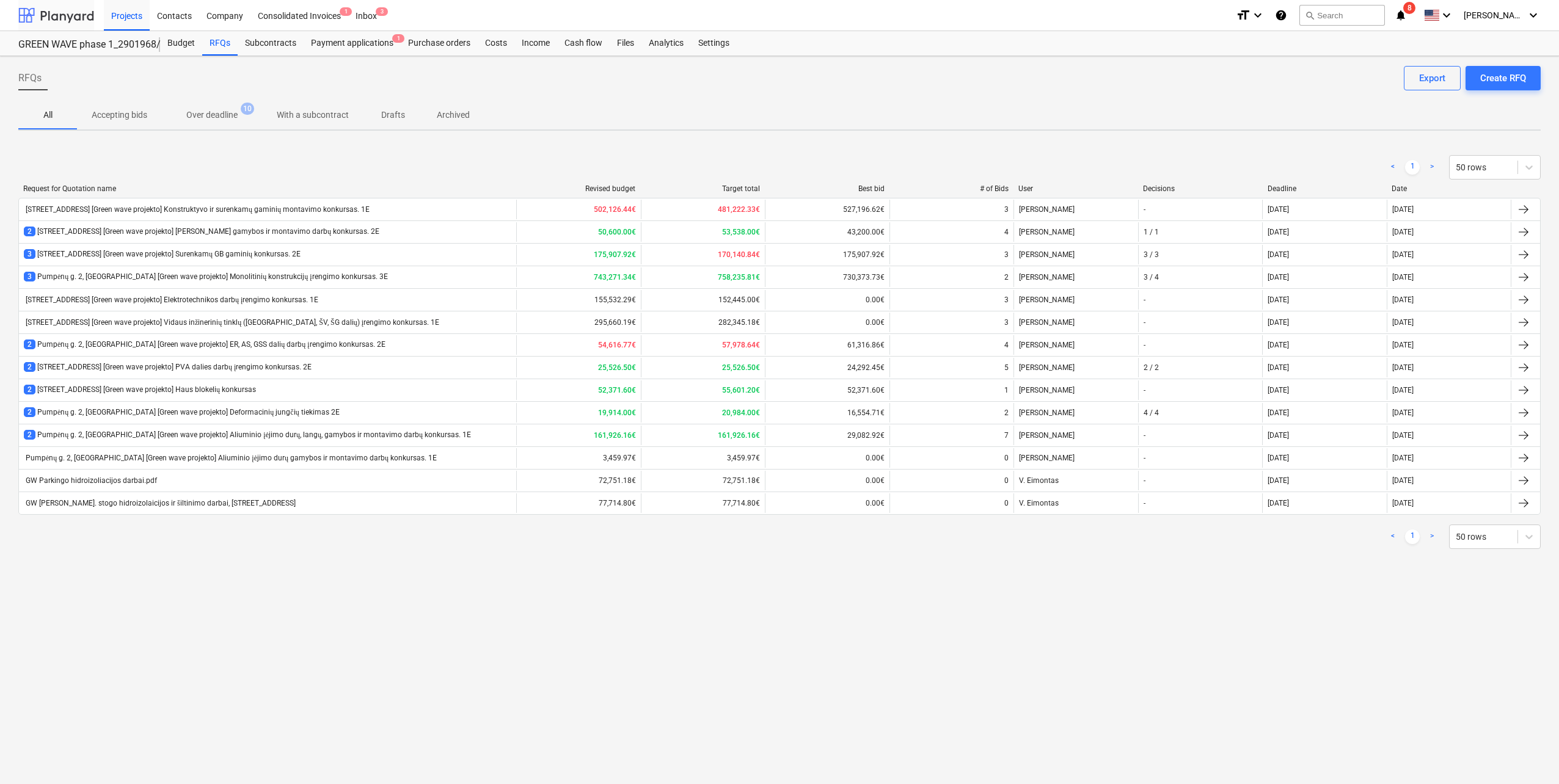
click at [68, 15] on div at bounding box center [56, 15] width 76 height 31
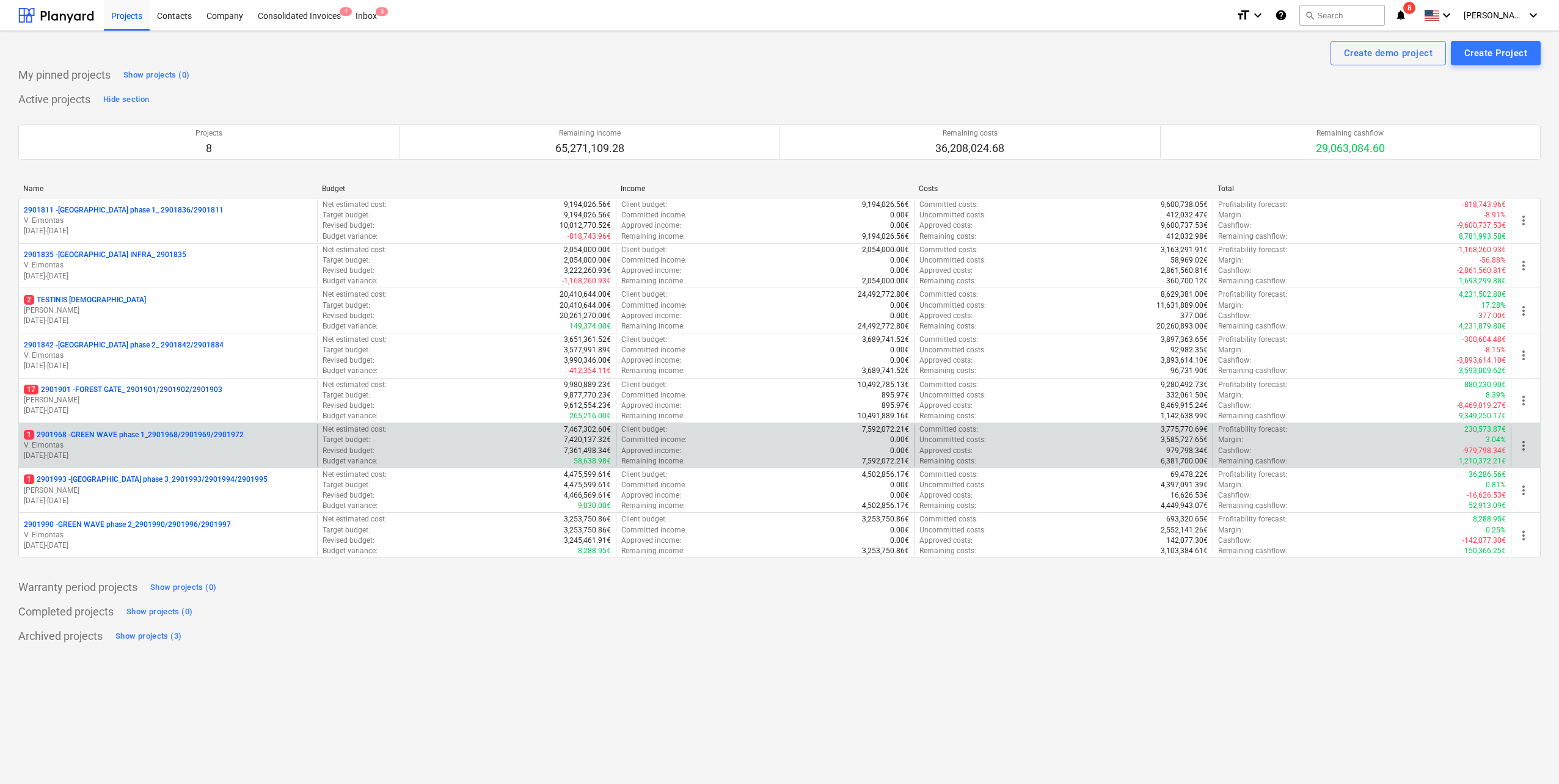
click at [175, 344] on p "[DATE] - [DATE]" at bounding box center [167, 456] width 289 height 11
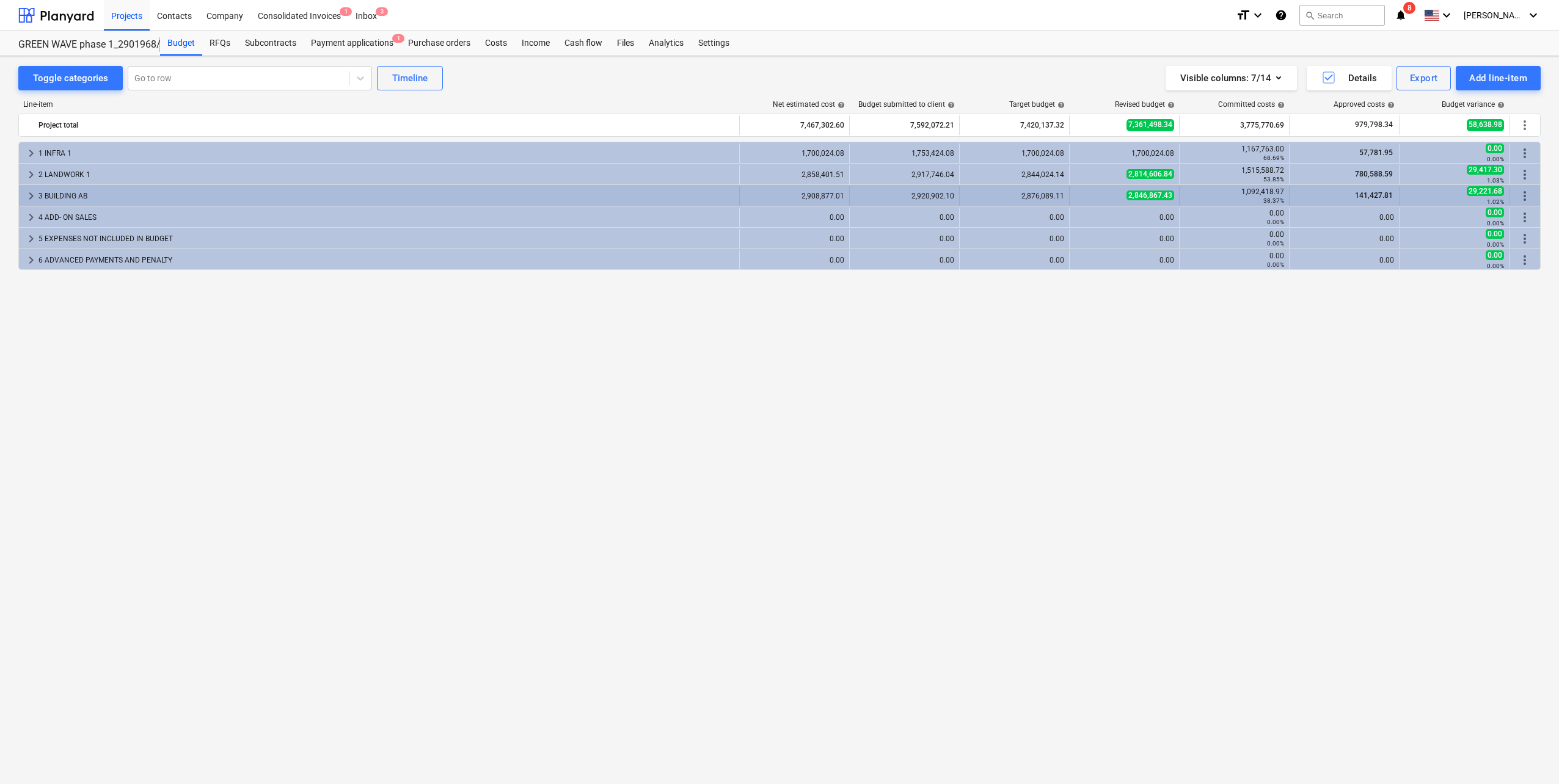
click at [32, 192] on span "keyboard_arrow_right" at bounding box center [31, 196] width 15 height 15
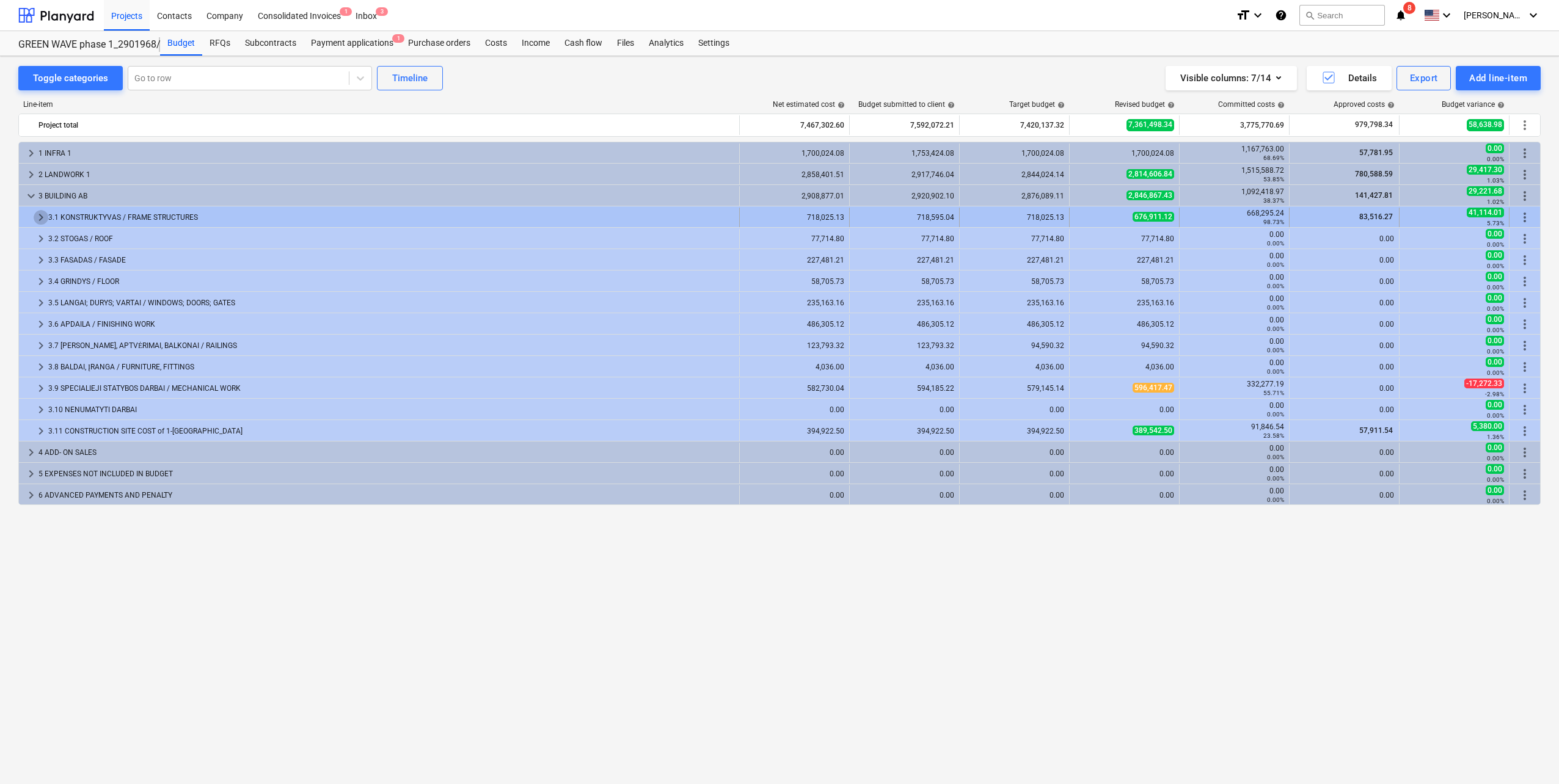
click at [38, 211] on span "keyboard_arrow_right" at bounding box center [41, 217] width 15 height 15
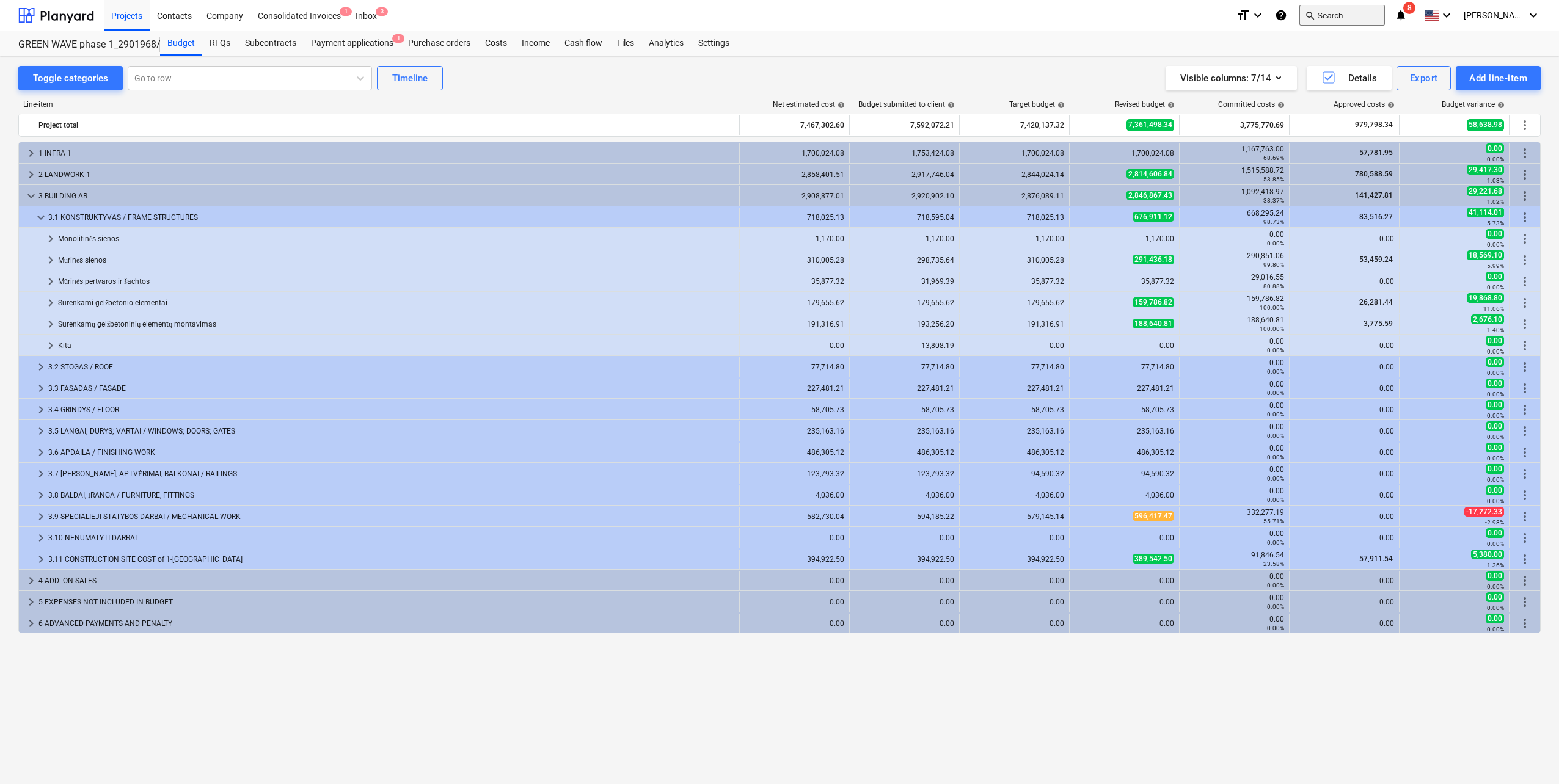
click at [777, 21] on button "search Search" at bounding box center [1342, 15] width 86 height 21
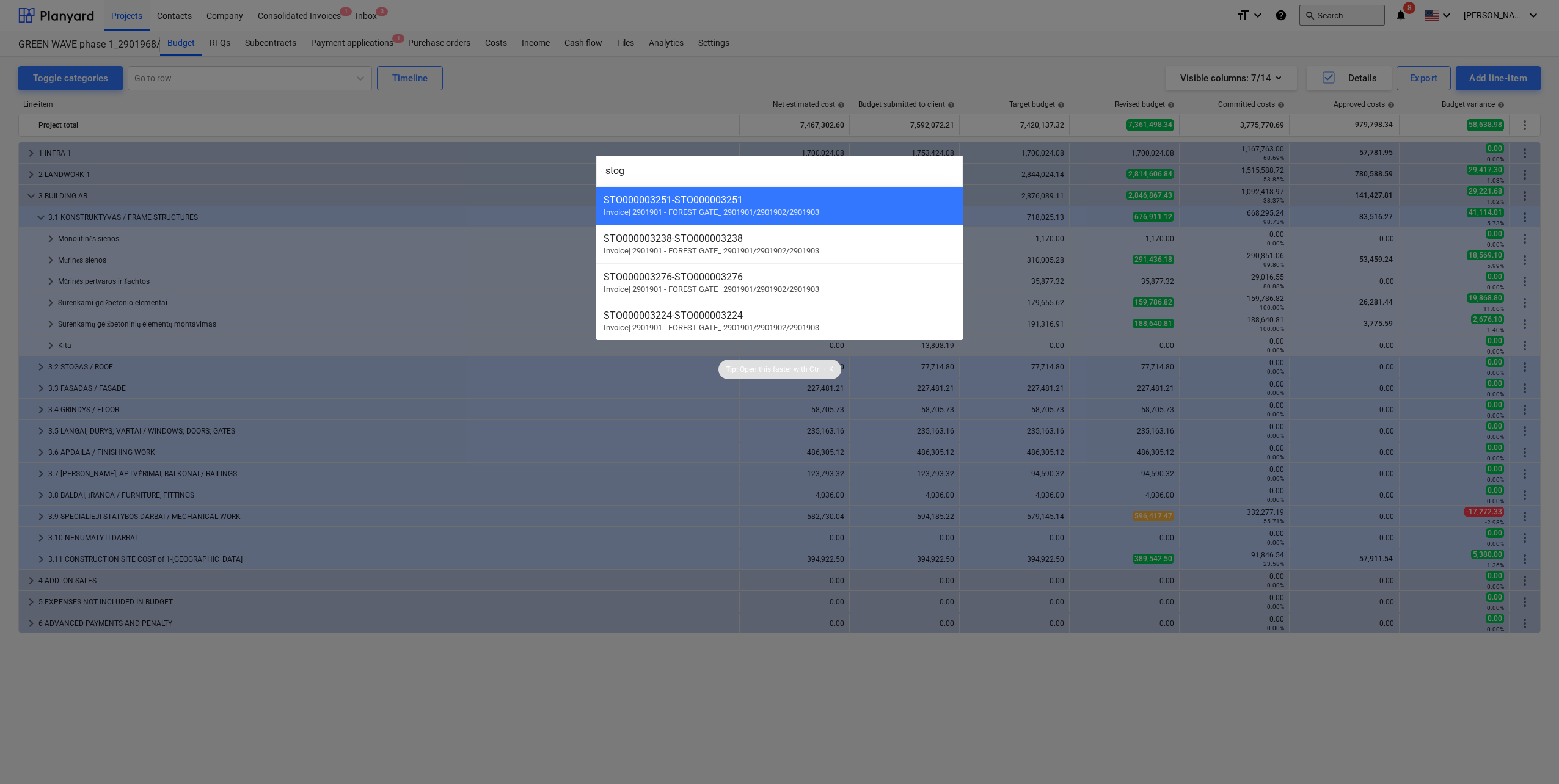
type input "stoge"
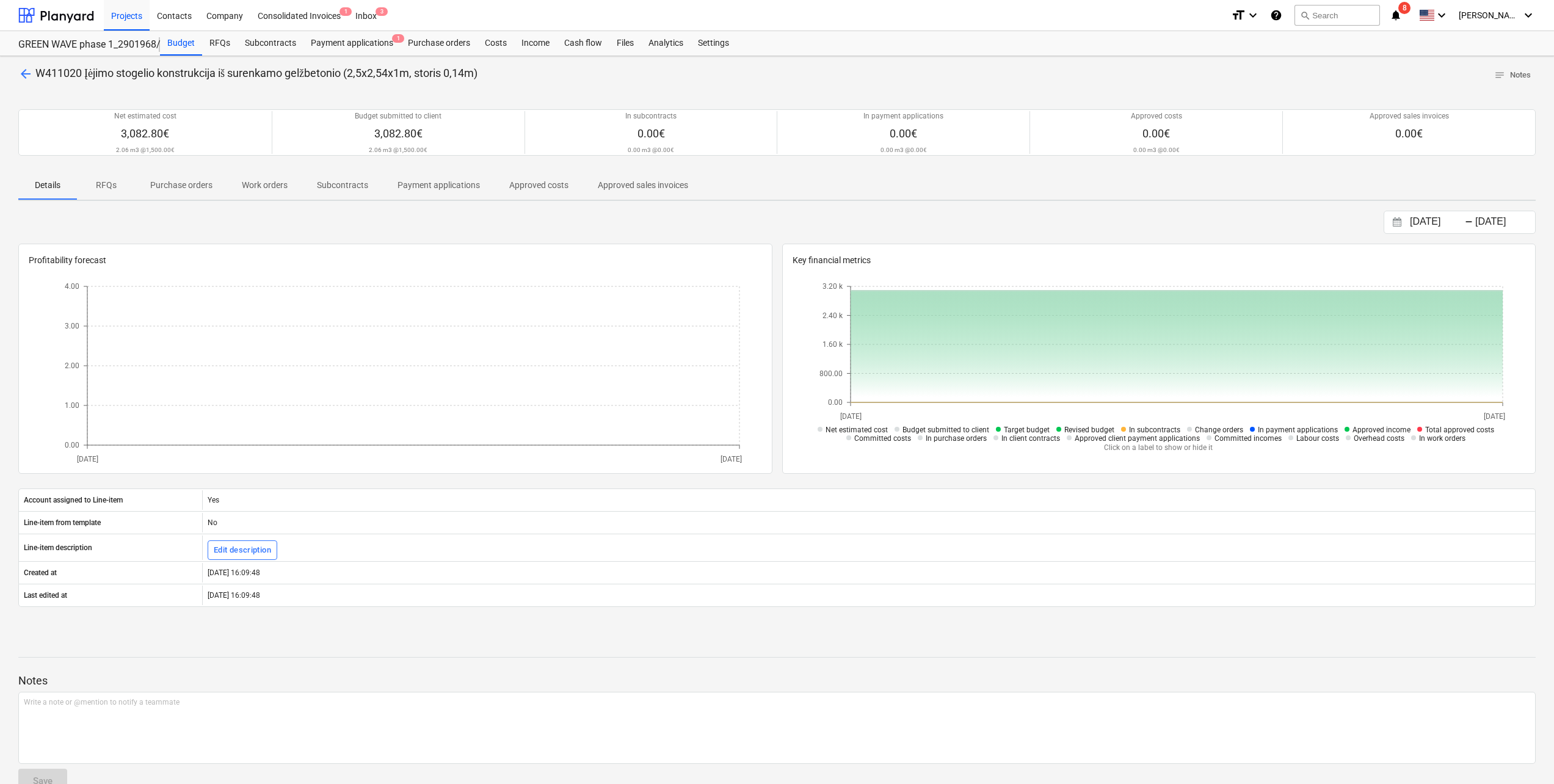
click at [105, 191] on p "RFQs" at bounding box center [106, 185] width 29 height 13
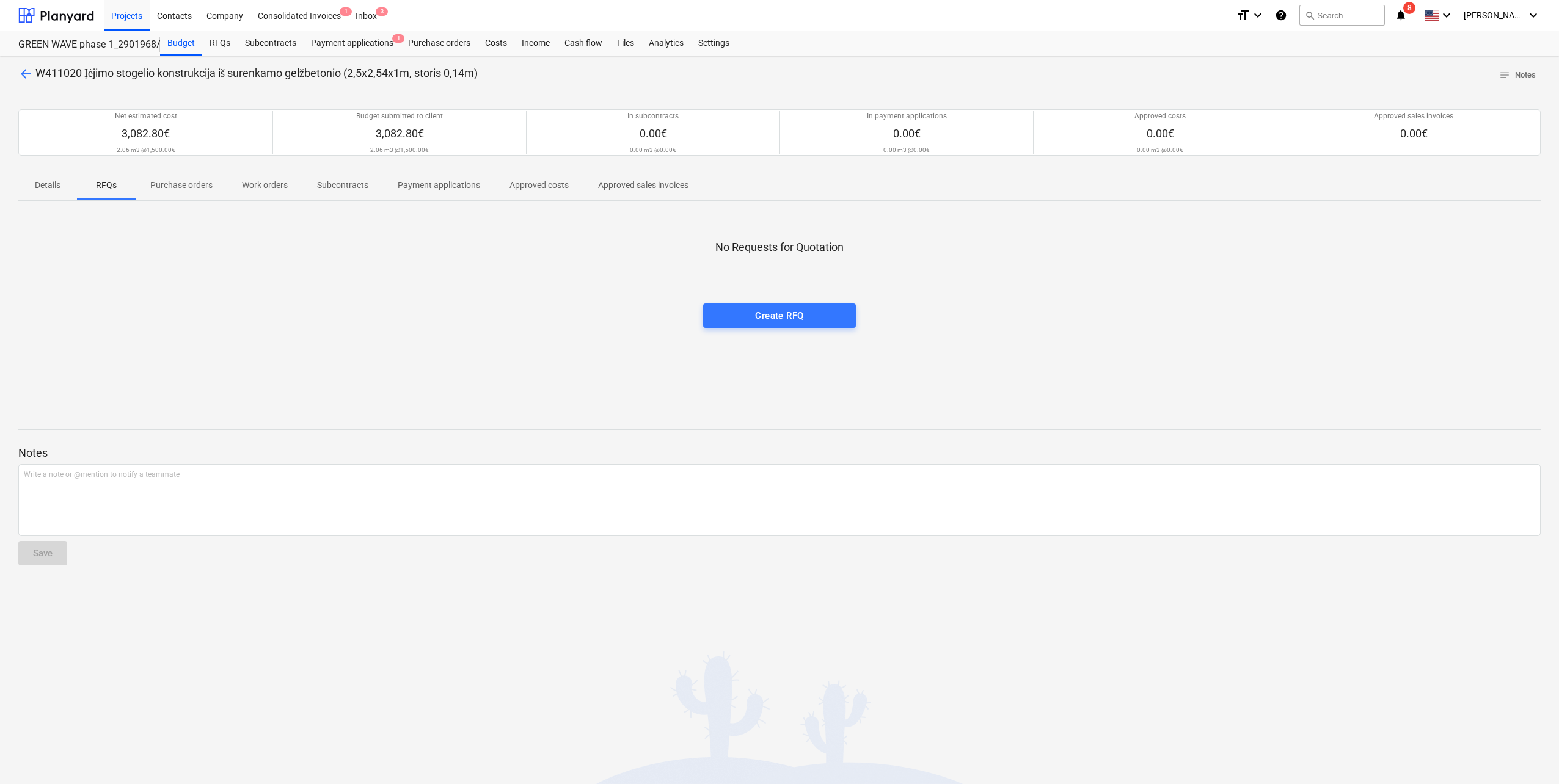
click at [187, 189] on p "Purchase orders" at bounding box center [181, 185] width 62 height 13
click at [266, 186] on p "Work orders" at bounding box center [265, 185] width 46 height 13
click at [350, 183] on p "Subcontracts" at bounding box center [343, 185] width 51 height 13
click at [428, 185] on p "Payment applications" at bounding box center [439, 185] width 83 height 13
click at [547, 185] on p "Approved costs" at bounding box center [539, 185] width 59 height 13
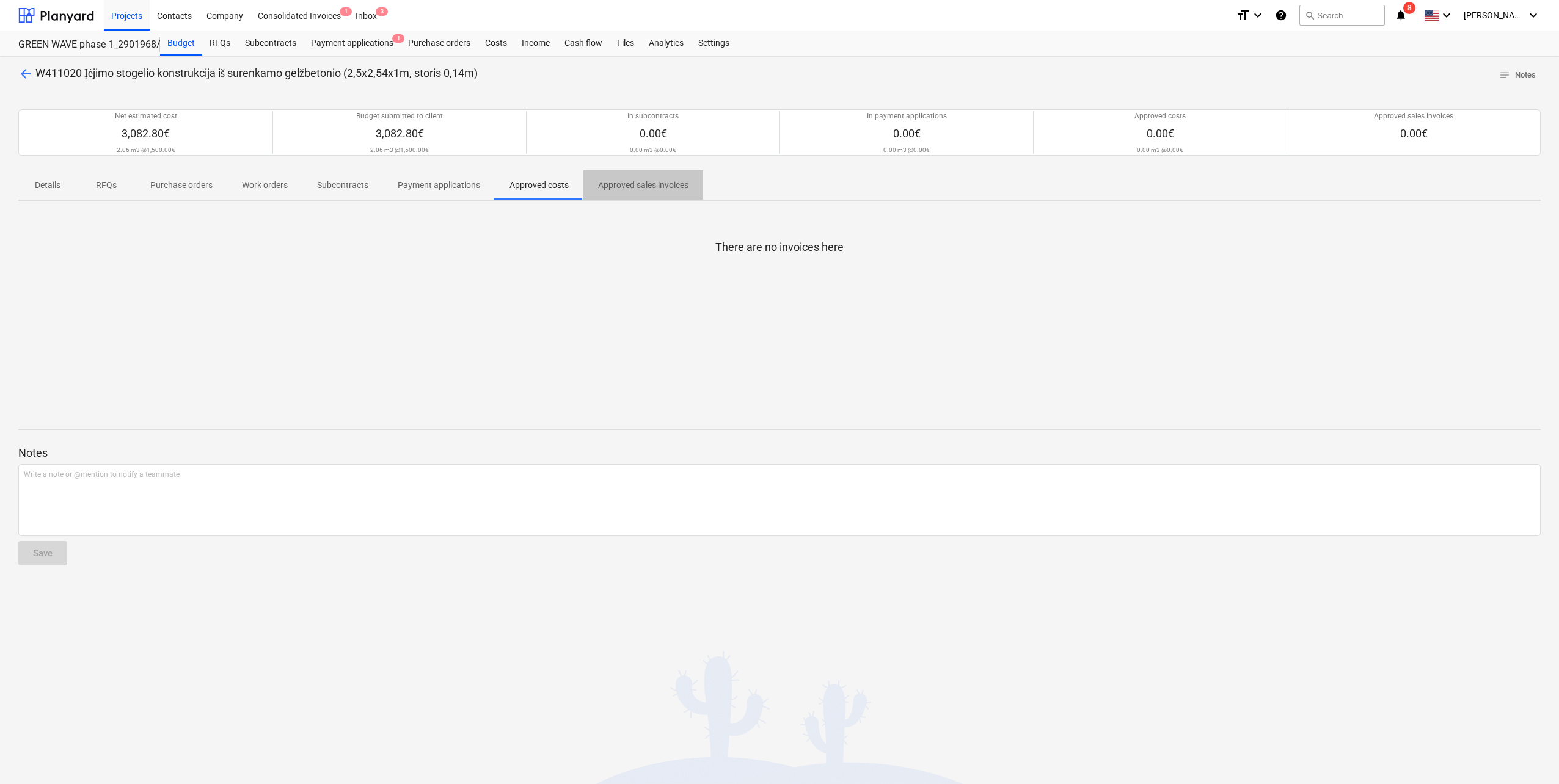
click at [644, 187] on p "Approved sales invoices" at bounding box center [643, 185] width 90 height 13
click at [51, 187] on p "Details" at bounding box center [47, 185] width 29 height 13
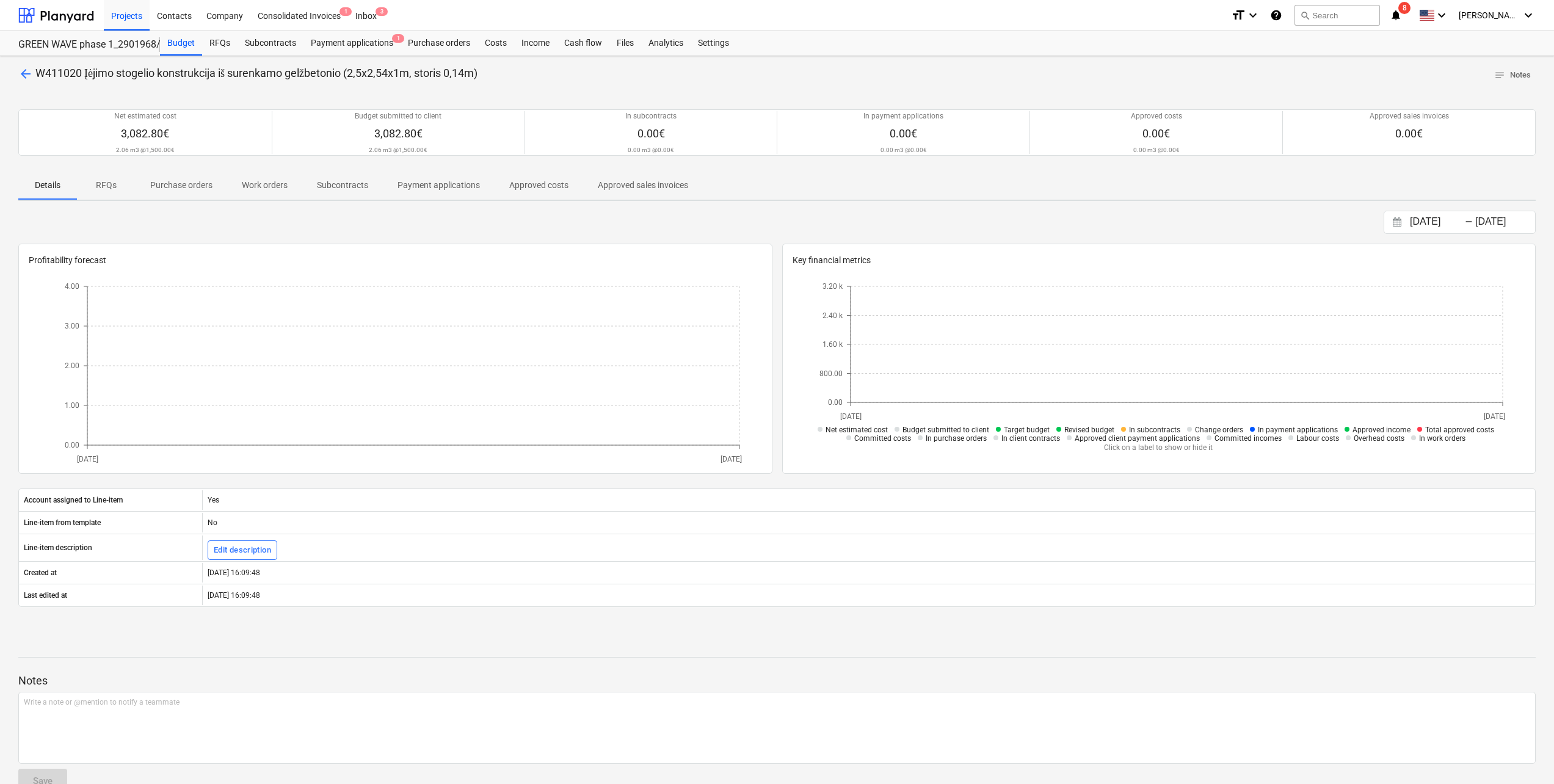
click at [107, 186] on p "RFQs" at bounding box center [106, 185] width 29 height 13
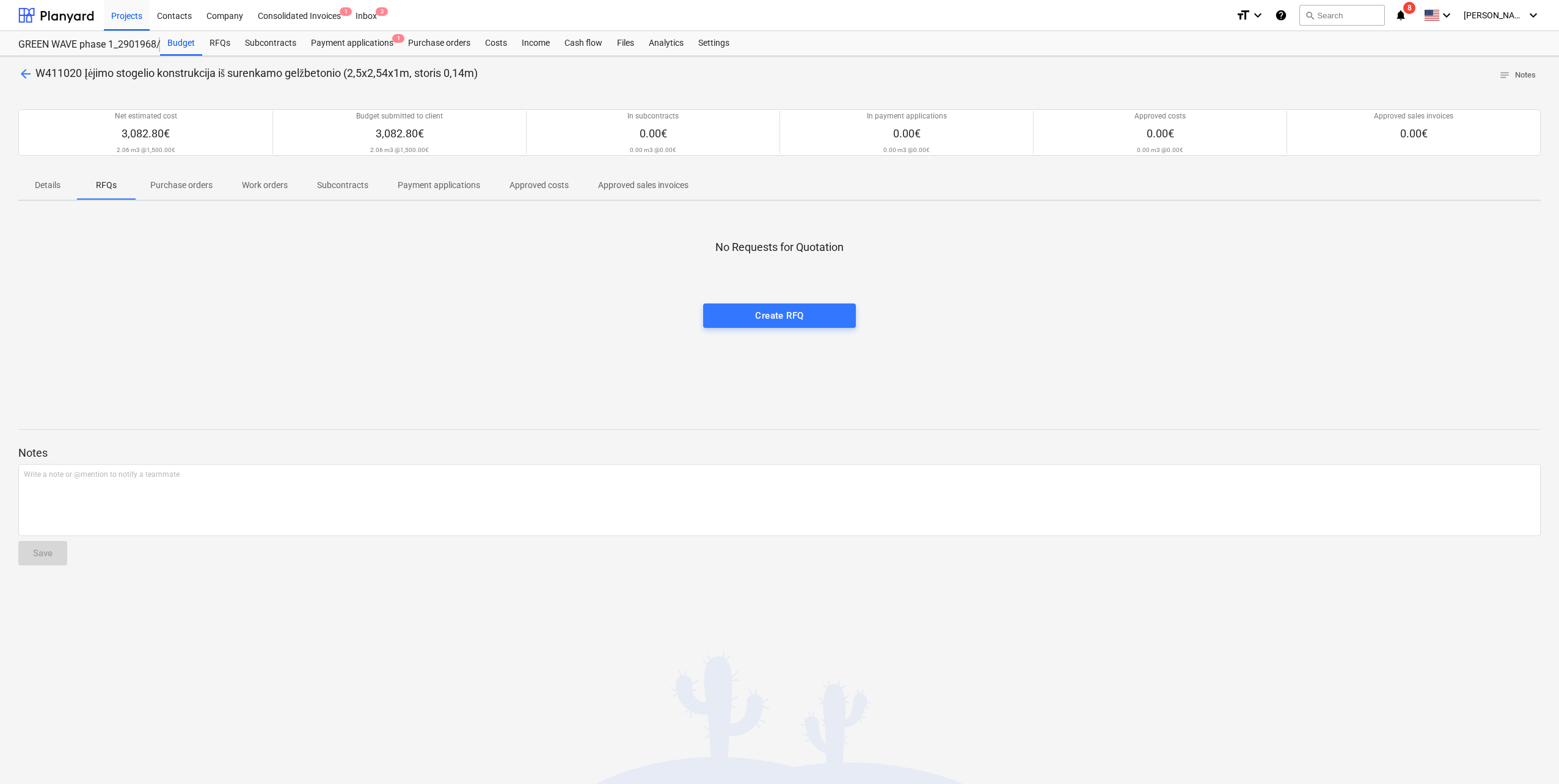
click at [21, 185] on span "Details" at bounding box center [48, 185] width 58 height 20
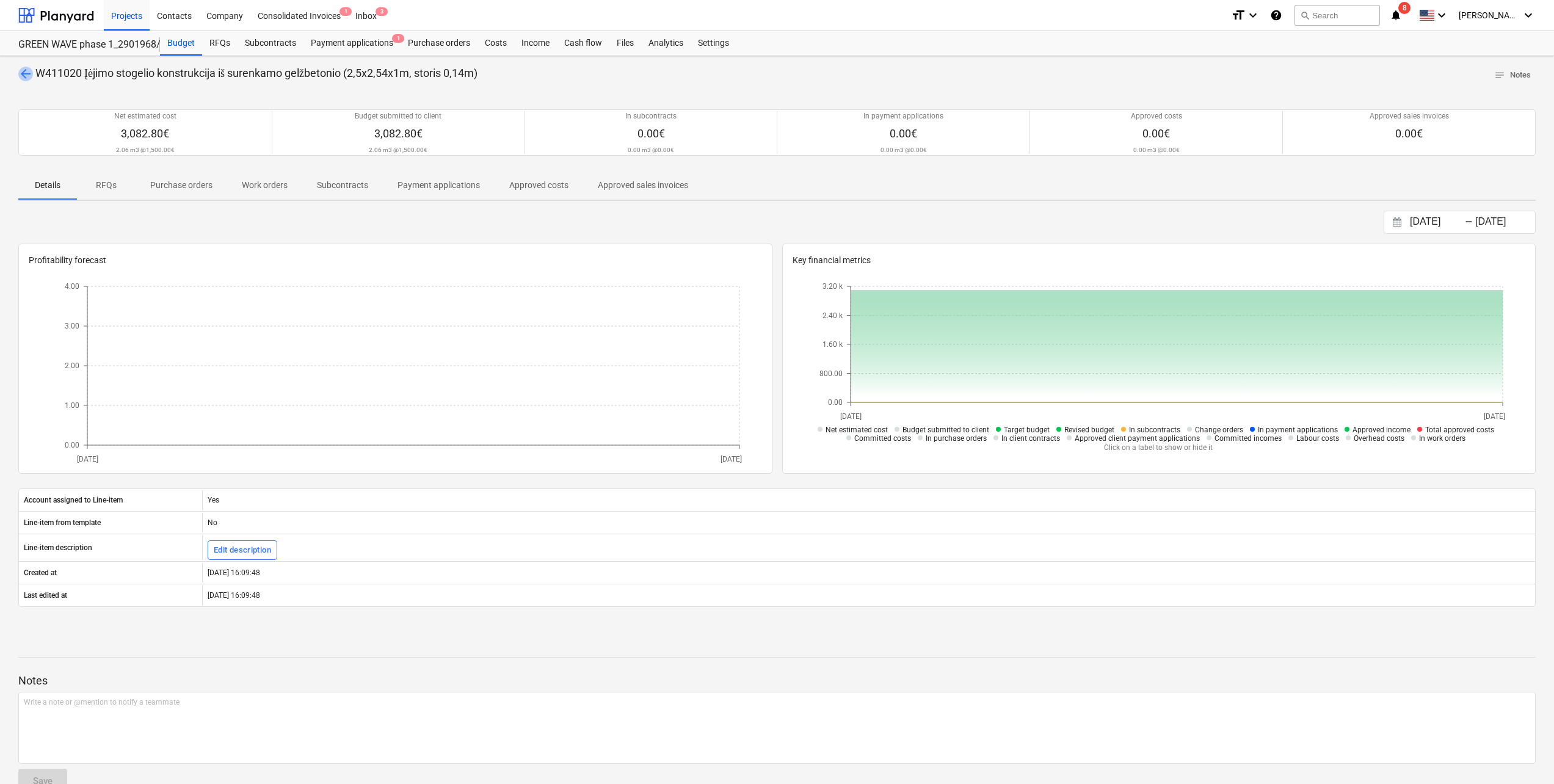
click at [19, 69] on span "arrow_back" at bounding box center [26, 73] width 15 height 15
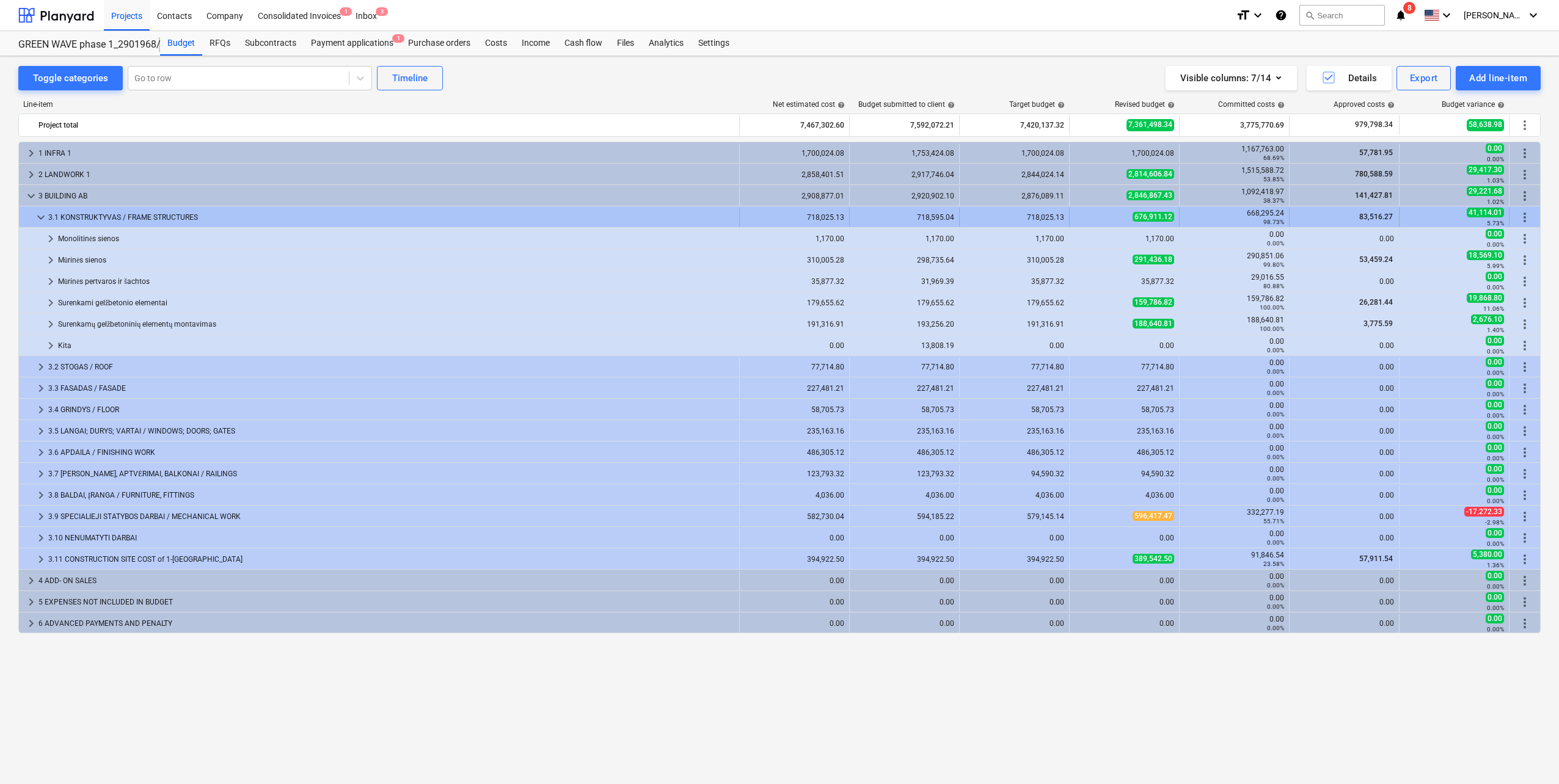
click at [40, 218] on span "keyboard_arrow_down" at bounding box center [41, 217] width 15 height 15
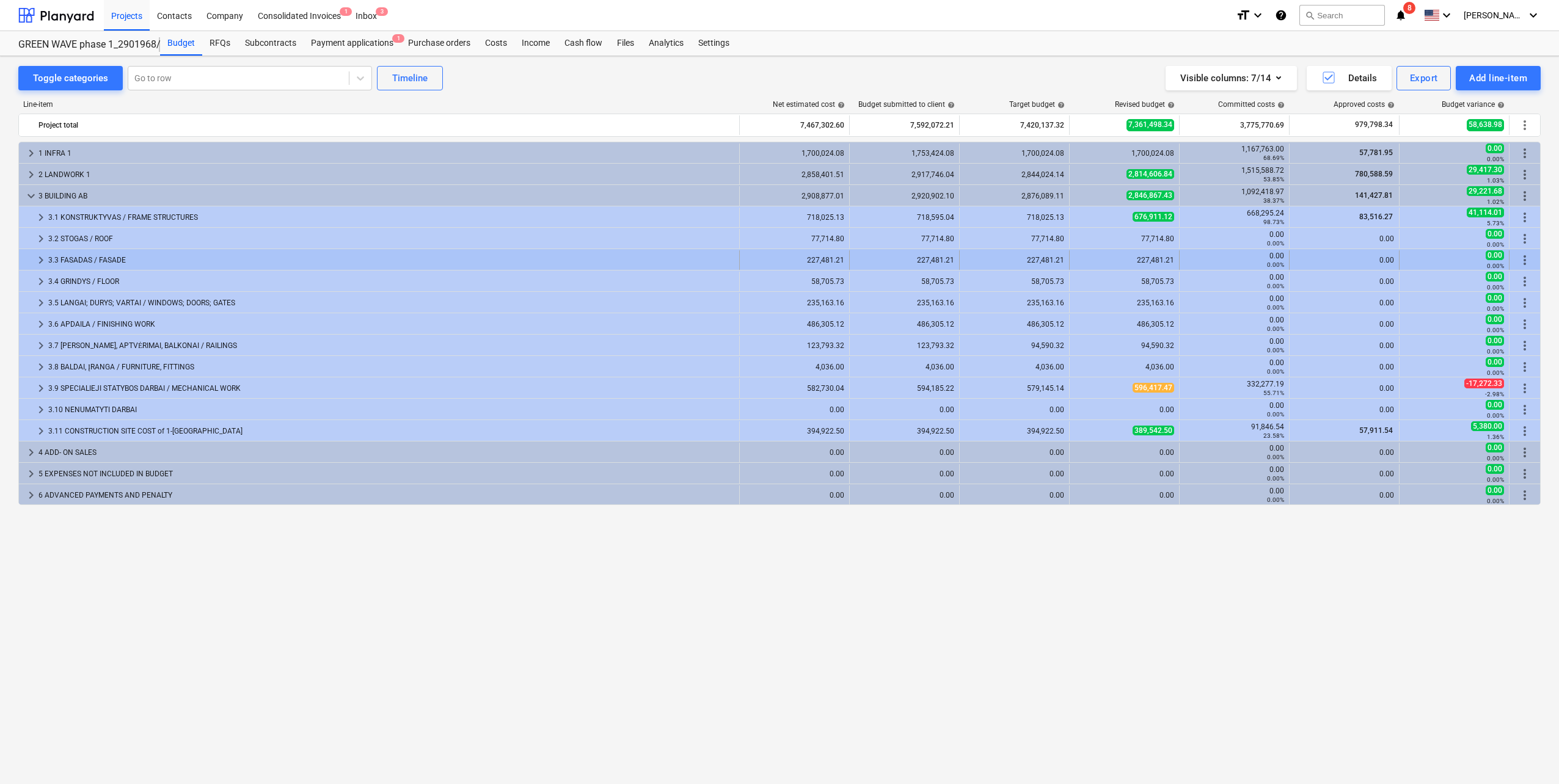
click at [37, 254] on span "keyboard_arrow_right" at bounding box center [41, 260] width 15 height 15
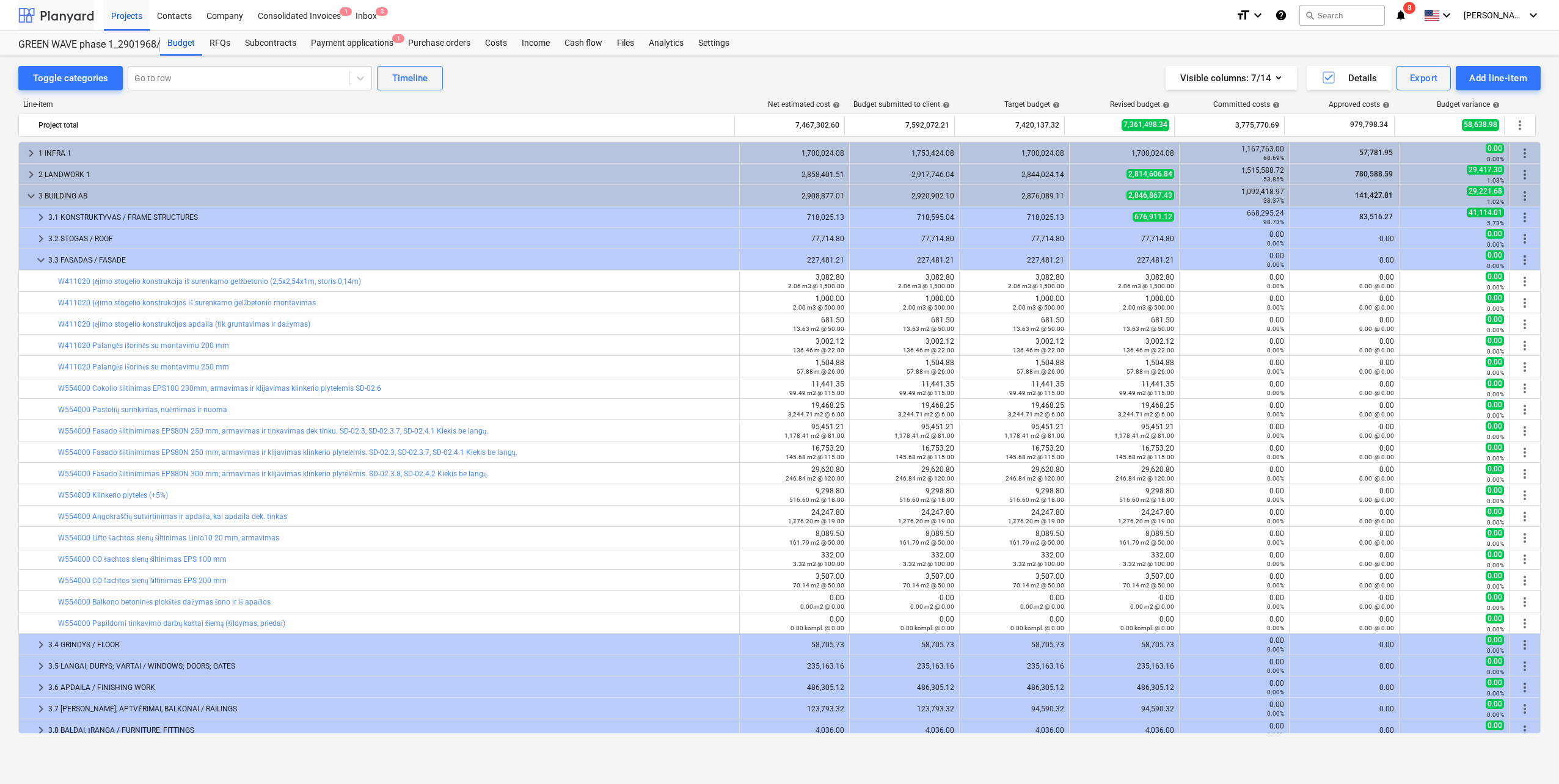
click at [82, 14] on div at bounding box center [56, 15] width 76 height 31
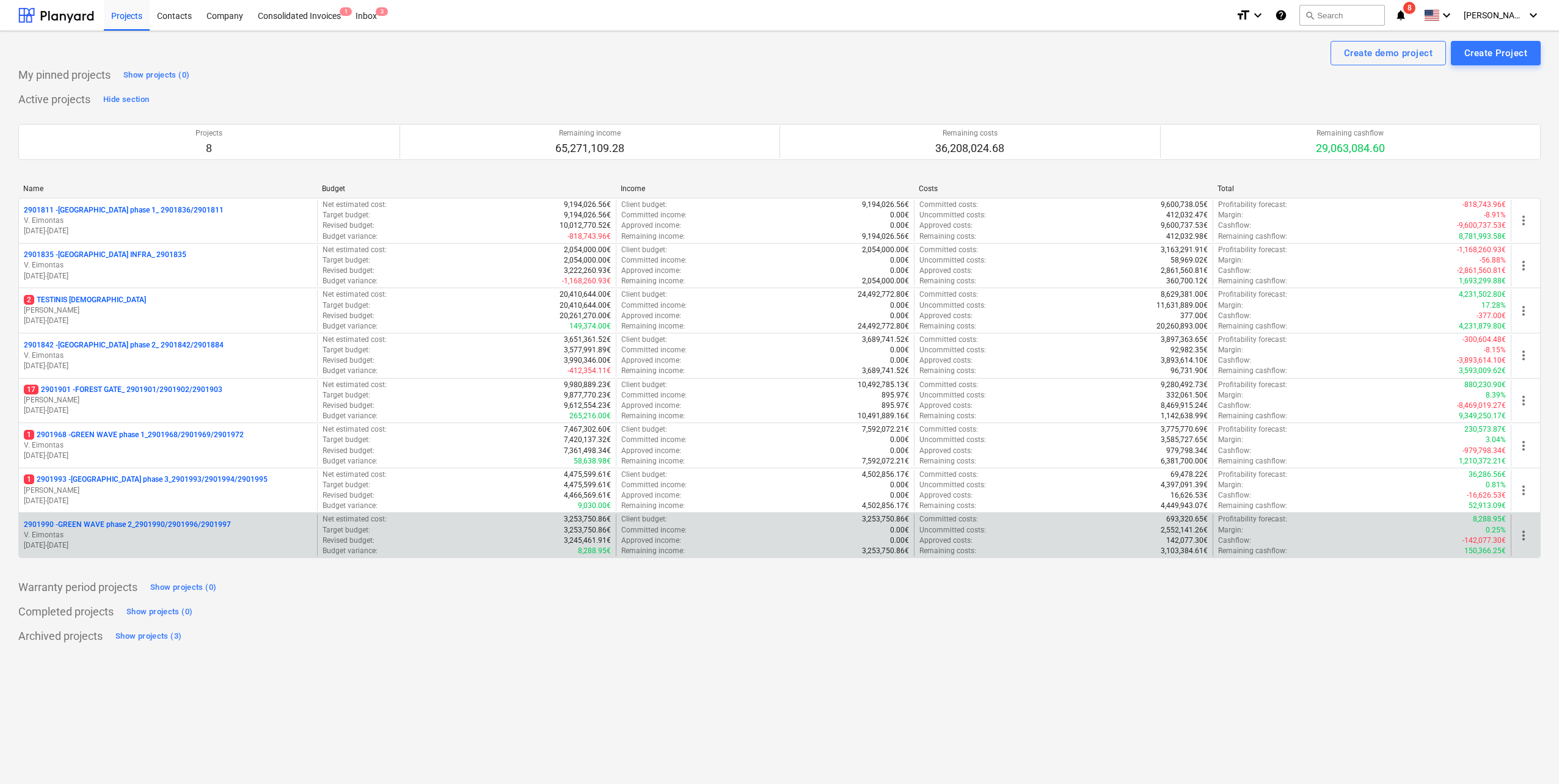
click at [147, 344] on p "V. Eimontas" at bounding box center [167, 535] width 289 height 11
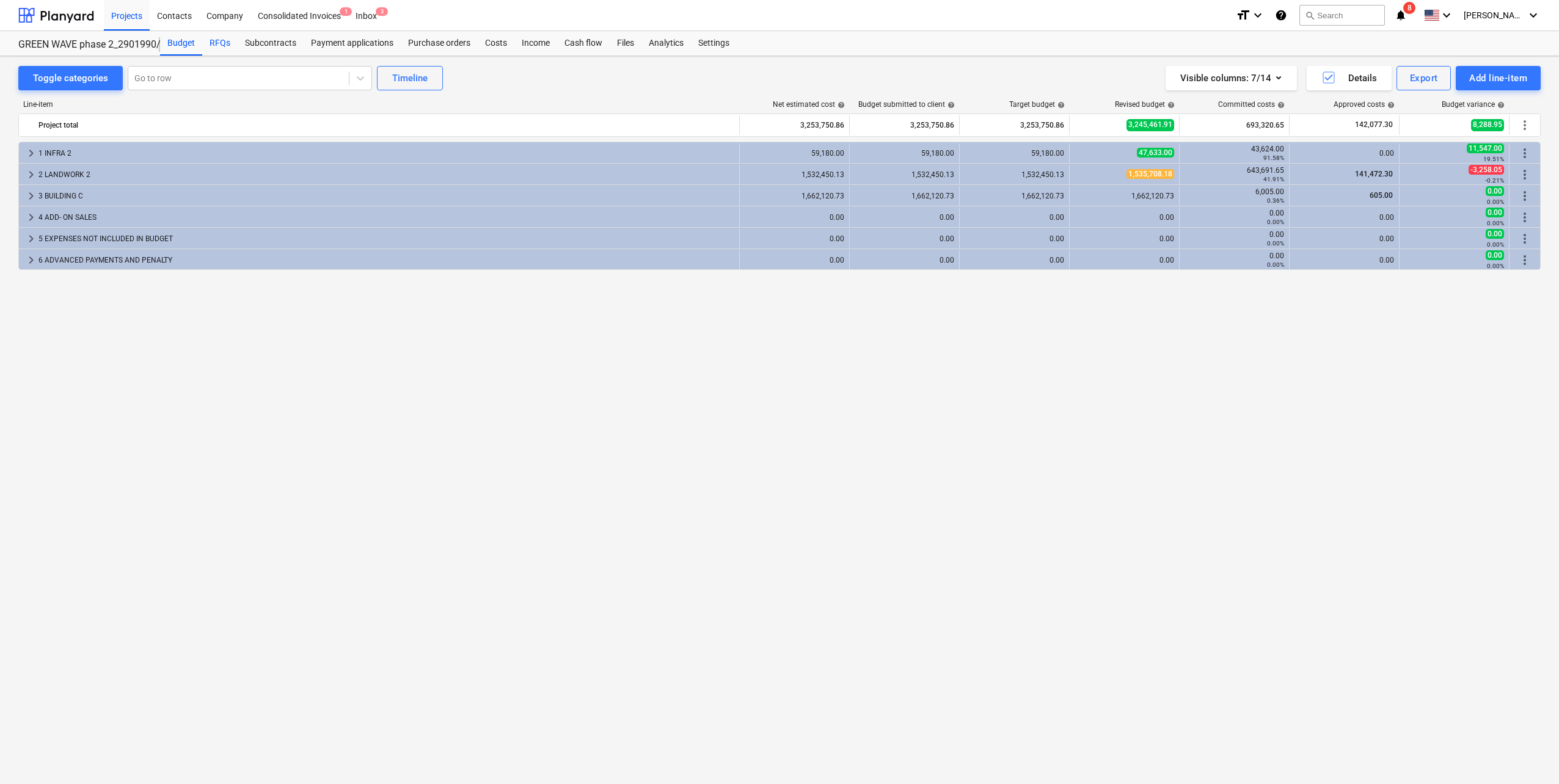
click at [227, 38] on div "RFQs" at bounding box center [220, 43] width 36 height 24
